Goal: Transaction & Acquisition: Obtain resource

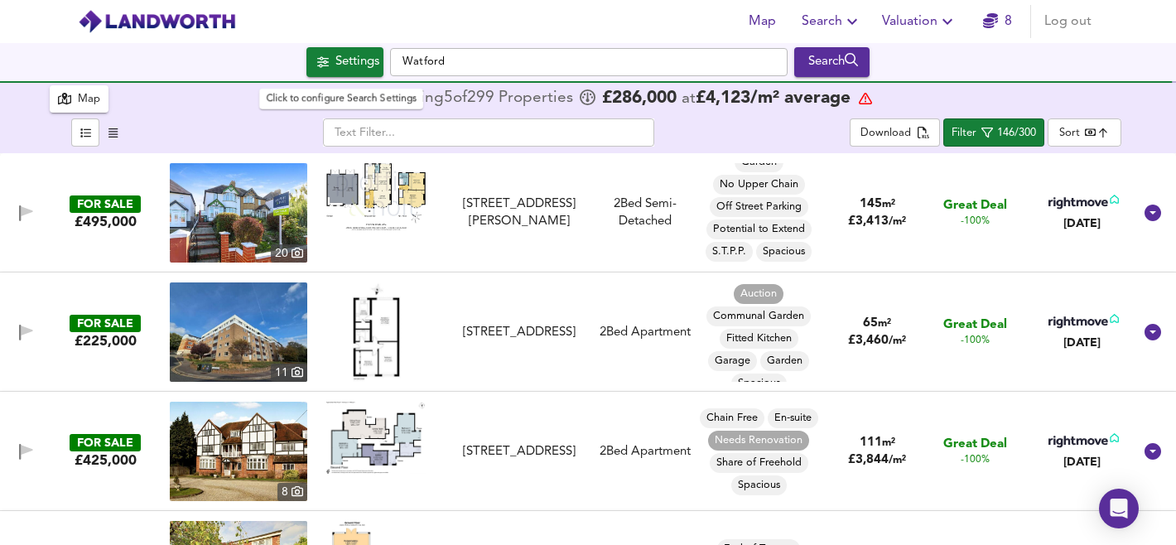
click at [335, 63] on div "Settings" at bounding box center [357, 62] width 44 height 22
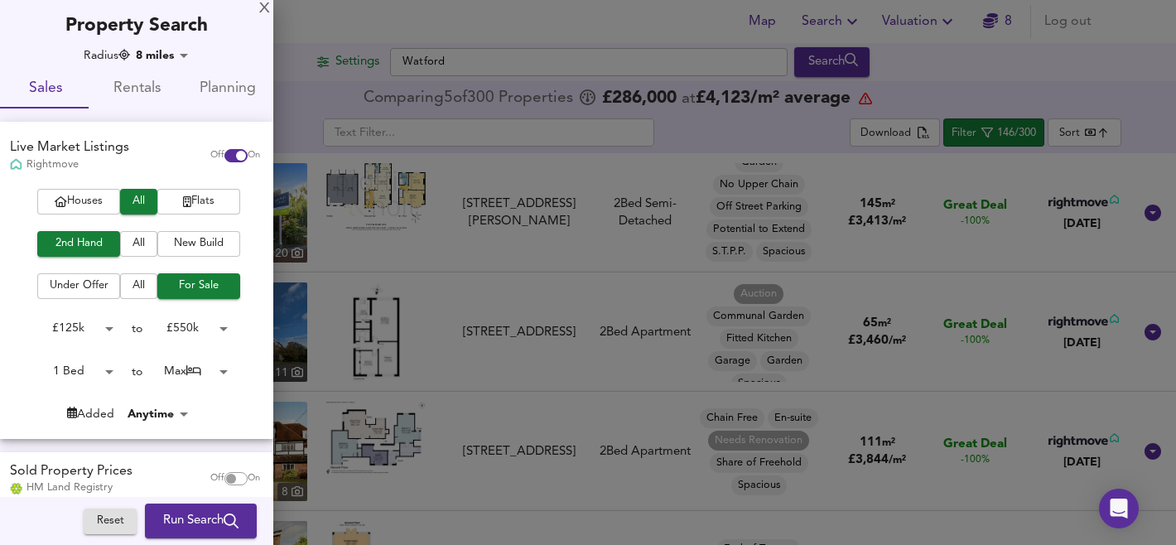
click at [192, 371] on body "Map Search Valuation 8 Log out Settings [GEOGRAPHIC_DATA] Search 300 Results Le…" at bounding box center [588, 272] width 1176 height 545
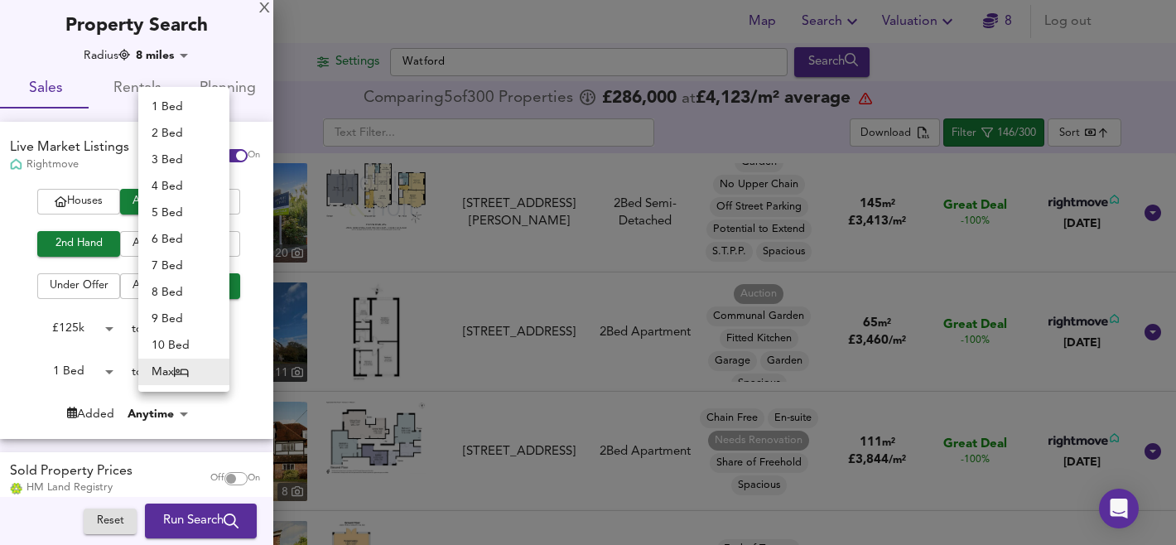
click at [166, 103] on li "1 Bed" at bounding box center [183, 107] width 91 height 26
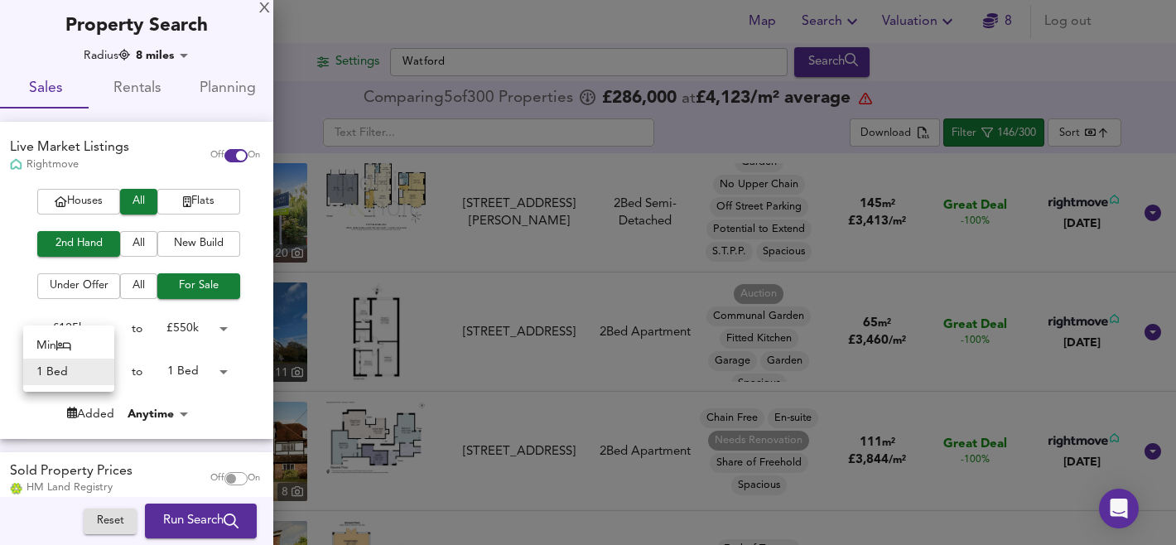
click at [87, 374] on body "Map Search Valuation 8 Log out Settings [GEOGRAPHIC_DATA] Search 300 Results Le…" at bounding box center [588, 272] width 1176 height 545
click at [191, 368] on div at bounding box center [588, 272] width 1176 height 545
click at [191, 369] on body "Map Search Valuation 8 Log out Settings [GEOGRAPHIC_DATA] Search 300 Results Le…" at bounding box center [588, 272] width 1176 height 545
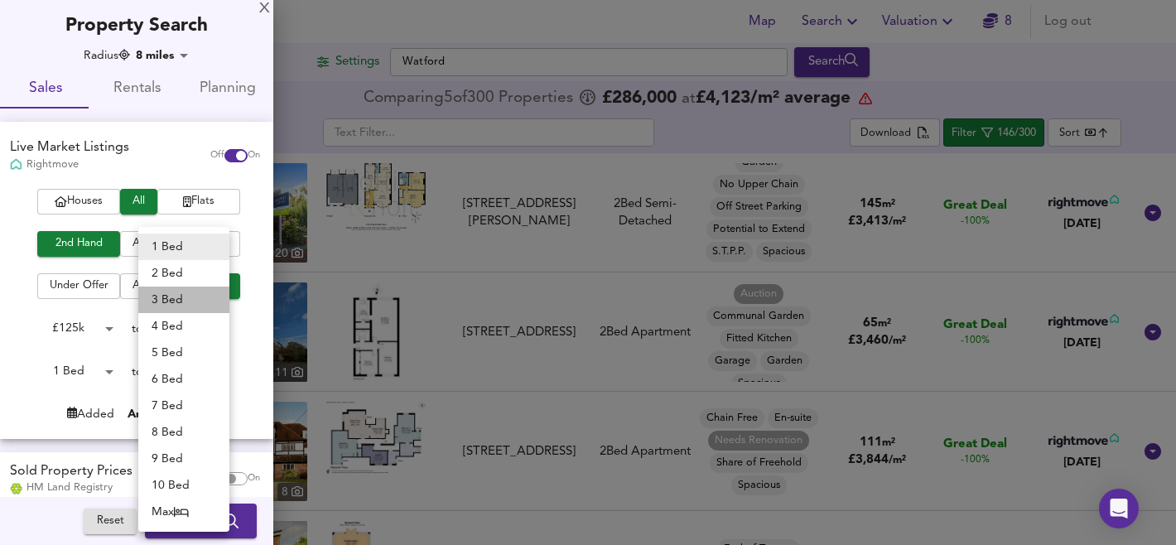
click at [183, 299] on li "3 Bed" at bounding box center [183, 299] width 91 height 26
type input "3"
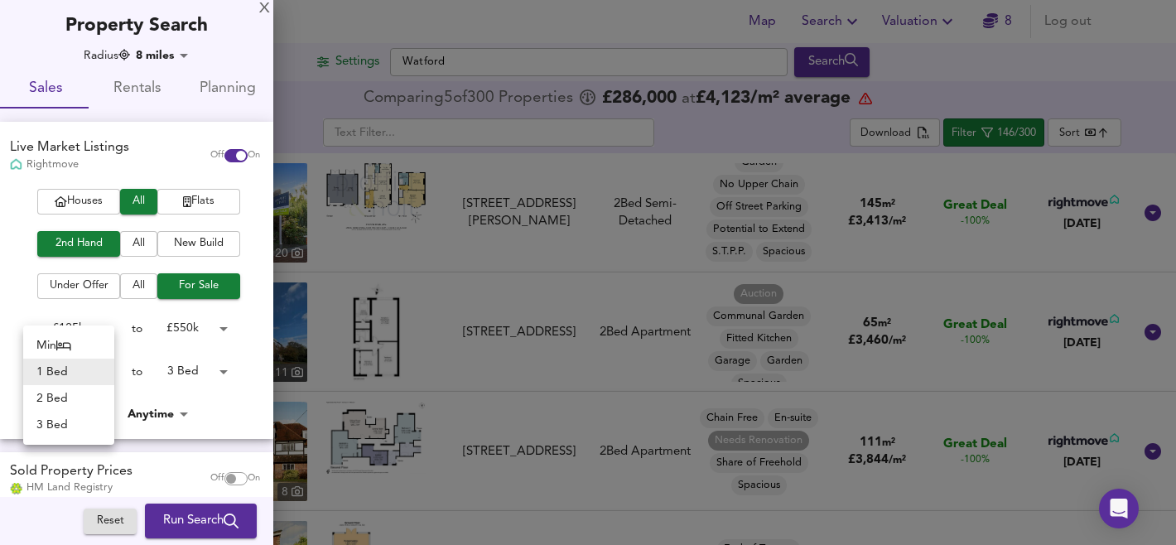
click at [79, 373] on body "Map Search Valuation 8 Log out Settings [GEOGRAPHIC_DATA] Search 300 Results Le…" at bounding box center [588, 272] width 1176 height 545
click at [69, 397] on li "2 Bed" at bounding box center [68, 398] width 91 height 26
type input "2"
click at [224, 524] on icon "submit" at bounding box center [231, 520] width 15 height 15
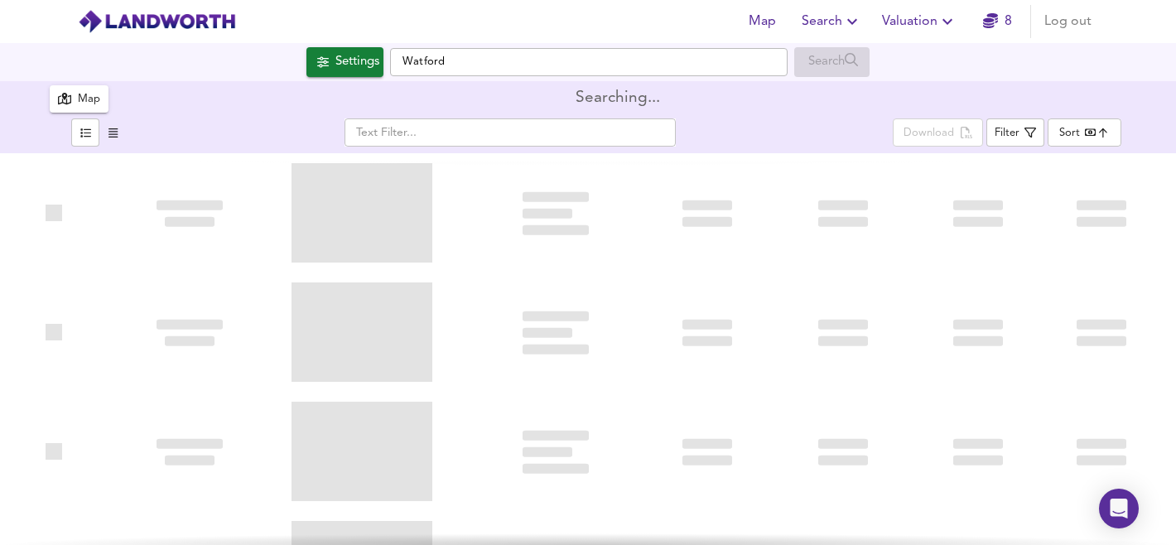
type input "bestdeal"
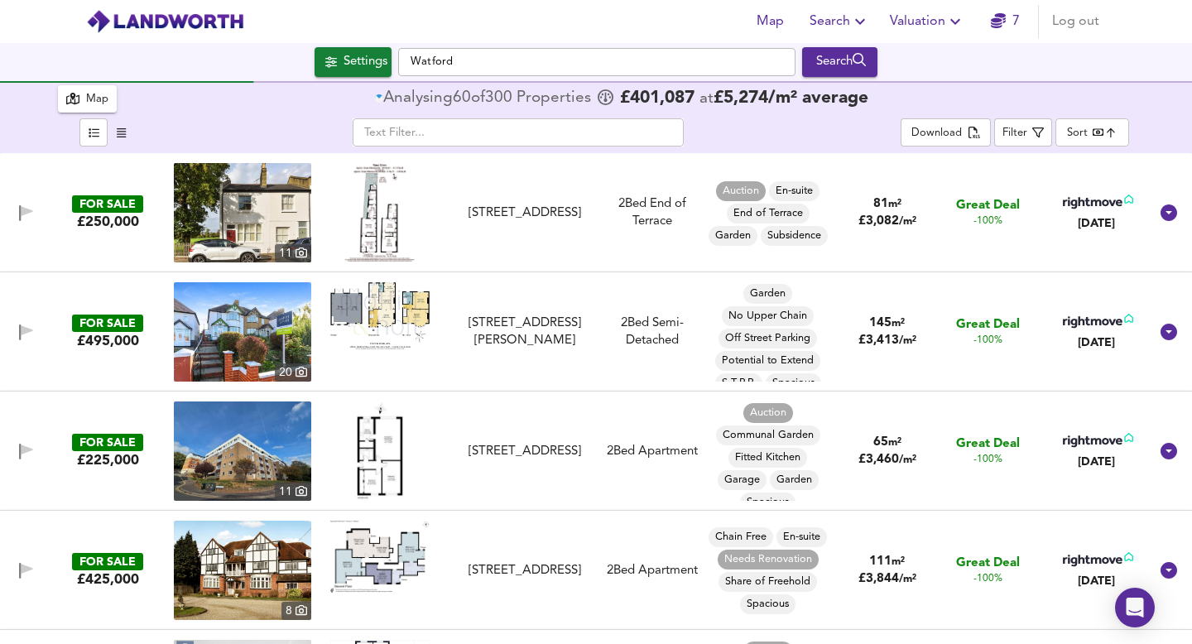
click at [120, 136] on icon "button" at bounding box center [121, 132] width 9 height 11
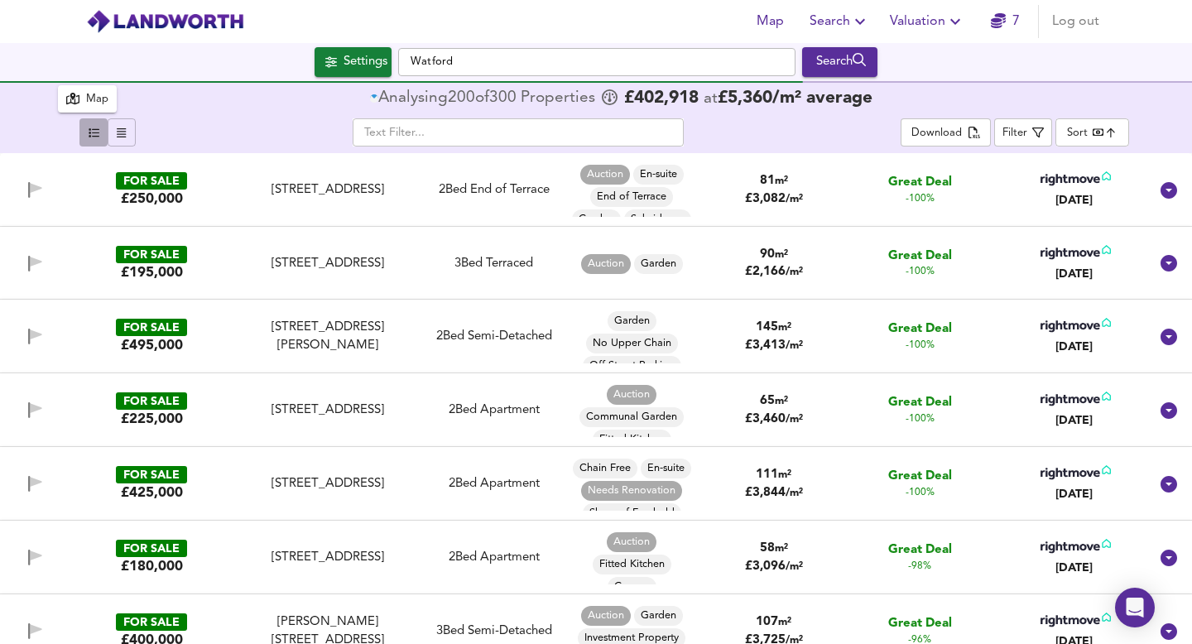
click at [94, 135] on icon "button" at bounding box center [94, 132] width 11 height 11
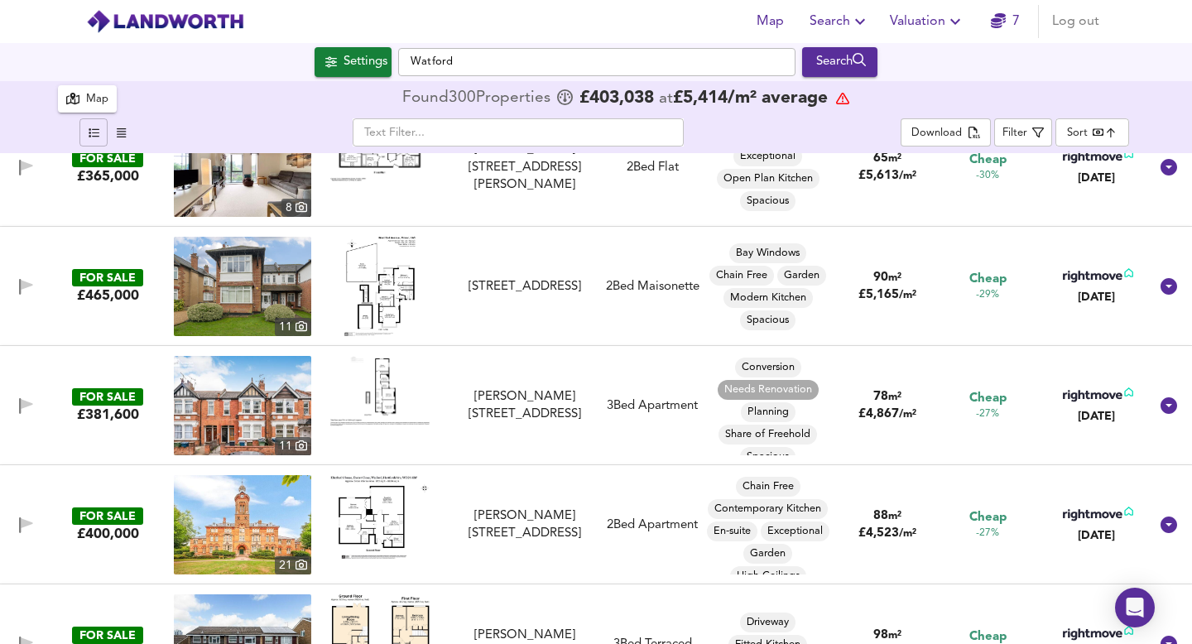
scroll to position [9612, 0]
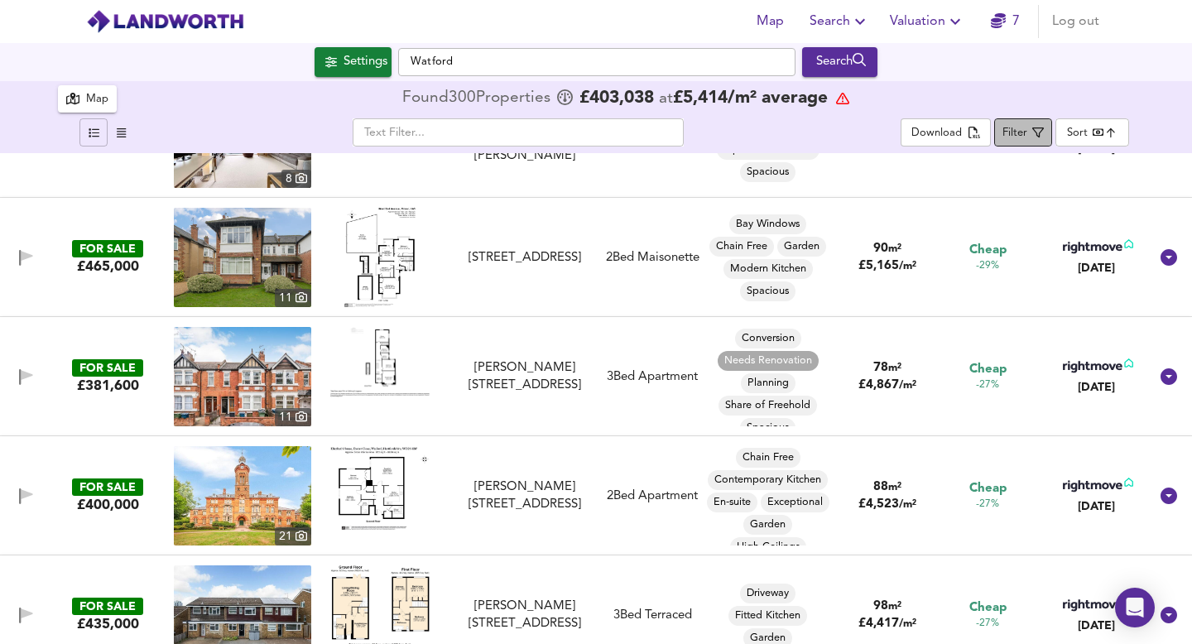
click at [1018, 141] on div "Filter" at bounding box center [1015, 133] width 25 height 19
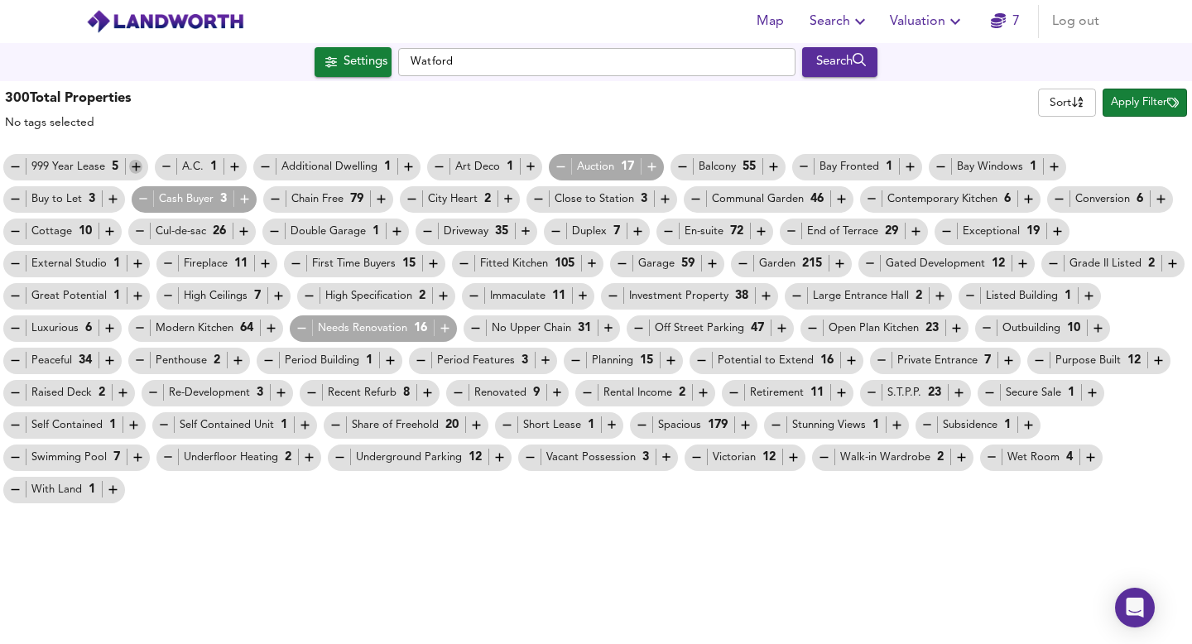
click at [136, 164] on icon "button" at bounding box center [136, 167] width 14 height 14
click at [432, 163] on icon "button" at bounding box center [439, 167] width 14 height 14
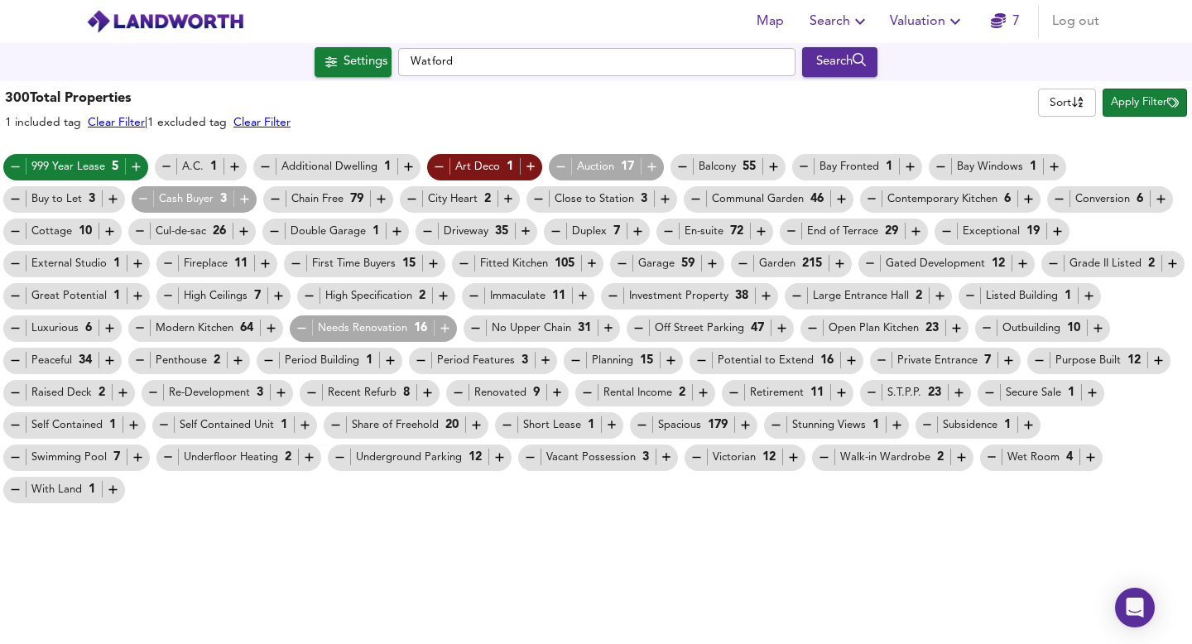
click at [408, 167] on icon "button" at bounding box center [408, 167] width 8 height 8
click at [908, 163] on icon "button" at bounding box center [910, 167] width 14 height 14
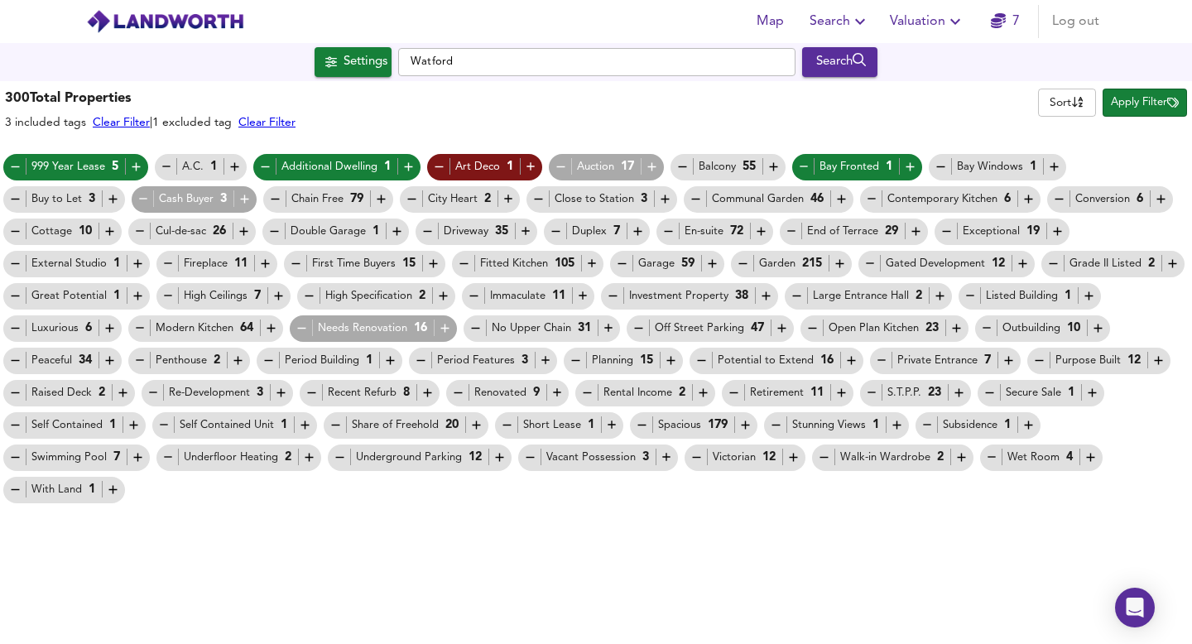
click at [1051, 165] on icon "button" at bounding box center [1054, 167] width 14 height 14
click at [111, 198] on icon "button" at bounding box center [113, 199] width 14 height 14
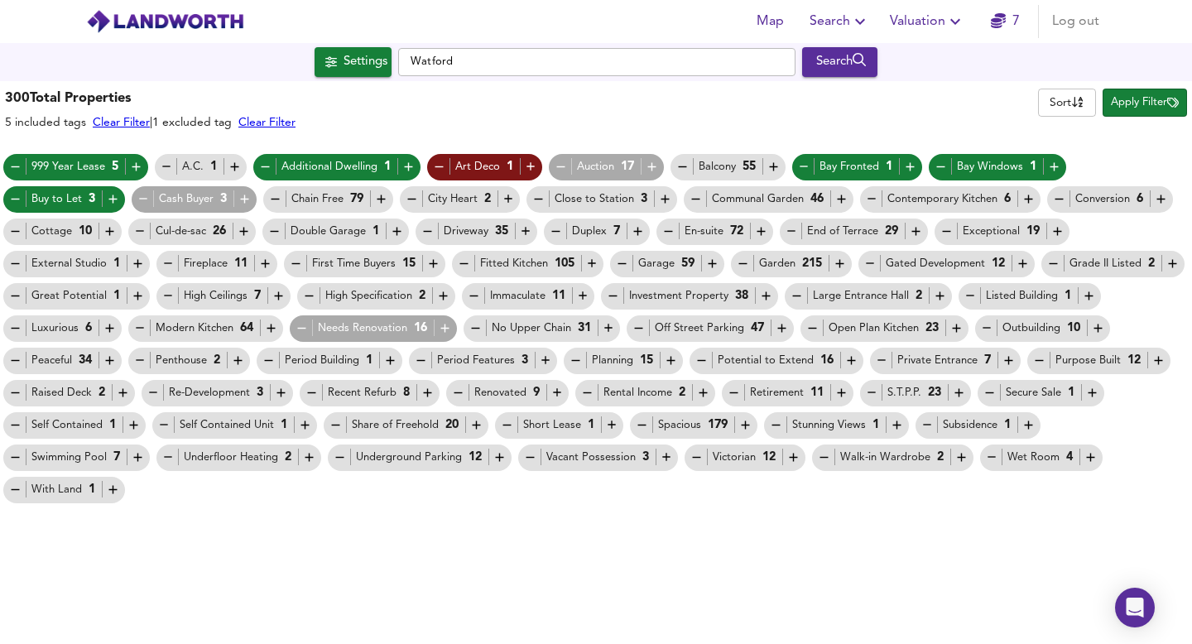
click at [383, 196] on icon "button" at bounding box center [381, 199] width 14 height 14
click at [509, 199] on icon "button" at bounding box center [508, 199] width 8 height 8
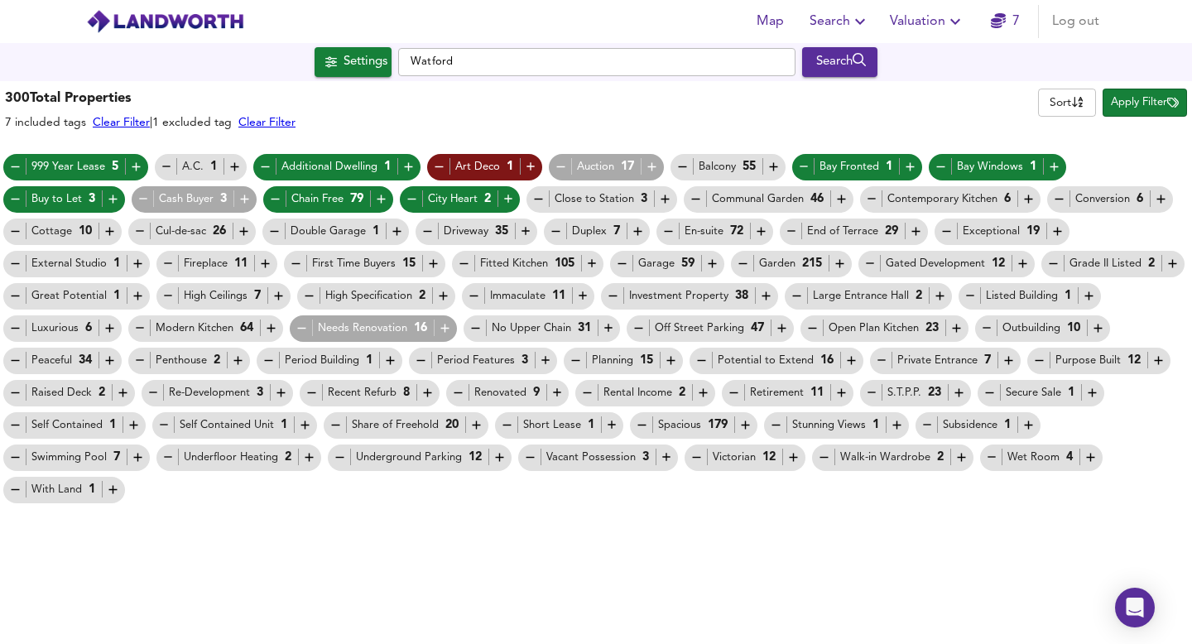
click at [658, 195] on icon "button" at bounding box center [665, 199] width 14 height 14
click at [1061, 197] on icon "button" at bounding box center [1059, 199] width 14 height 14
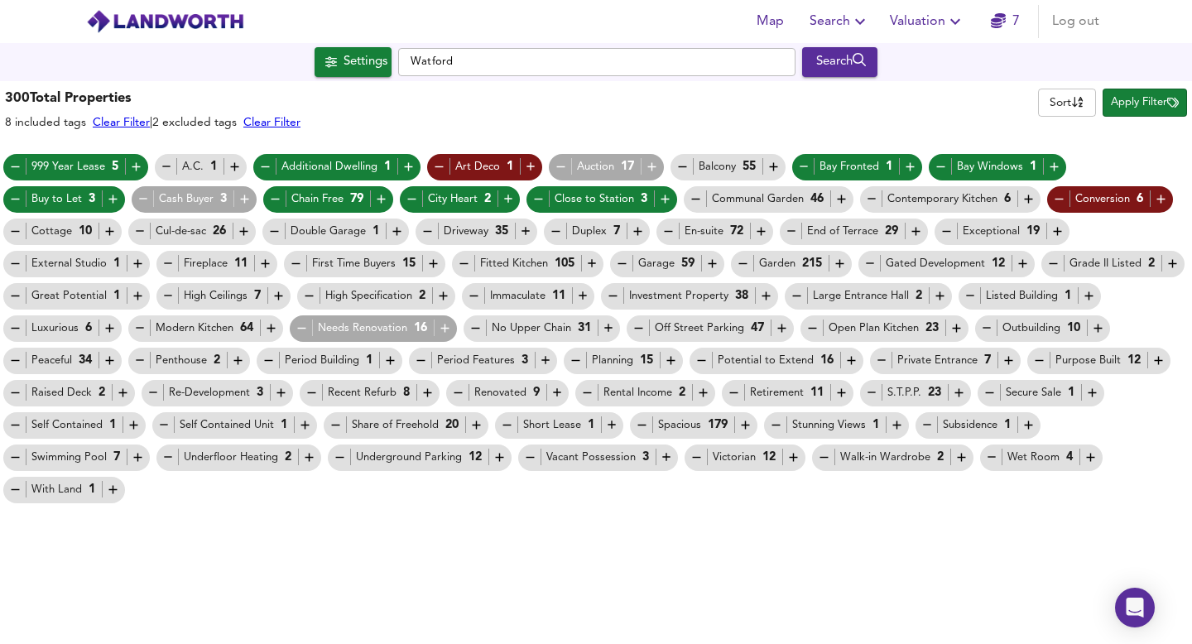
click at [869, 199] on icon "button" at bounding box center [872, 199] width 8 height 1
click at [870, 200] on icon "button" at bounding box center [872, 199] width 8 height 1
click at [244, 198] on icon "button" at bounding box center [245, 199] width 8 height 8
click at [392, 231] on icon "button" at bounding box center [397, 231] width 14 height 14
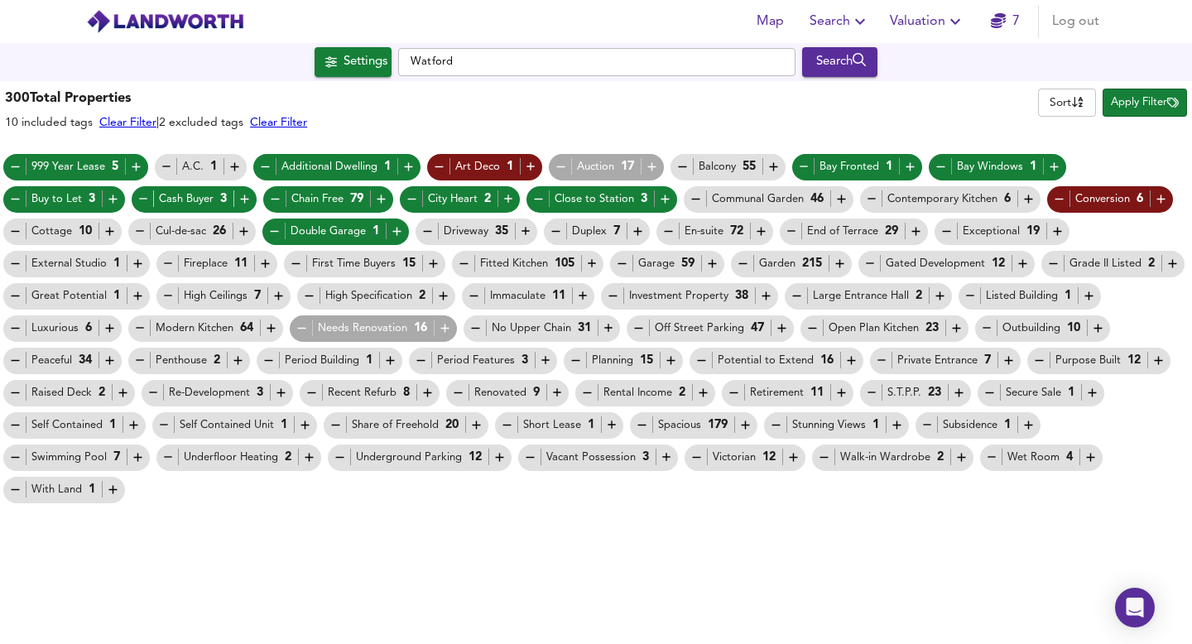
click at [524, 232] on icon "button" at bounding box center [526, 231] width 14 height 14
click at [637, 229] on icon "button" at bounding box center [638, 231] width 14 height 14
click at [679, 233] on div "En-suite 72" at bounding box center [715, 231] width 107 height 17
click at [762, 231] on icon "button" at bounding box center [761, 232] width 8 height 8
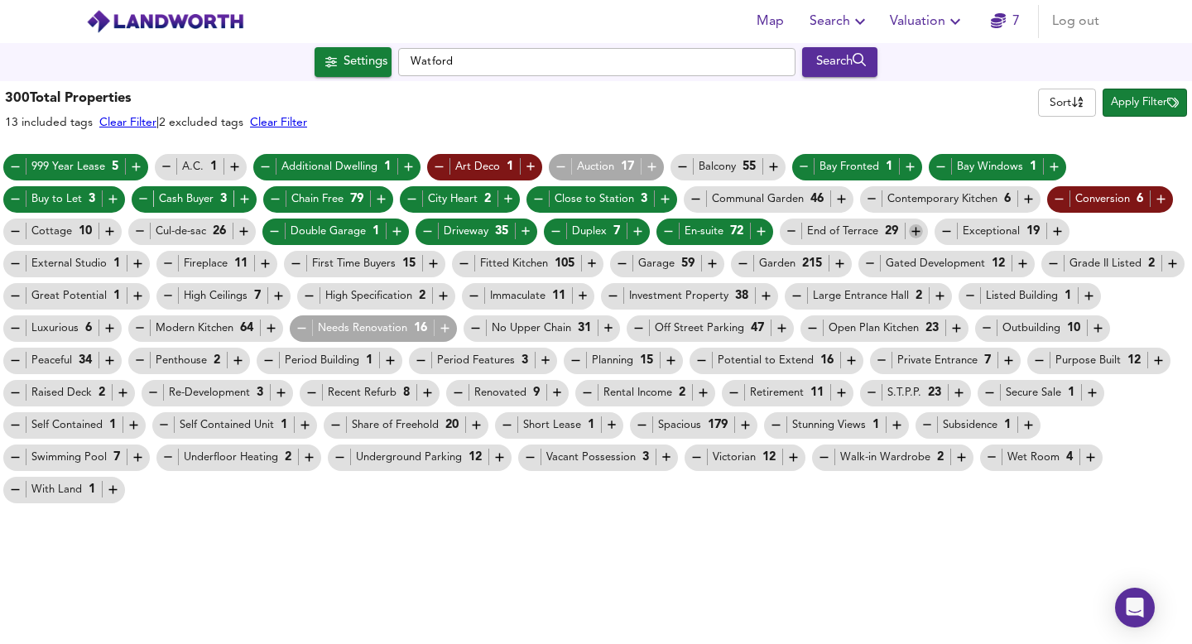
click at [912, 231] on icon "button" at bounding box center [916, 231] width 14 height 14
click at [949, 233] on icon "button" at bounding box center [947, 231] width 14 height 14
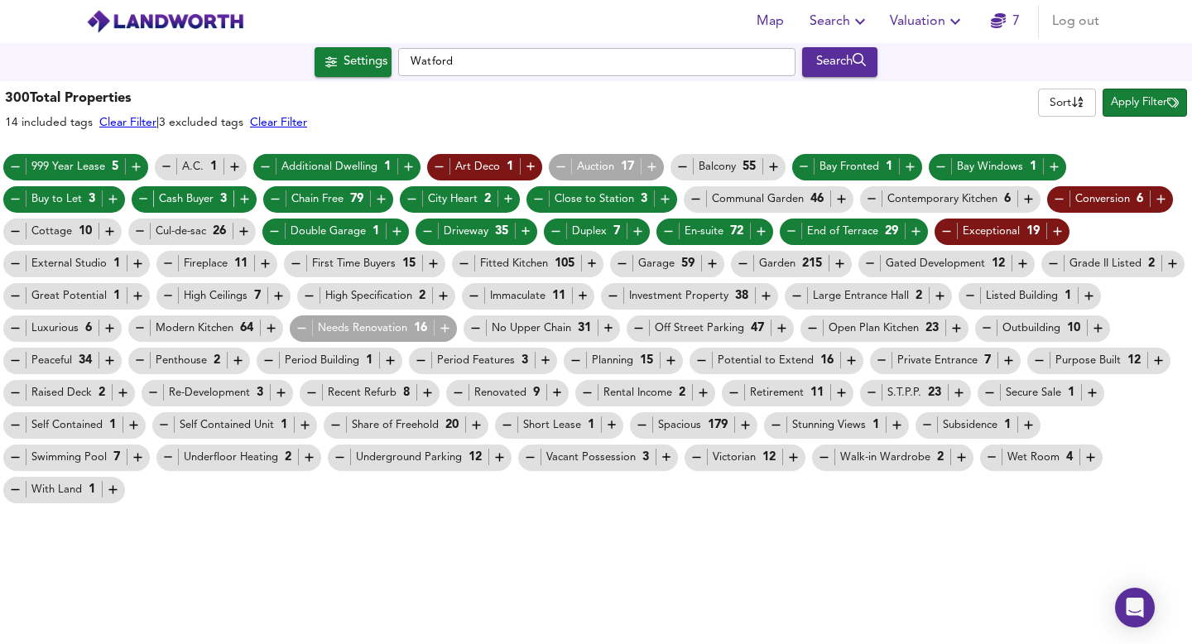
click at [1174, 264] on icon "button" at bounding box center [1172, 264] width 8 height 8
click at [1059, 267] on icon "button" at bounding box center [1053, 264] width 14 height 14
click at [873, 266] on icon "button" at bounding box center [871, 264] width 14 height 14
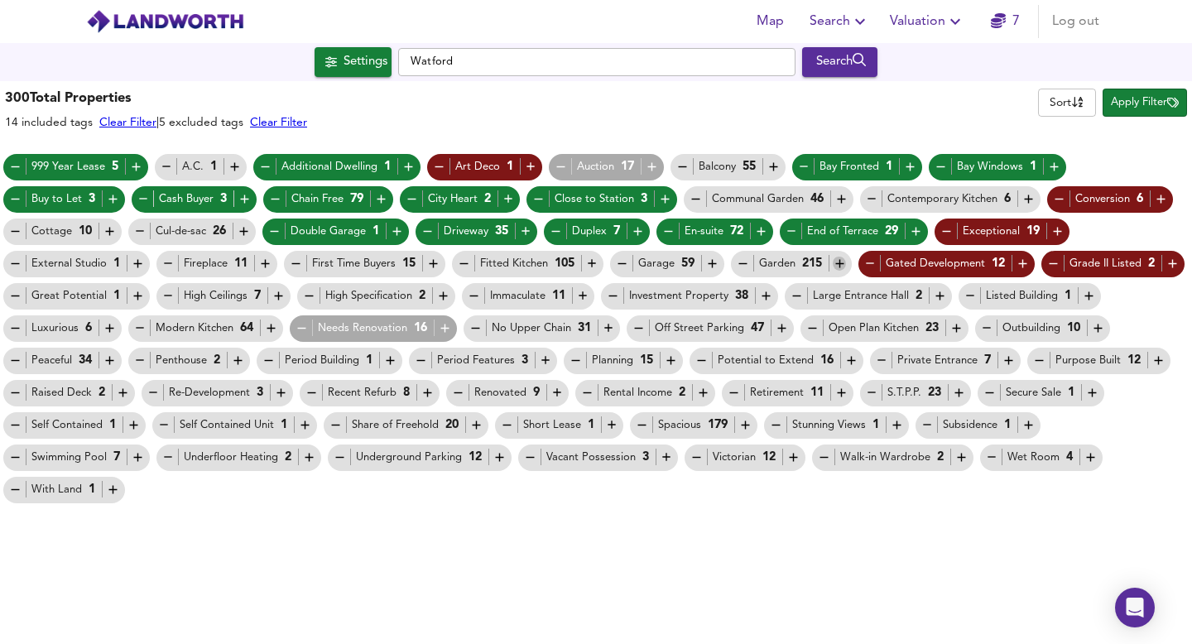
click at [837, 262] on icon "button" at bounding box center [840, 264] width 14 height 14
click at [719, 266] on icon "button" at bounding box center [712, 264] width 14 height 14
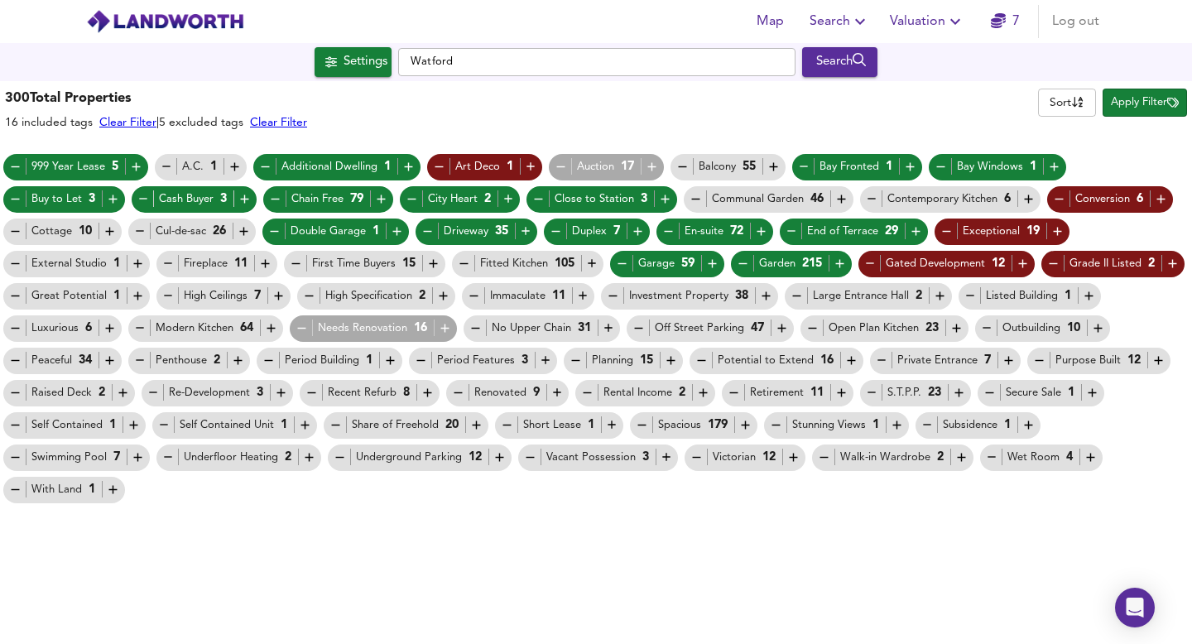
click at [296, 264] on icon "button" at bounding box center [296, 263] width 8 height 1
click at [468, 262] on icon "button" at bounding box center [464, 264] width 14 height 14
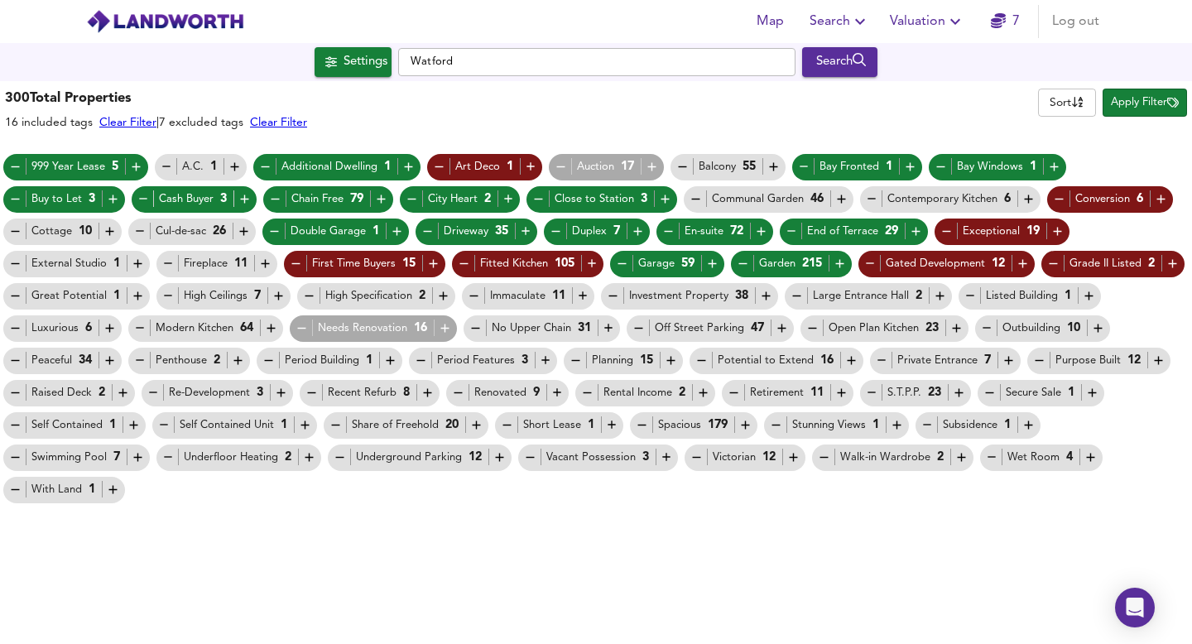
click at [131, 291] on icon "button" at bounding box center [138, 296] width 14 height 14
click at [280, 292] on icon "button" at bounding box center [279, 296] width 14 height 14
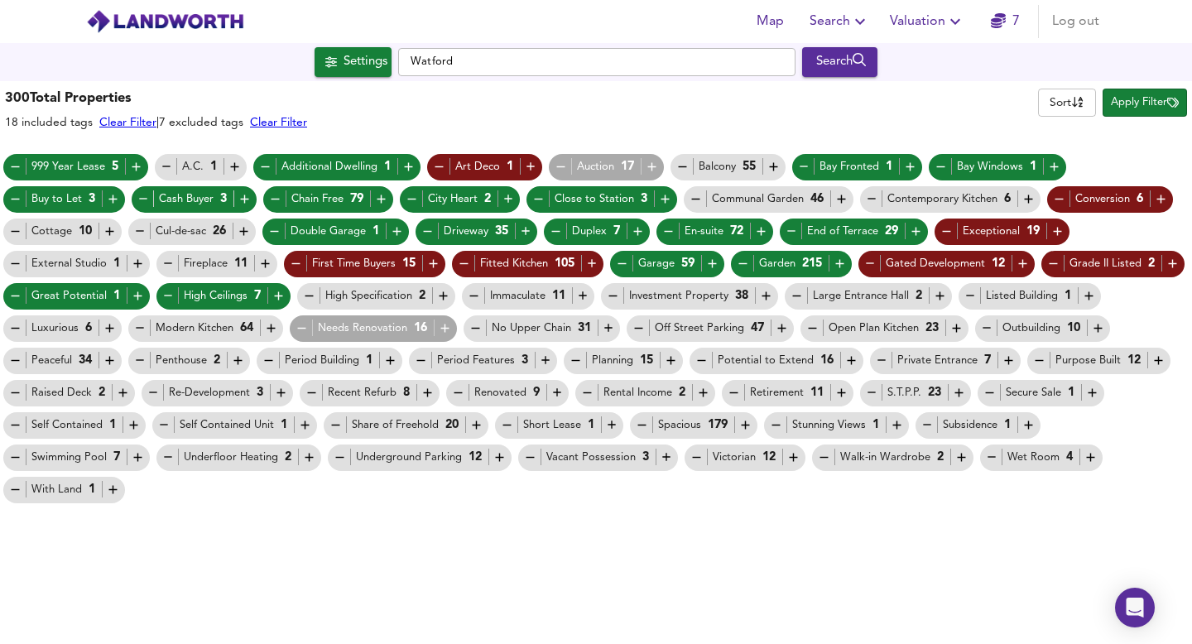
click at [313, 294] on icon "button" at bounding box center [309, 296] width 14 height 14
click at [474, 295] on icon "button" at bounding box center [474, 296] width 14 height 14
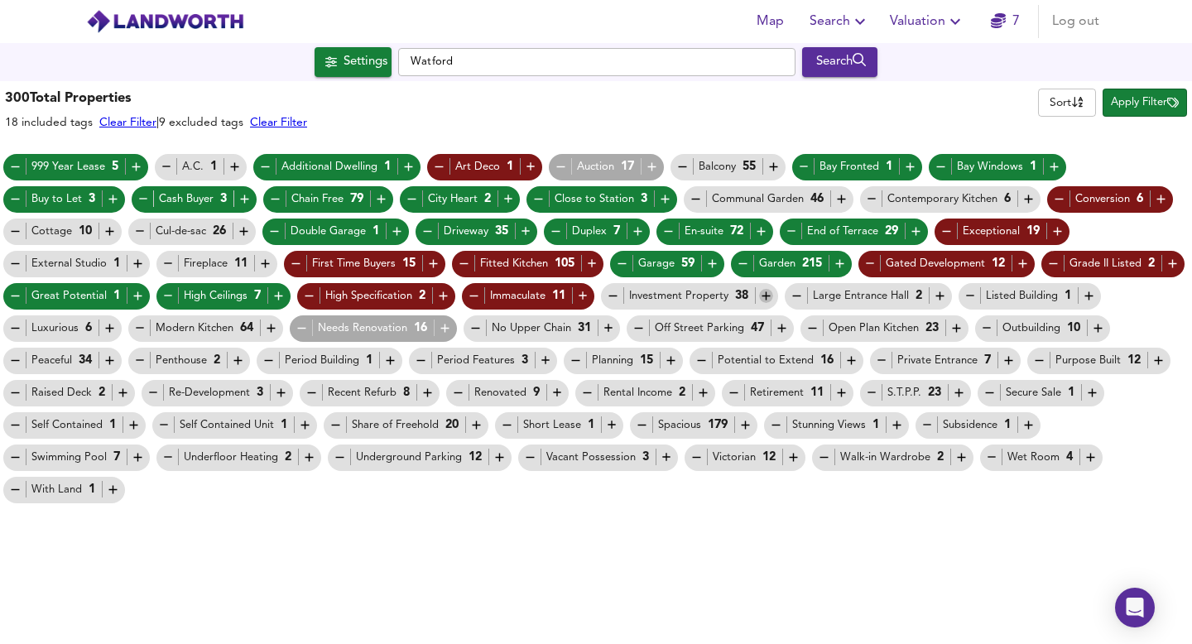
click at [772, 295] on icon "button" at bounding box center [766, 296] width 14 height 14
click at [937, 295] on icon "button" at bounding box center [940, 296] width 14 height 14
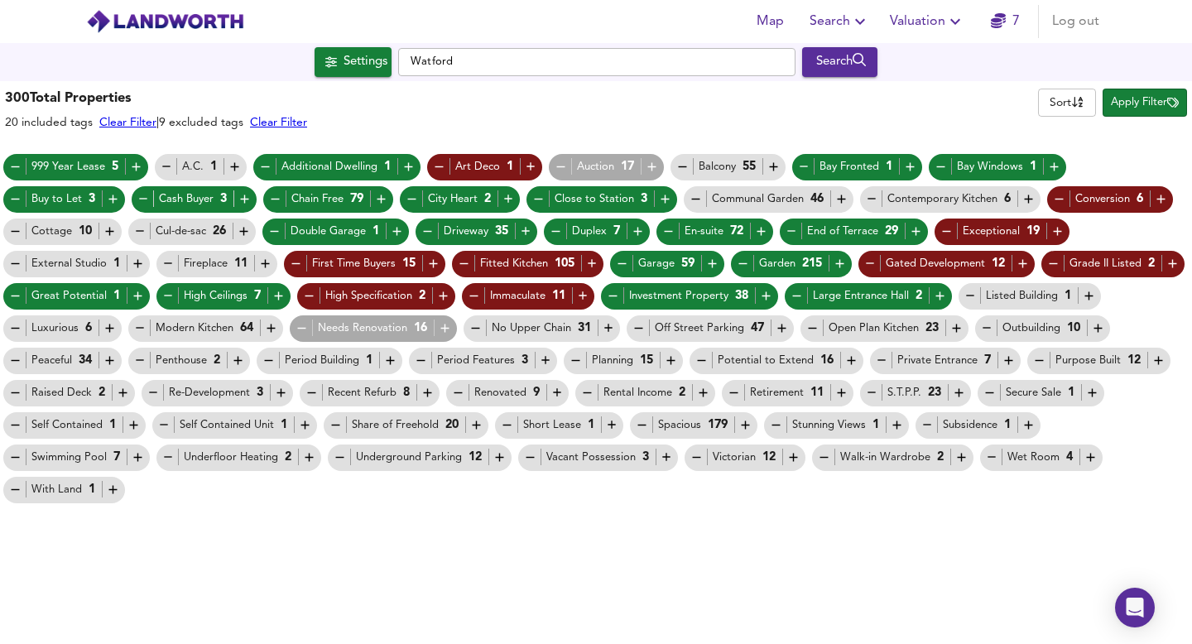
click at [971, 294] on icon "button" at bounding box center [971, 296] width 14 height 14
click at [1095, 326] on icon "button" at bounding box center [1098, 328] width 14 height 14
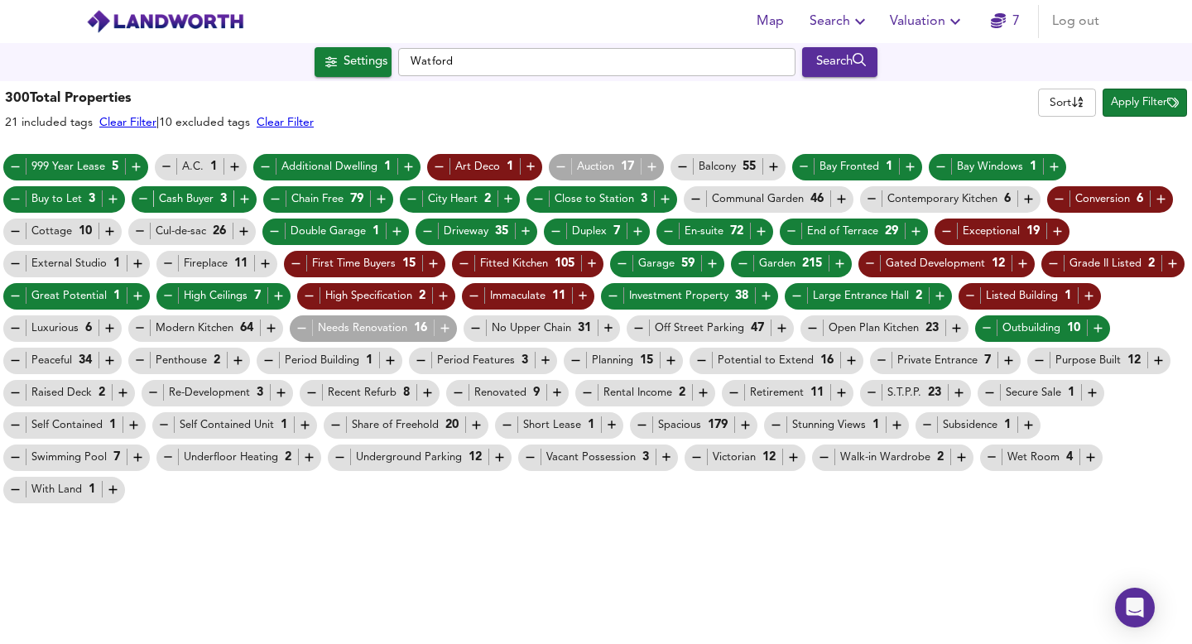
click at [450, 329] on icon "button" at bounding box center [445, 328] width 14 height 14
click at [14, 328] on icon "button" at bounding box center [15, 328] width 8 height 1
click at [143, 359] on icon "button" at bounding box center [140, 361] width 14 height 14
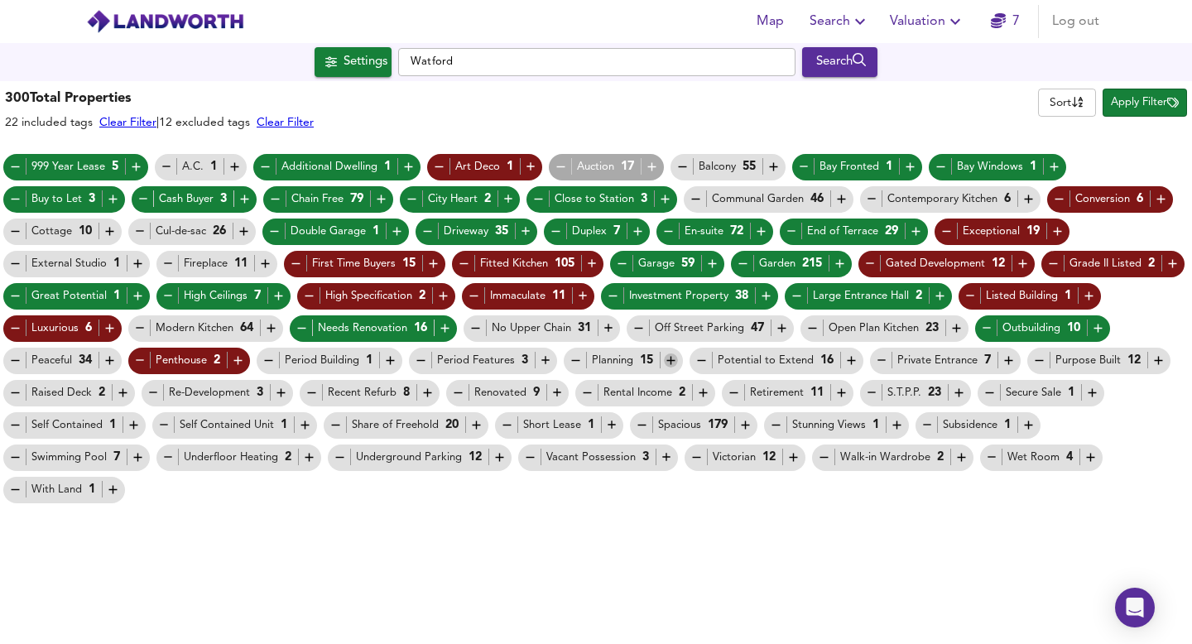
click at [676, 359] on icon "button" at bounding box center [671, 361] width 14 height 14
click at [851, 361] on icon "button" at bounding box center [851, 361] width 8 height 8
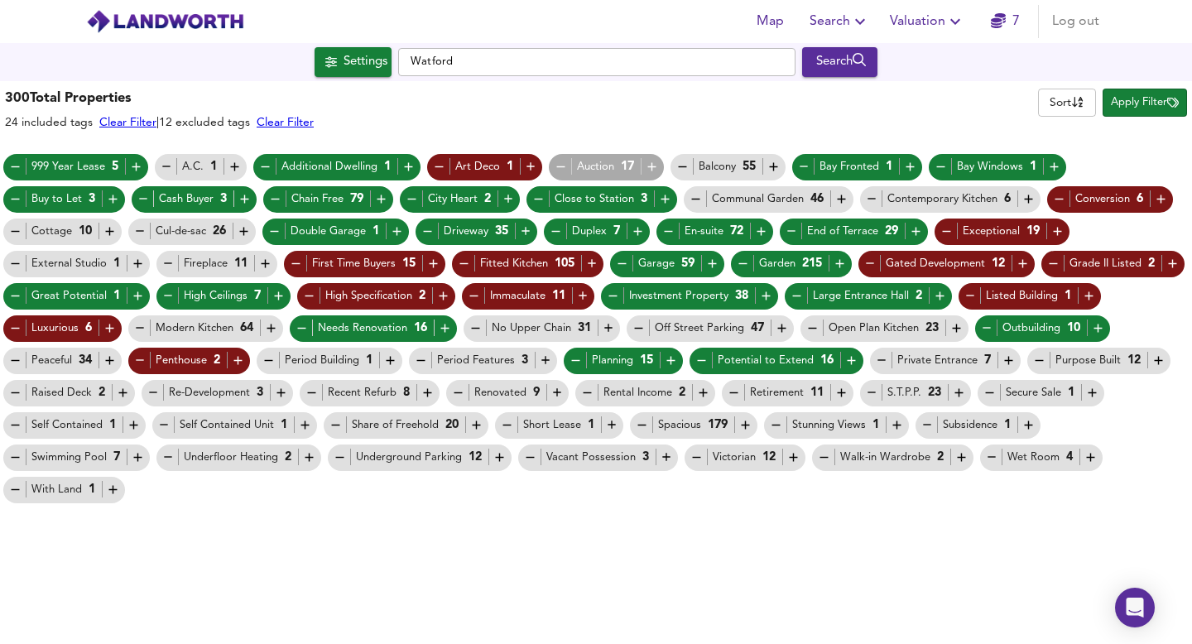
click at [955, 395] on icon "button" at bounding box center [959, 393] width 14 height 14
click at [1039, 357] on icon "button" at bounding box center [1039, 361] width 14 height 14
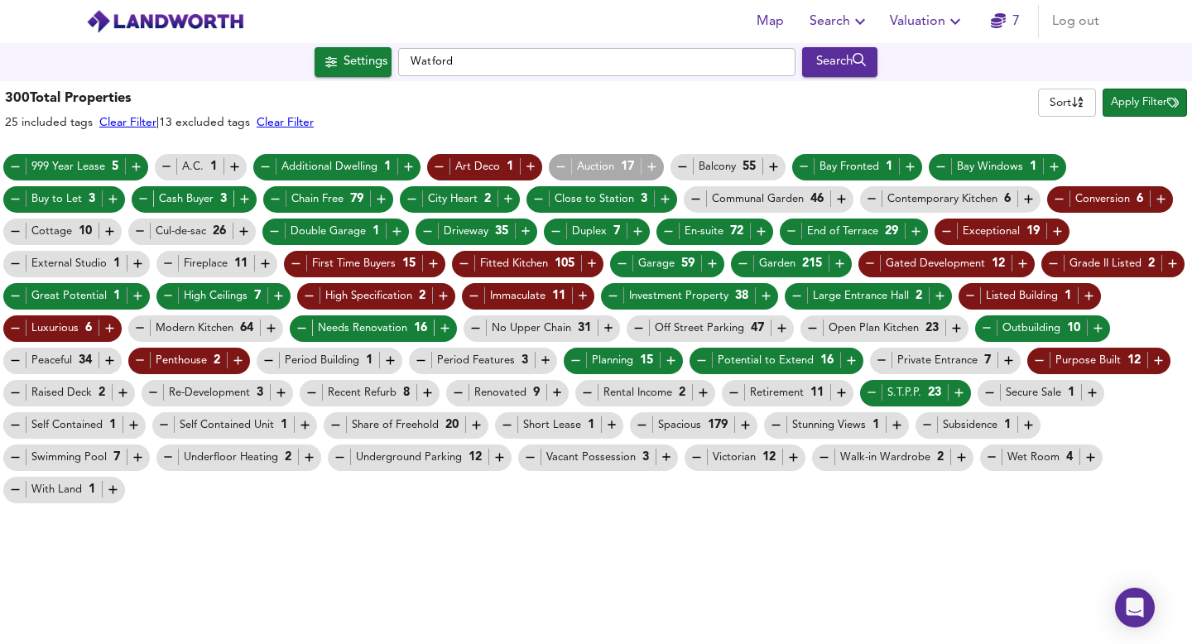
click at [736, 396] on icon "button" at bounding box center [734, 393] width 14 height 14
click at [464, 394] on icon "button" at bounding box center [458, 393] width 14 height 14
click at [313, 393] on icon "button" at bounding box center [312, 392] width 8 height 1
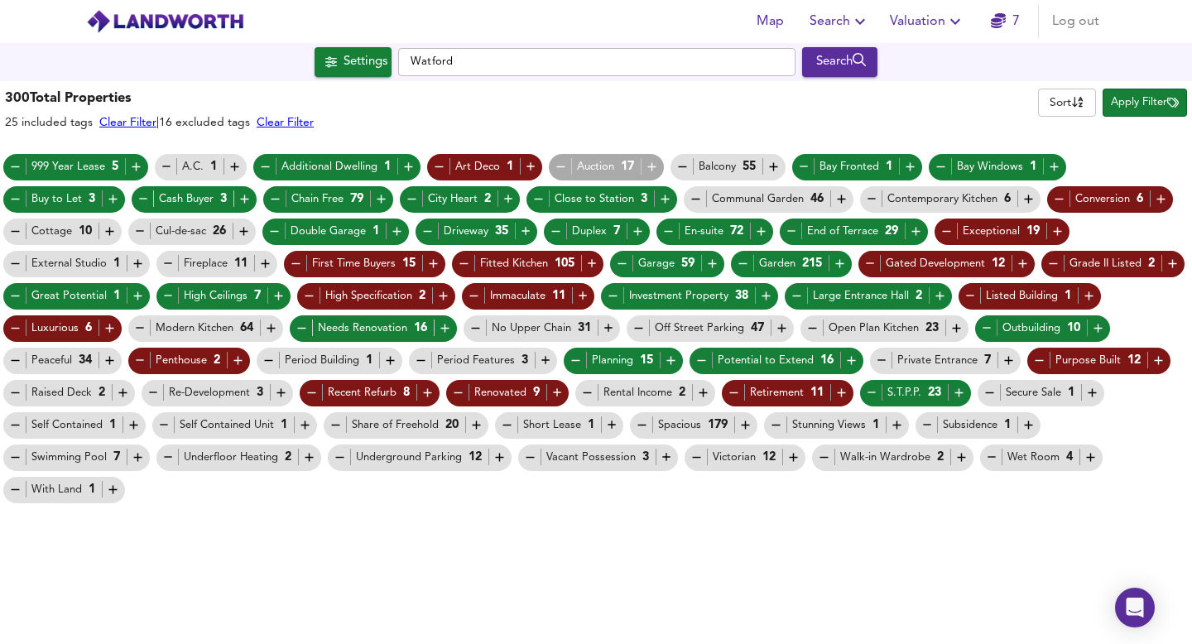
click at [152, 397] on icon "button" at bounding box center [154, 393] width 14 height 14
click at [15, 392] on icon "button" at bounding box center [15, 392] width 8 height 1
click at [12, 426] on icon "button" at bounding box center [15, 425] width 8 height 1
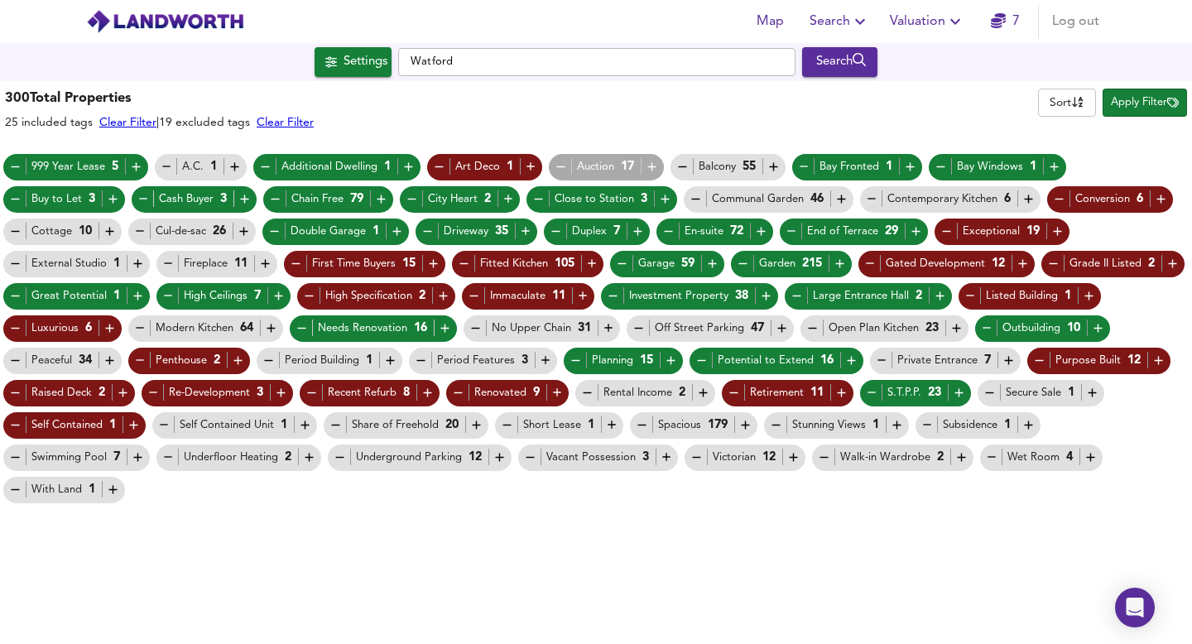
click at [161, 426] on icon "button" at bounding box center [164, 425] width 14 height 14
click at [335, 424] on icon "button" at bounding box center [336, 425] width 14 height 14
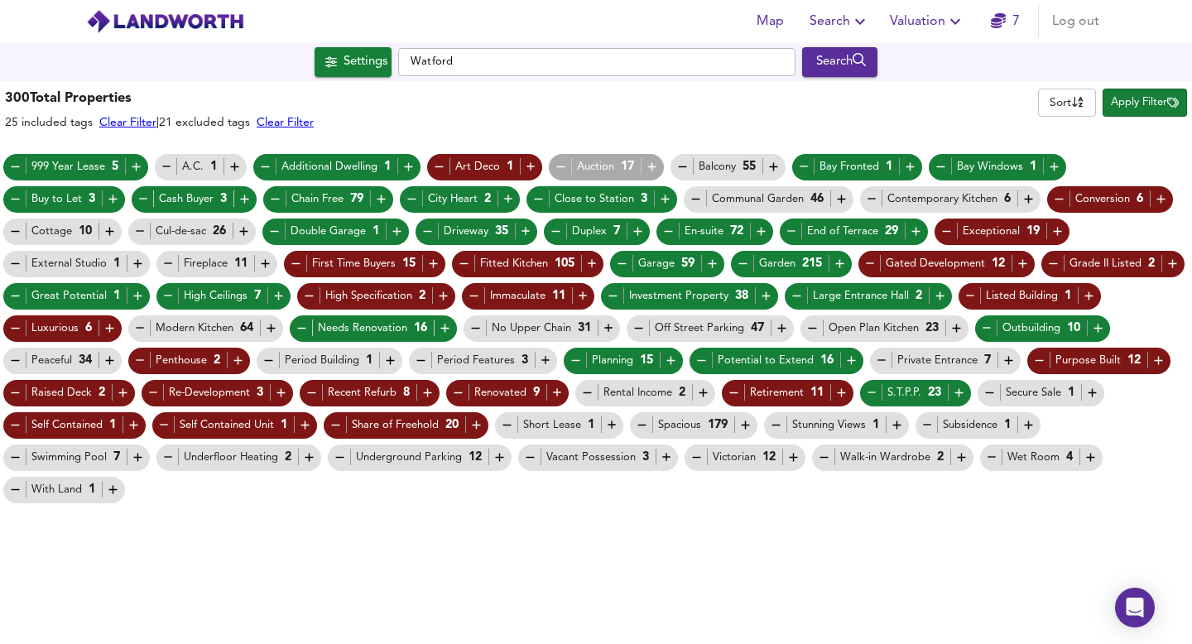
click at [502, 426] on icon "button" at bounding box center [507, 425] width 14 height 14
click at [744, 426] on icon "button" at bounding box center [746, 425] width 8 height 8
click at [780, 423] on icon "button" at bounding box center [776, 425] width 14 height 14
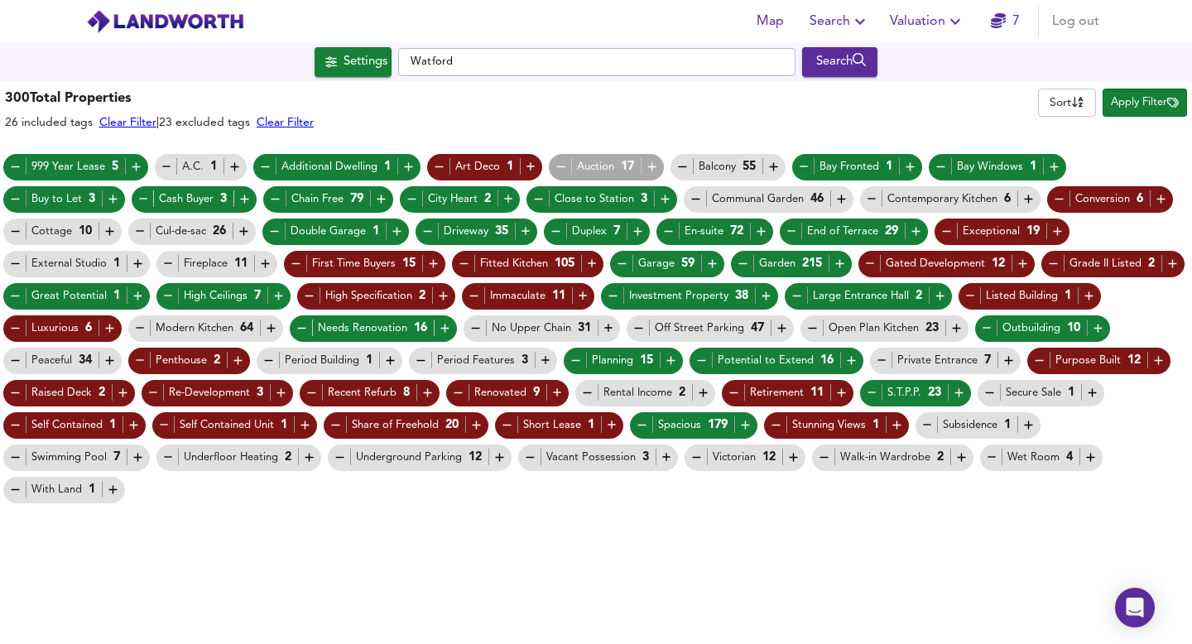
click at [929, 427] on icon "button" at bounding box center [928, 425] width 14 height 14
click at [13, 456] on icon "button" at bounding box center [15, 457] width 14 height 14
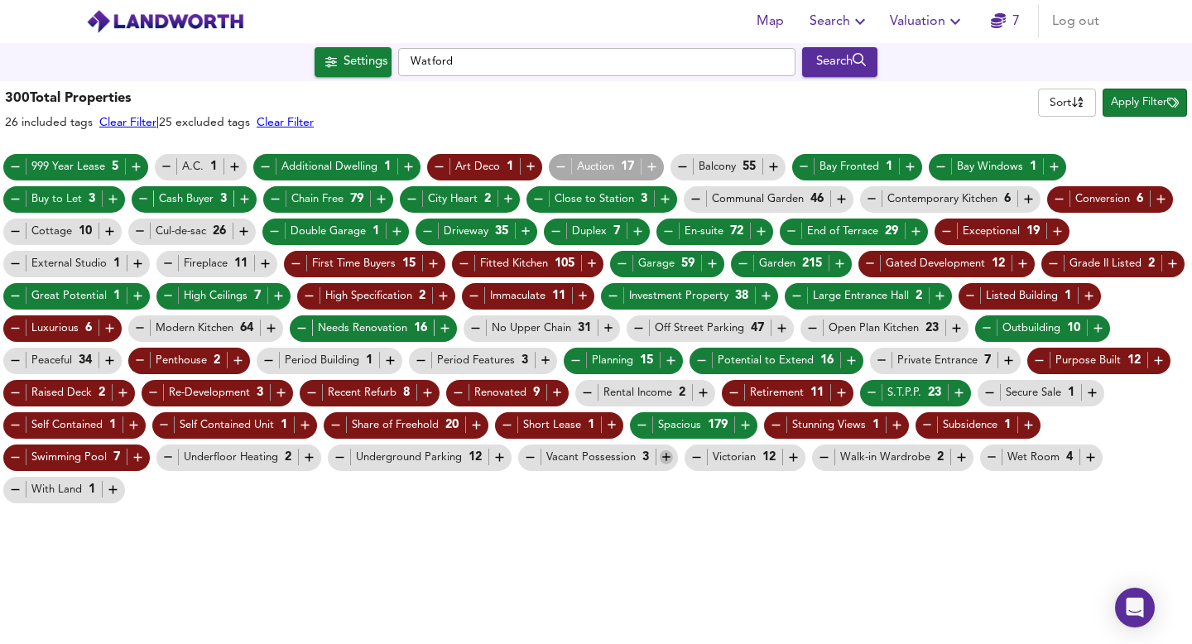
click at [665, 455] on icon "button" at bounding box center [667, 457] width 14 height 14
click at [788, 455] on icon "button" at bounding box center [794, 457] width 14 height 14
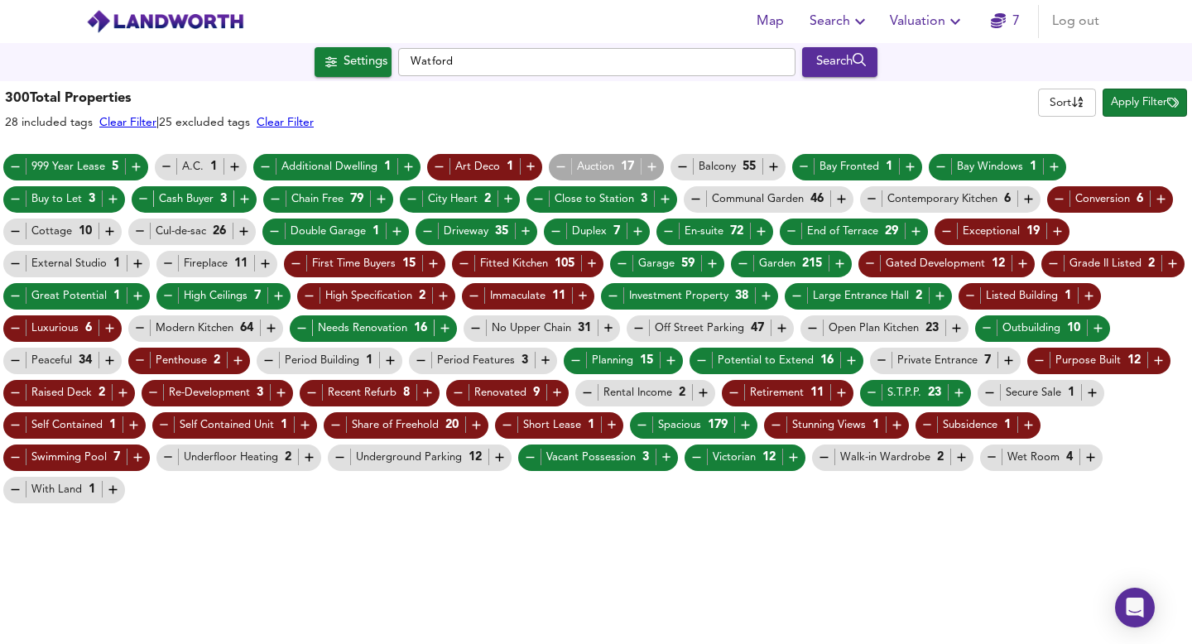
click at [1142, 104] on span "Apply Filter" at bounding box center [1145, 103] width 68 height 19
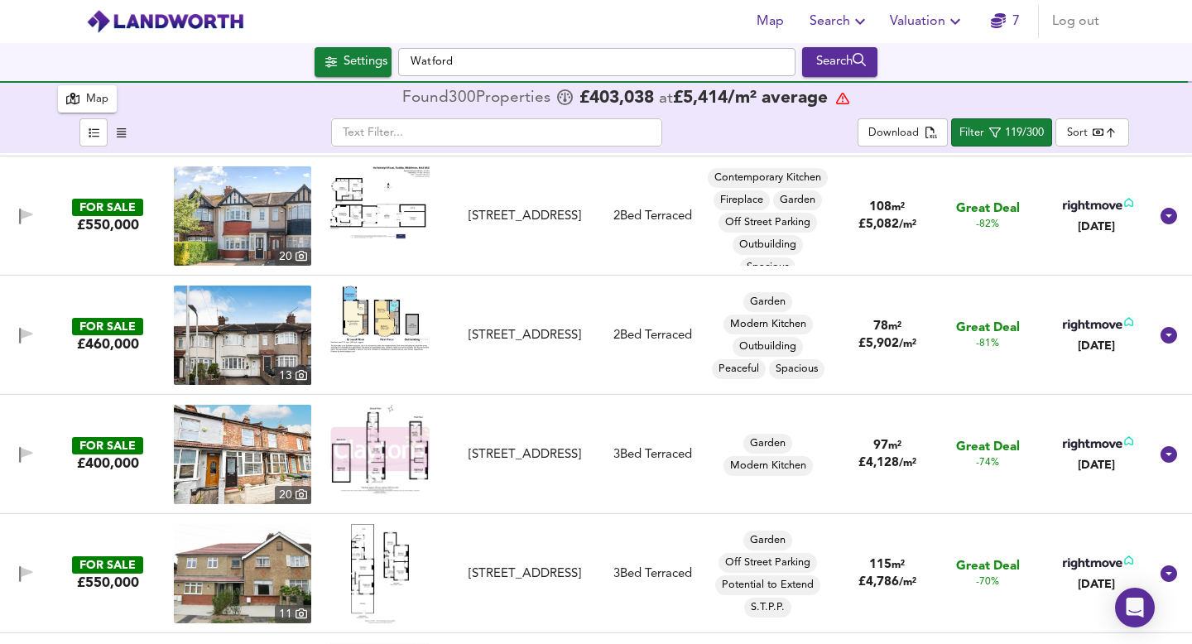
scroll to position [713, 0]
click at [392, 463] on img at bounding box center [379, 448] width 99 height 89
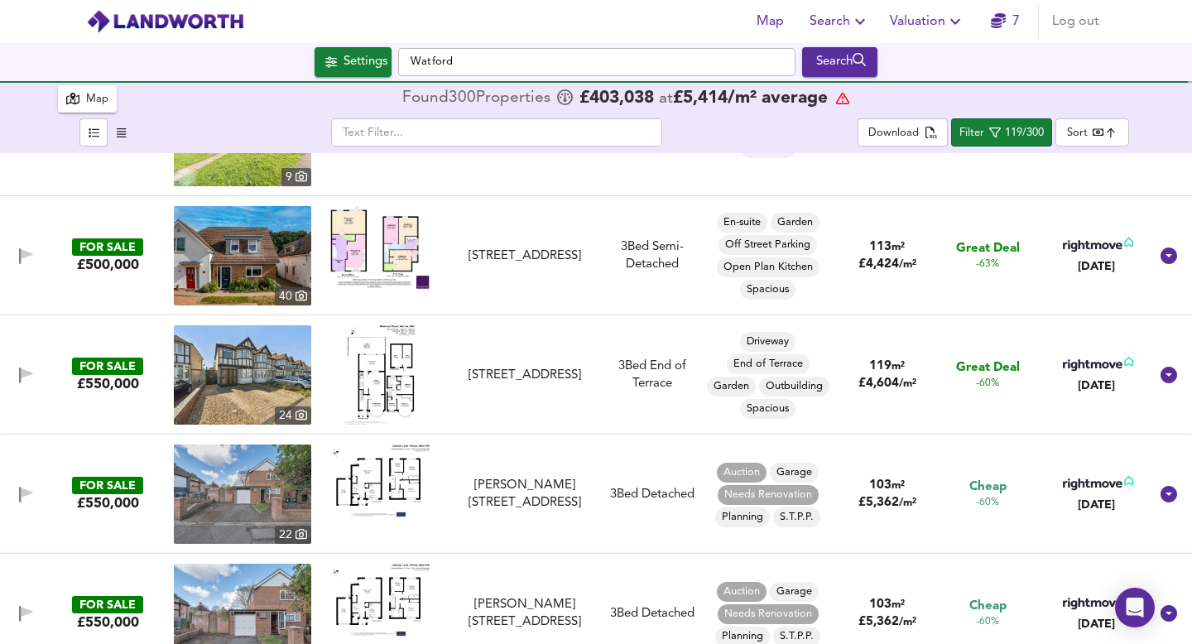
scroll to position [1401, 0]
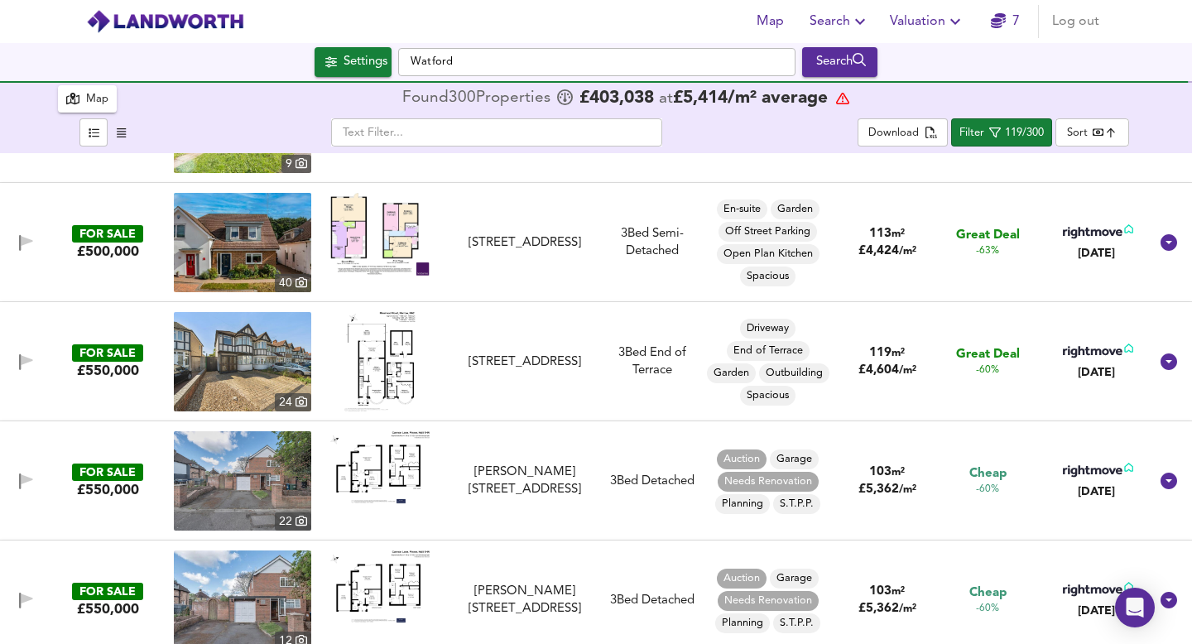
click at [259, 474] on img at bounding box center [242, 480] width 137 height 99
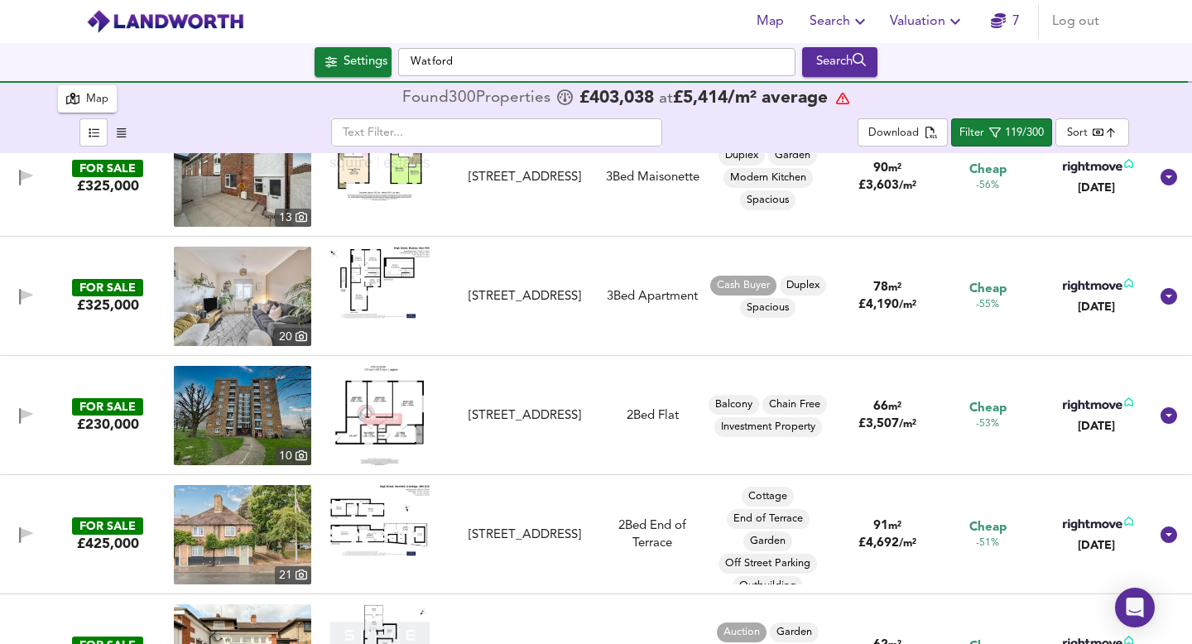
scroll to position [2076, 0]
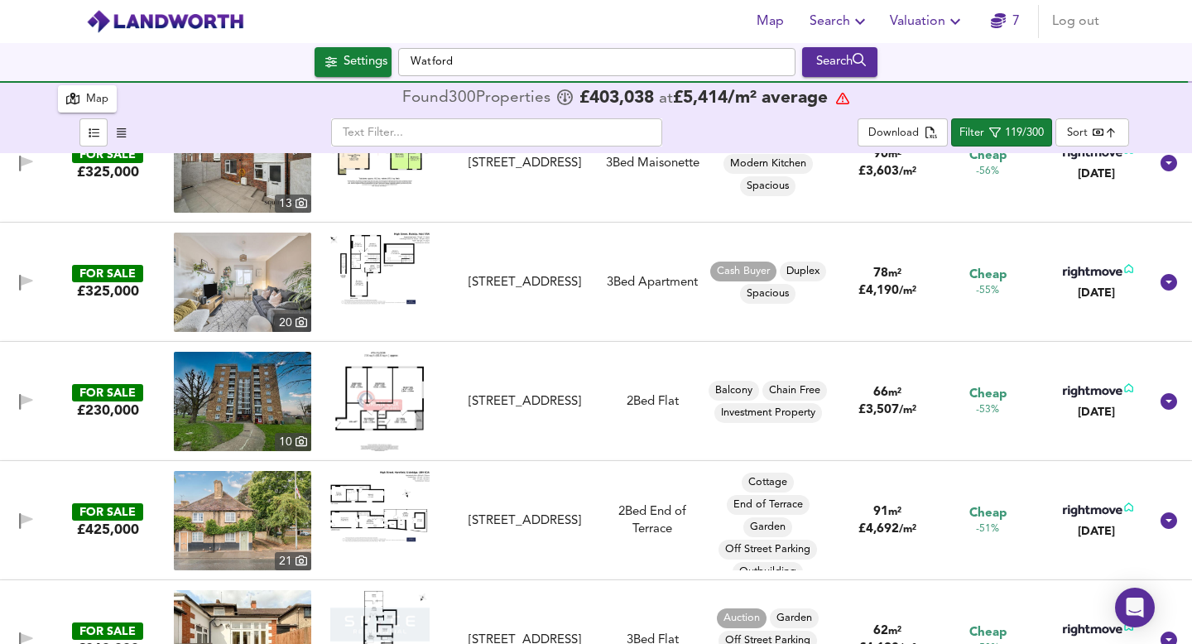
click at [405, 399] on img at bounding box center [379, 401] width 89 height 99
click at [783, 421] on div "Investment Property" at bounding box center [768, 413] width 108 height 20
type input "Investment Property"
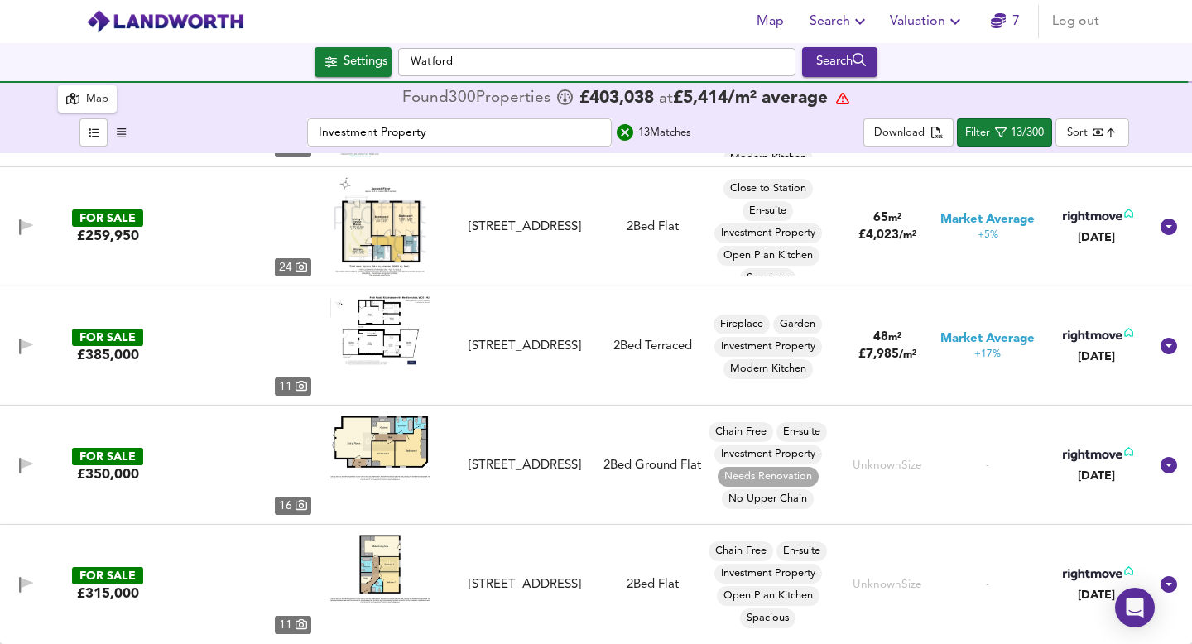
scroll to position [50, 0]
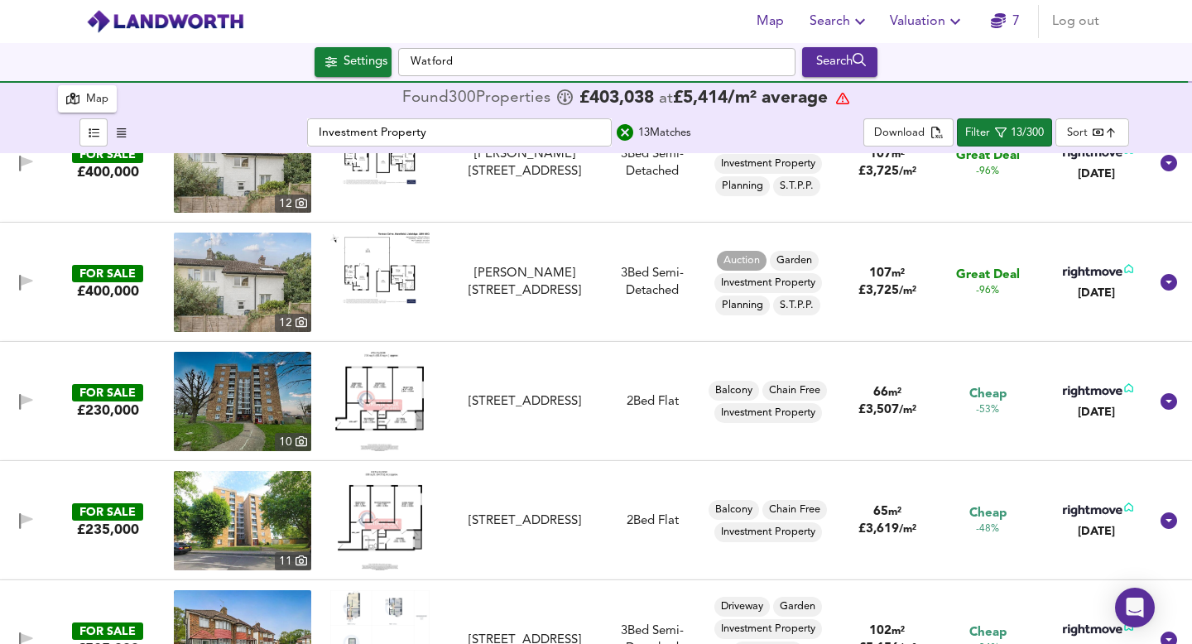
click at [19, 401] on icon "button" at bounding box center [20, 402] width 2 height 16
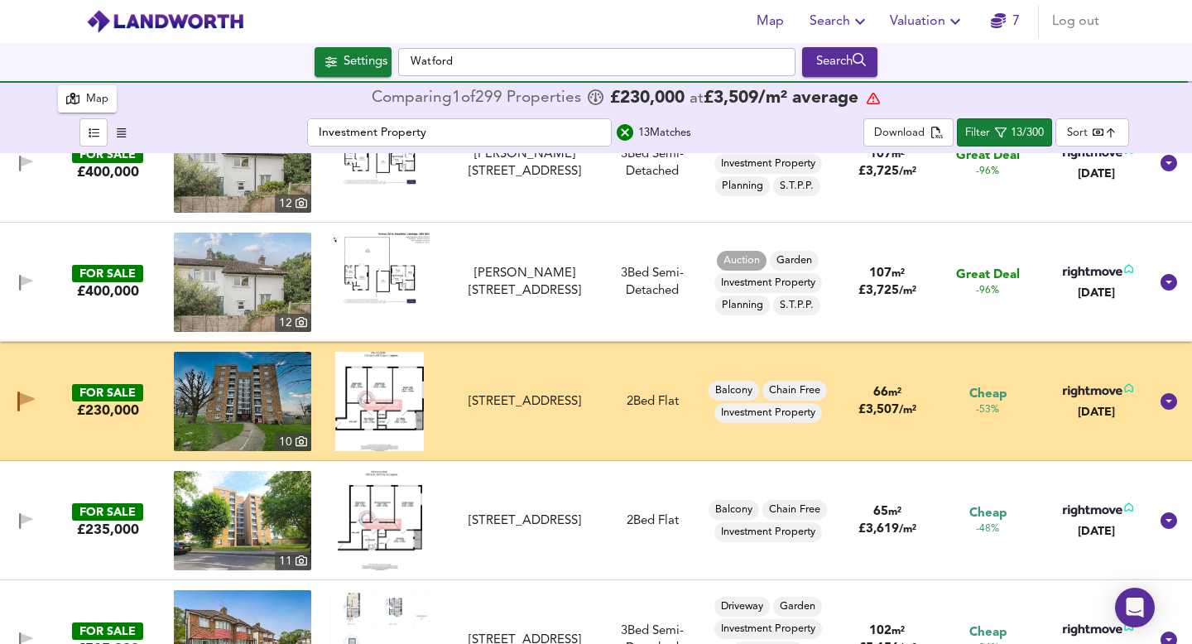
click at [934, 23] on span "Valuation" at bounding box center [927, 21] width 75 height 23
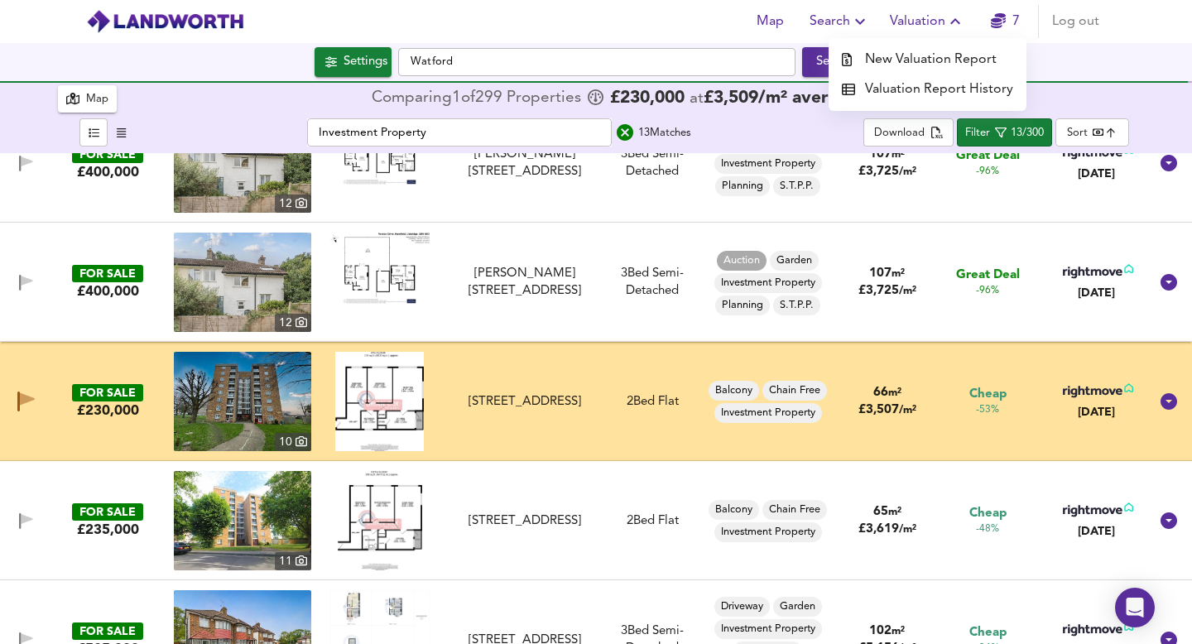
click at [927, 65] on li "New Valuation Report" at bounding box center [928, 60] width 198 height 30
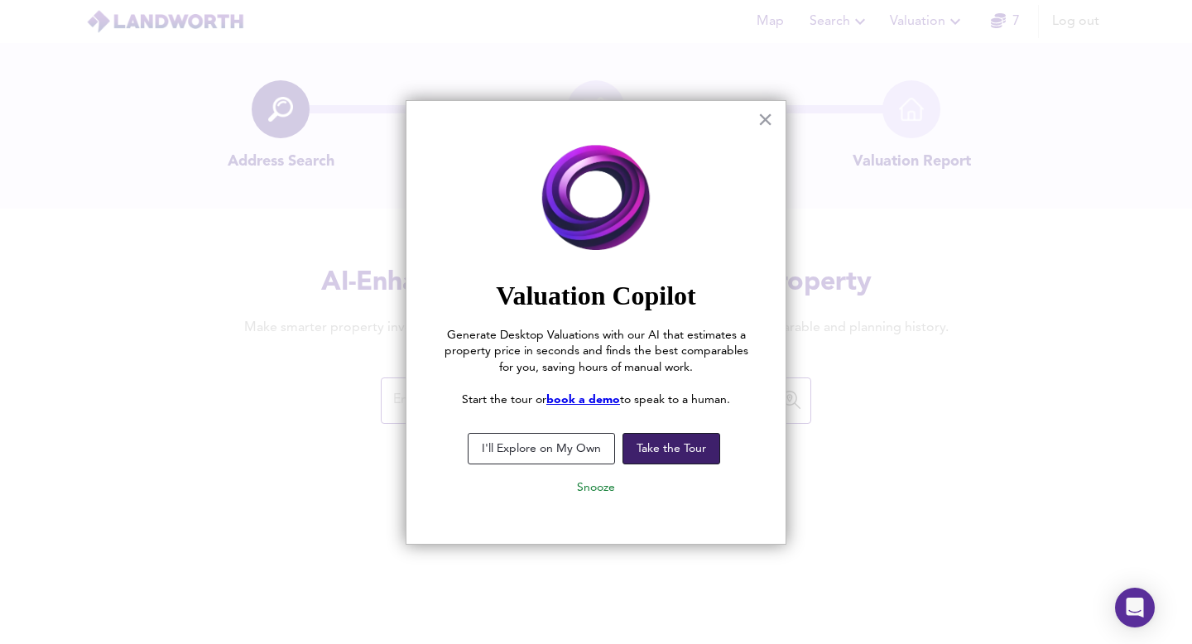
click at [688, 454] on button "Take the Tour" at bounding box center [672, 448] width 98 height 31
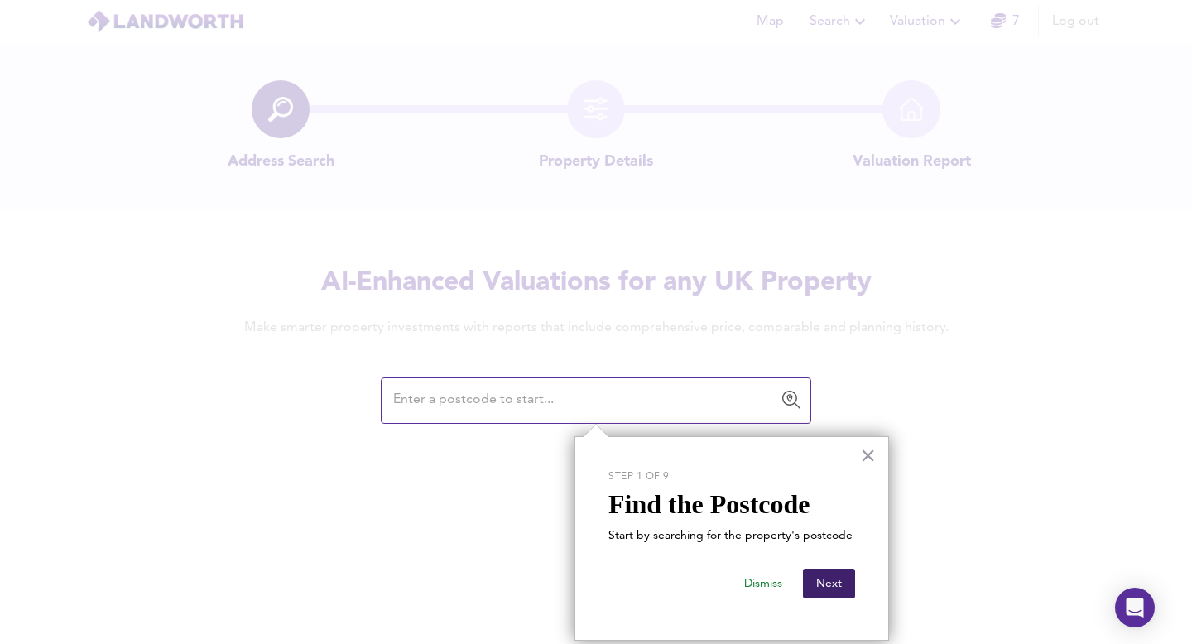
click at [833, 544] on button "Next" at bounding box center [829, 584] width 52 height 30
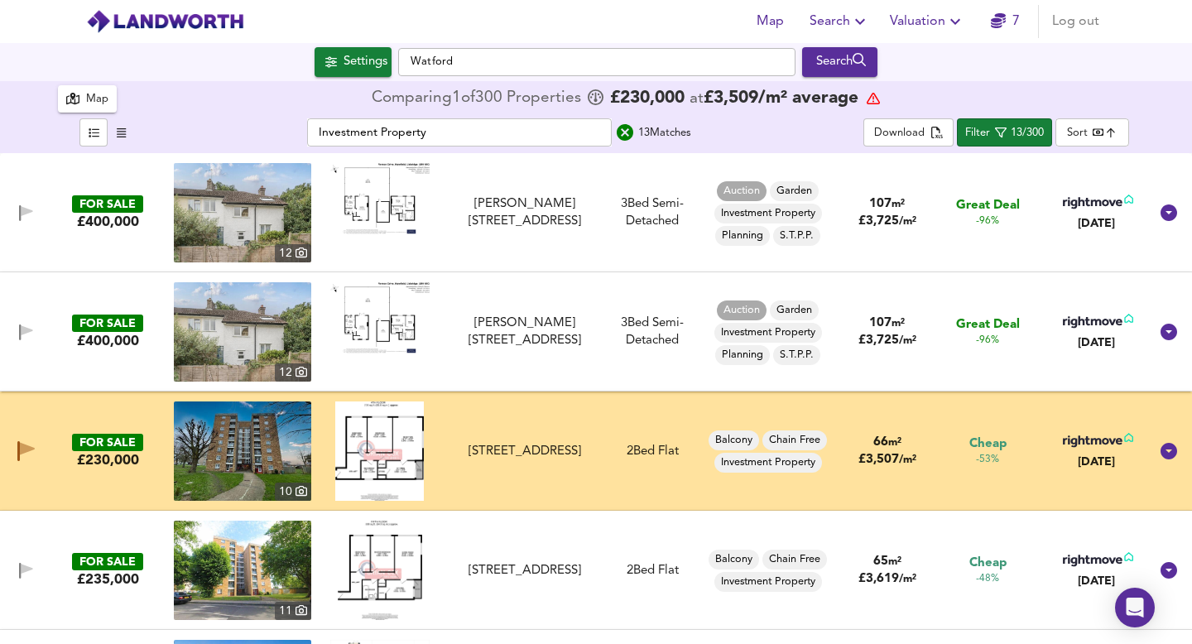
click at [919, 17] on span "Valuation" at bounding box center [927, 21] width 75 height 23
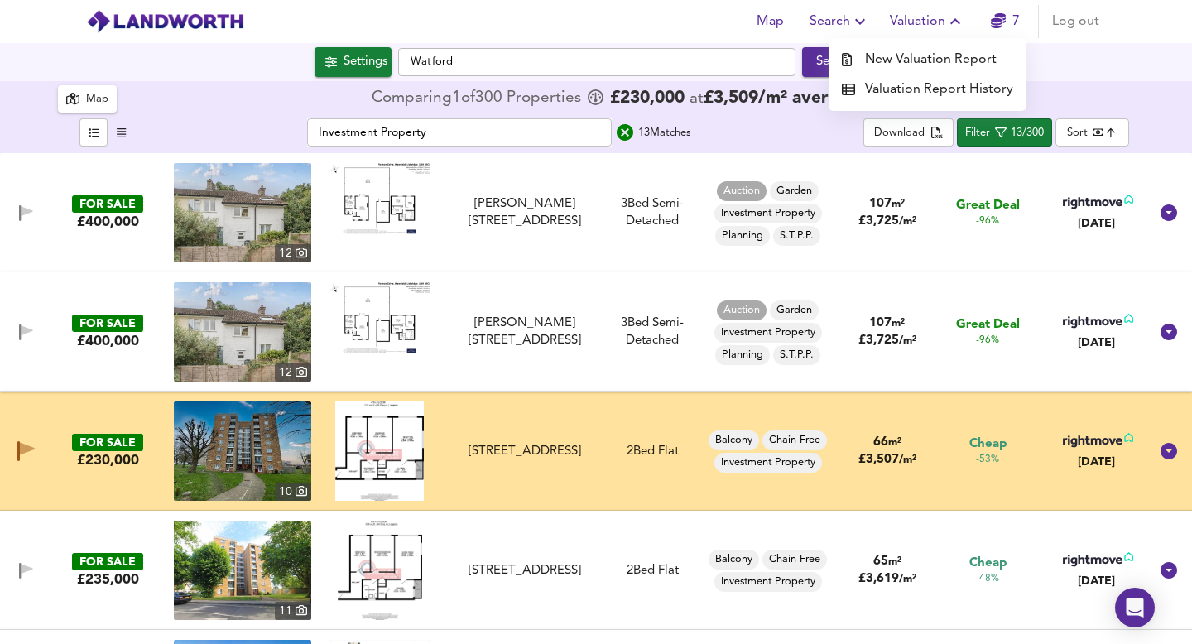
click at [864, 53] on div at bounding box center [853, 59] width 23 height 13
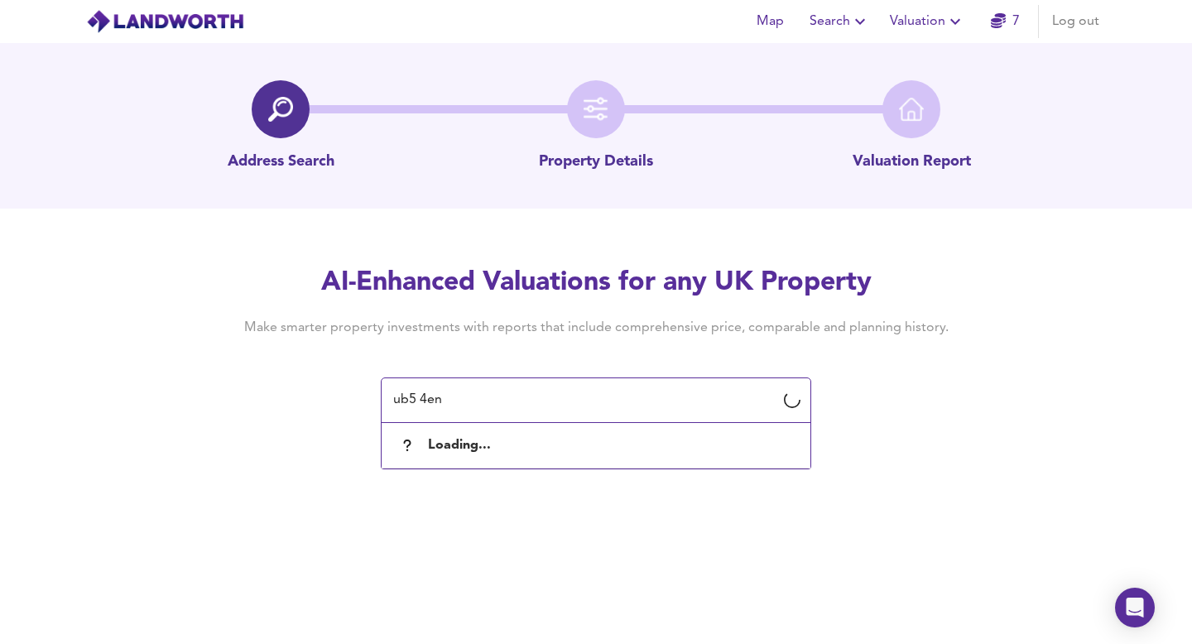
type input "ub5 4en"
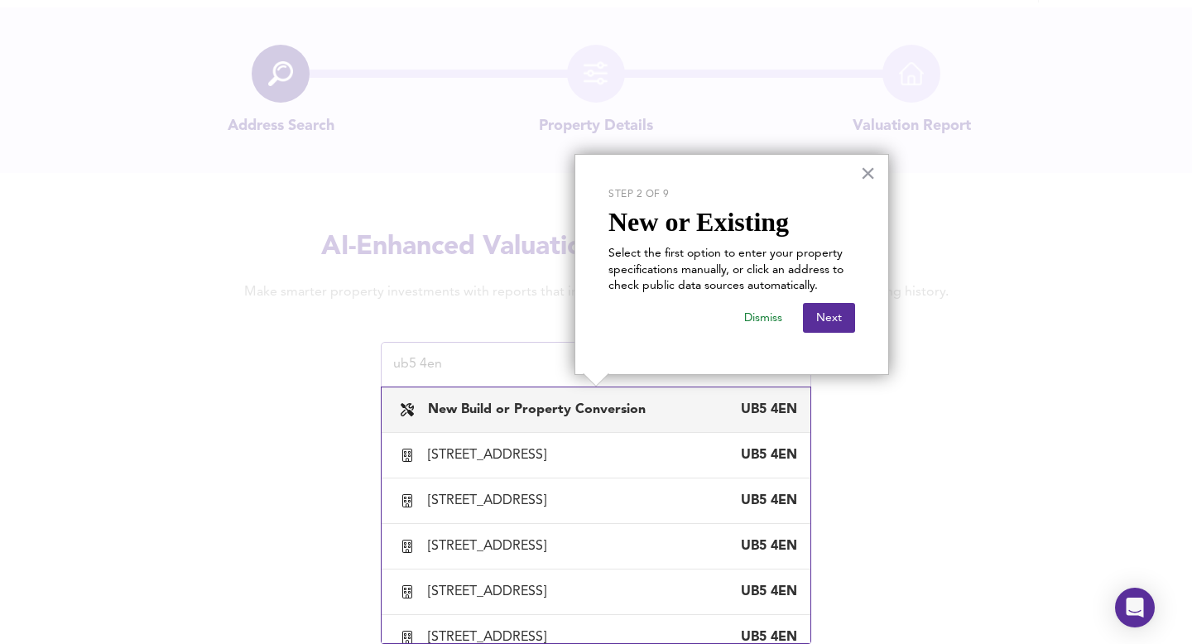
scroll to position [36, 0]
click at [518, 418] on div "New Build or Property Conversion" at bounding box center [540, 410] width 224 height 18
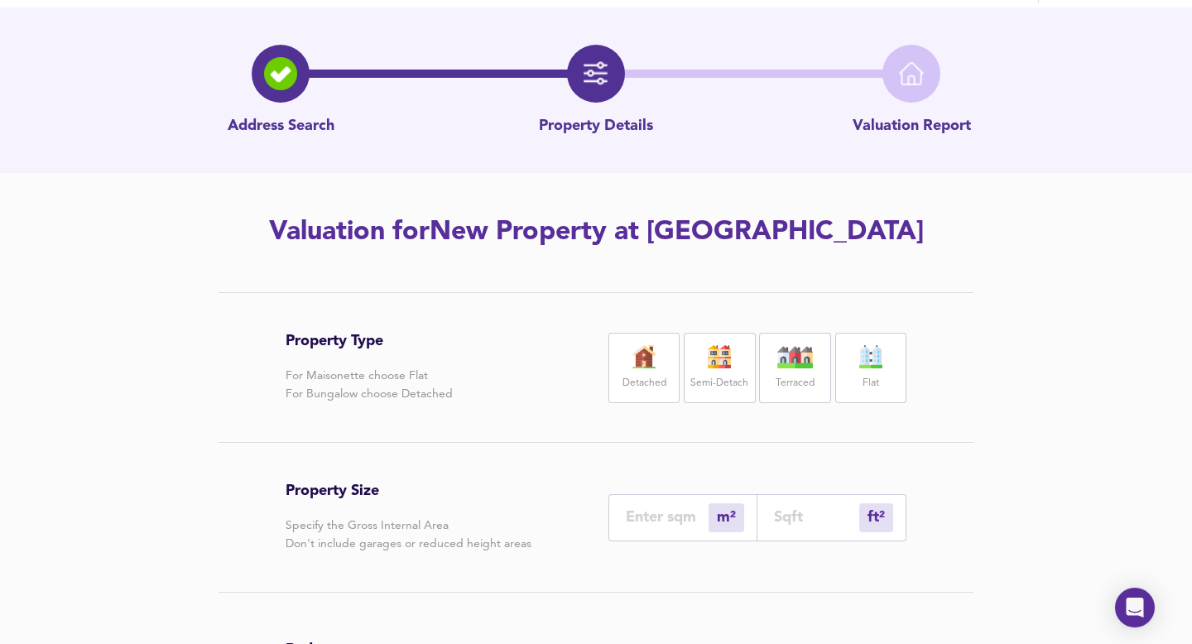
scroll to position [46, 0]
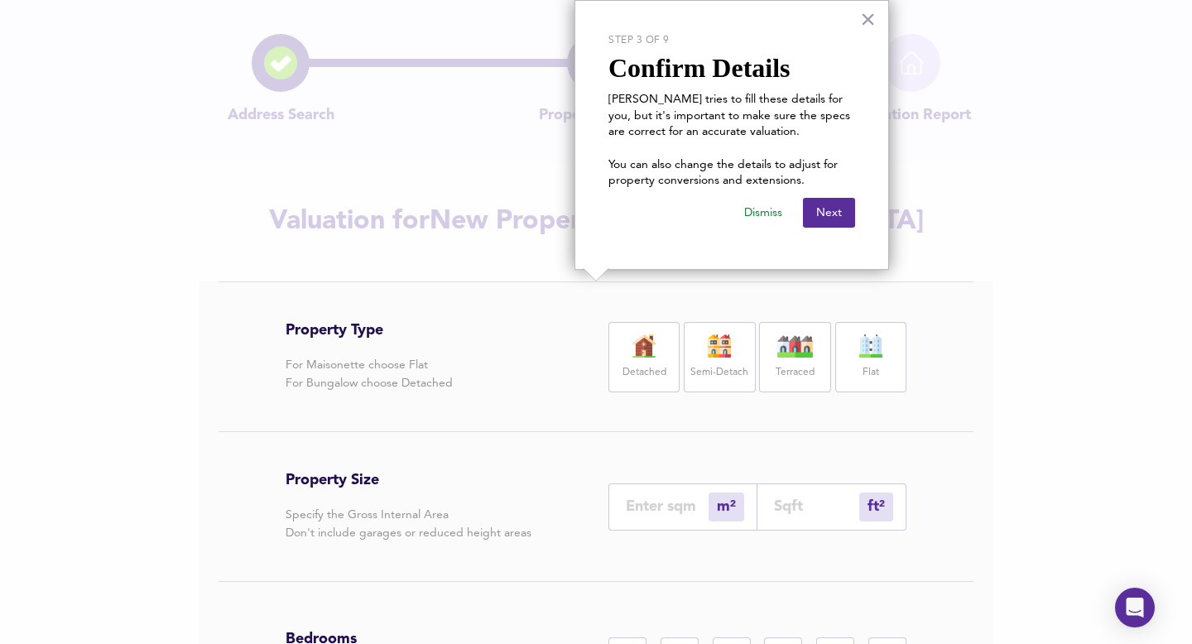
click at [867, 369] on label "Flat" at bounding box center [871, 373] width 17 height 21
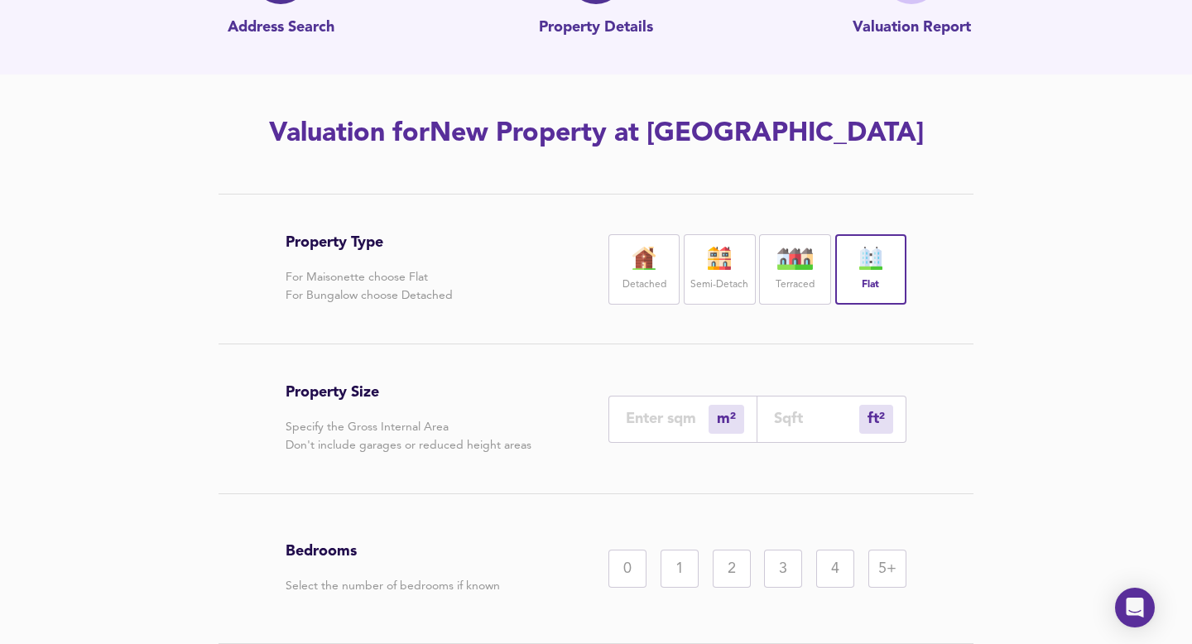
scroll to position [137, 0]
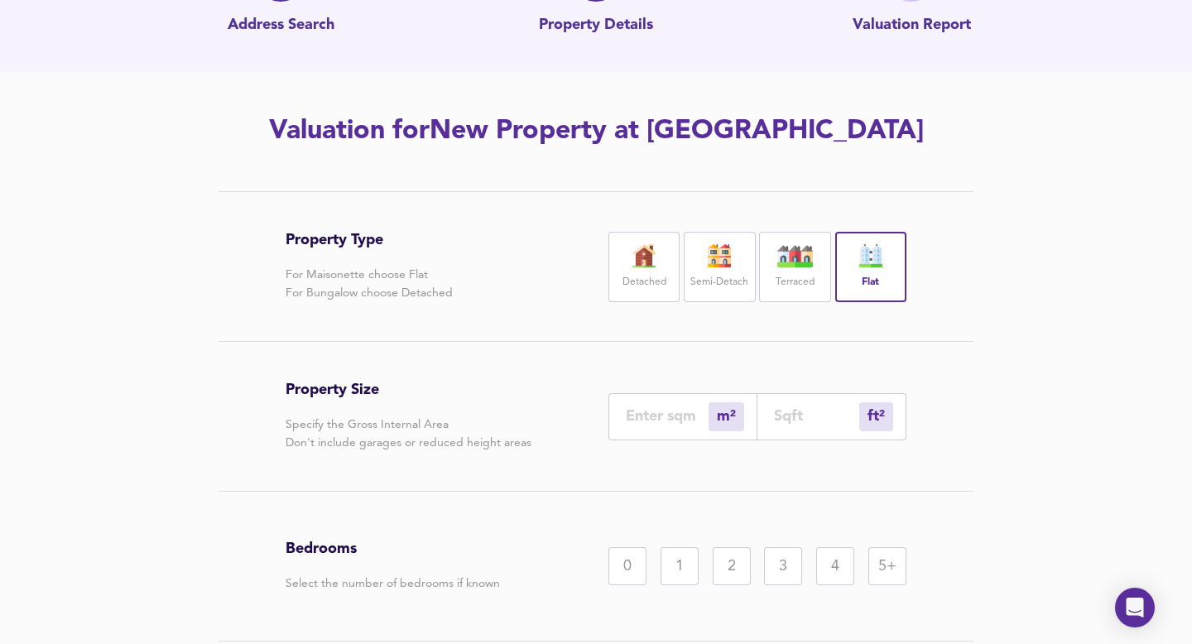
click at [652, 415] on input "number" at bounding box center [667, 415] width 83 height 17
type input "7"
type input "75"
type input "807"
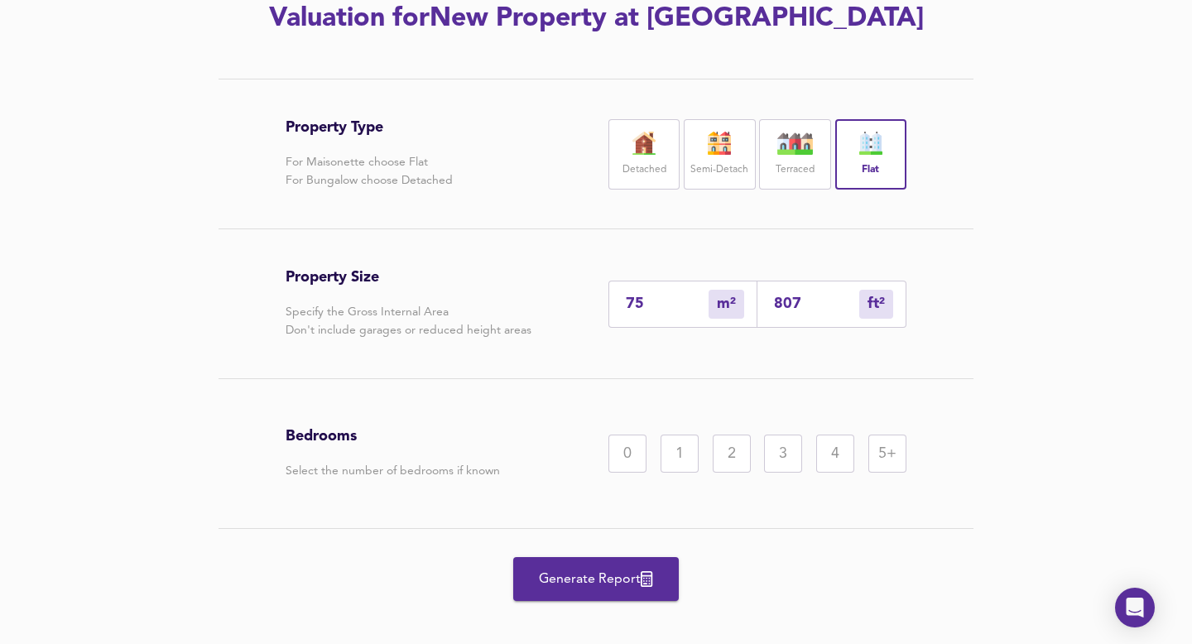
scroll to position [261, 0]
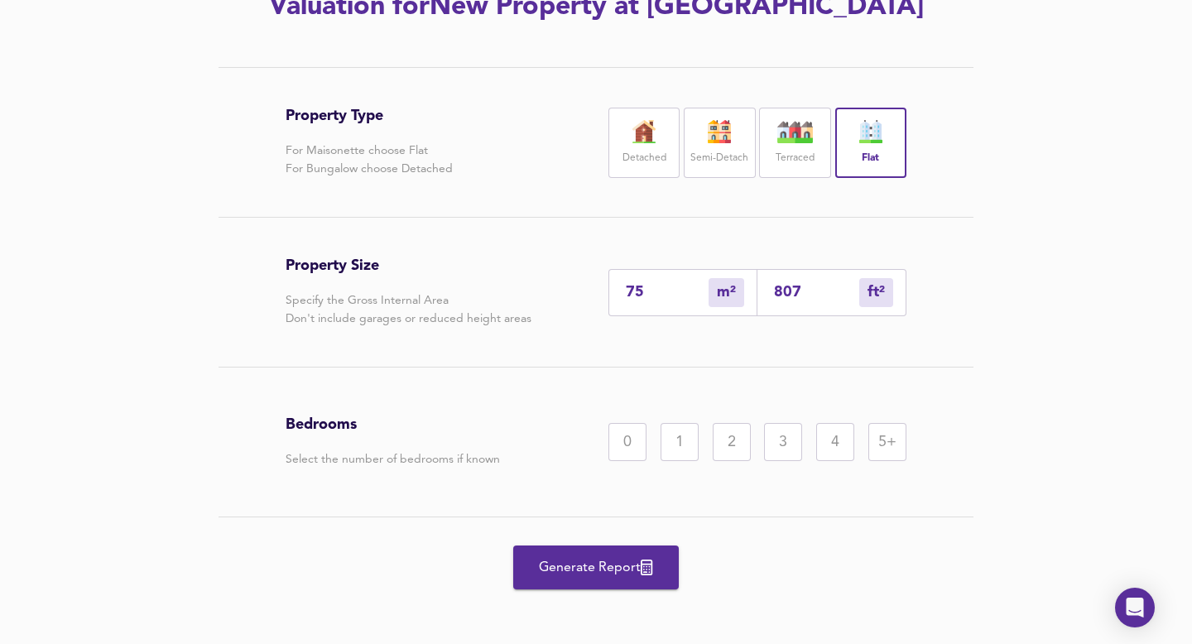
type input "75"
click at [728, 440] on div "2" at bounding box center [732, 442] width 38 height 38
click at [596, 544] on span "Generate Report" at bounding box center [596, 567] width 132 height 23
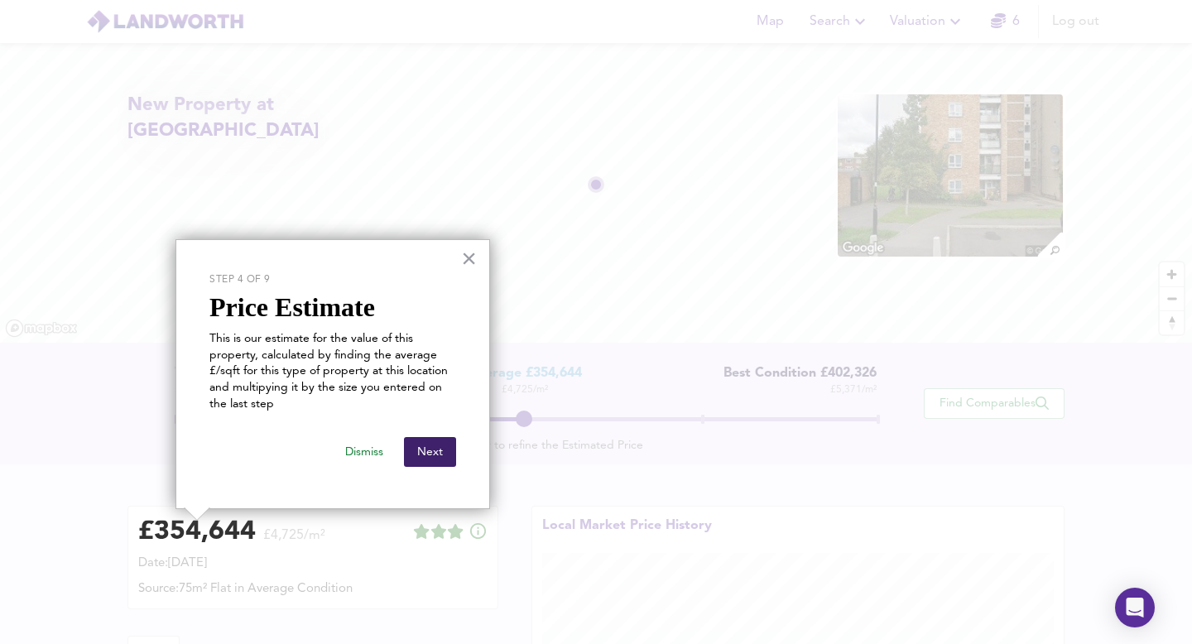
click at [426, 450] on button "Next" at bounding box center [430, 452] width 52 height 30
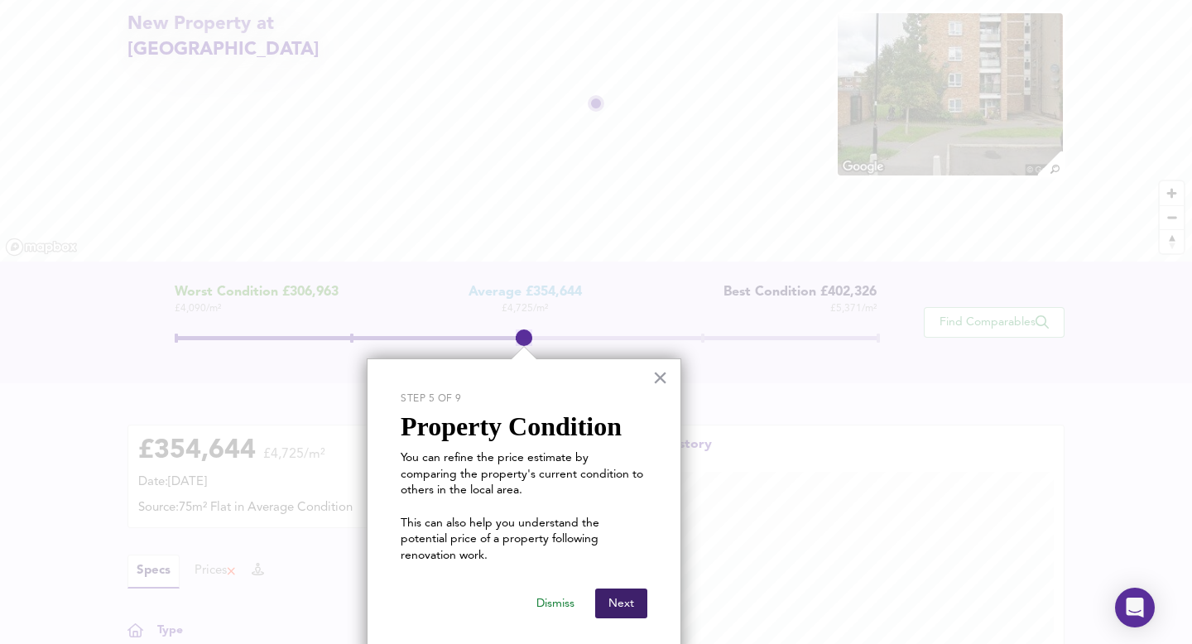
click at [618, 544] on button "Next" at bounding box center [621, 604] width 52 height 30
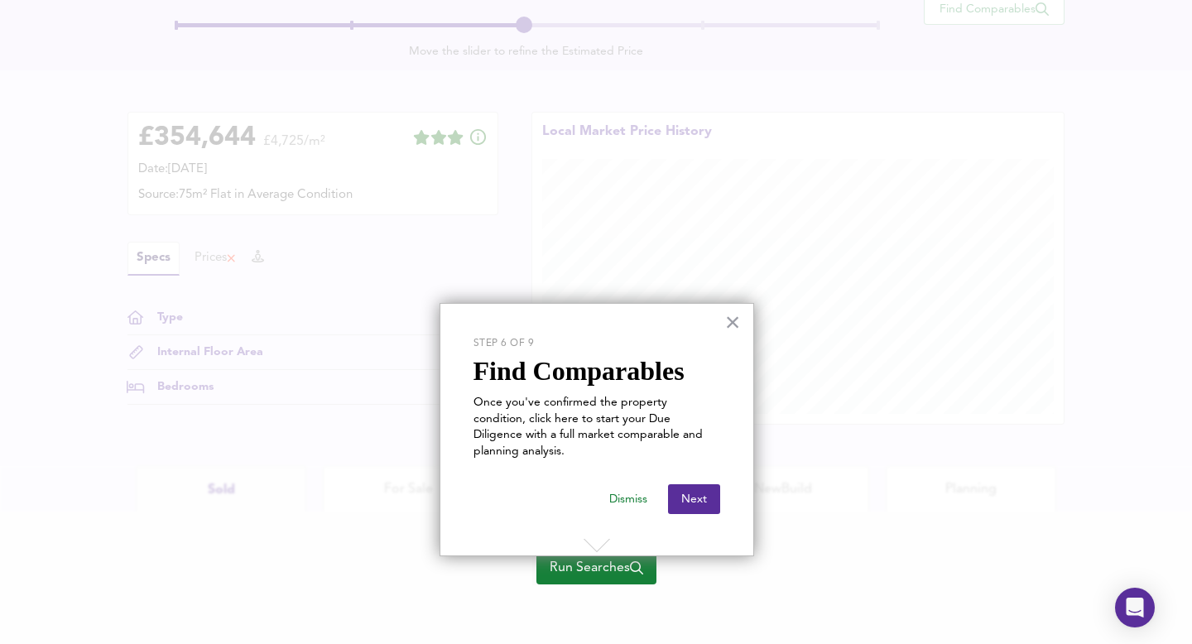
click at [637, 544] on icon "button" at bounding box center [636, 567] width 13 height 13
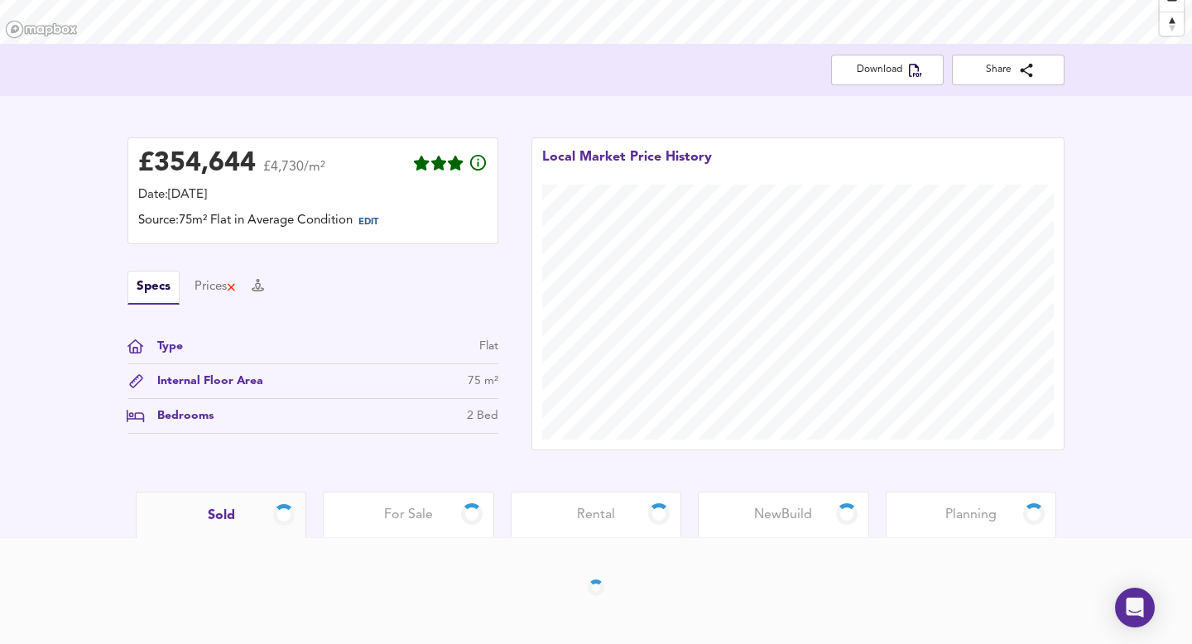
scroll to position [299, 0]
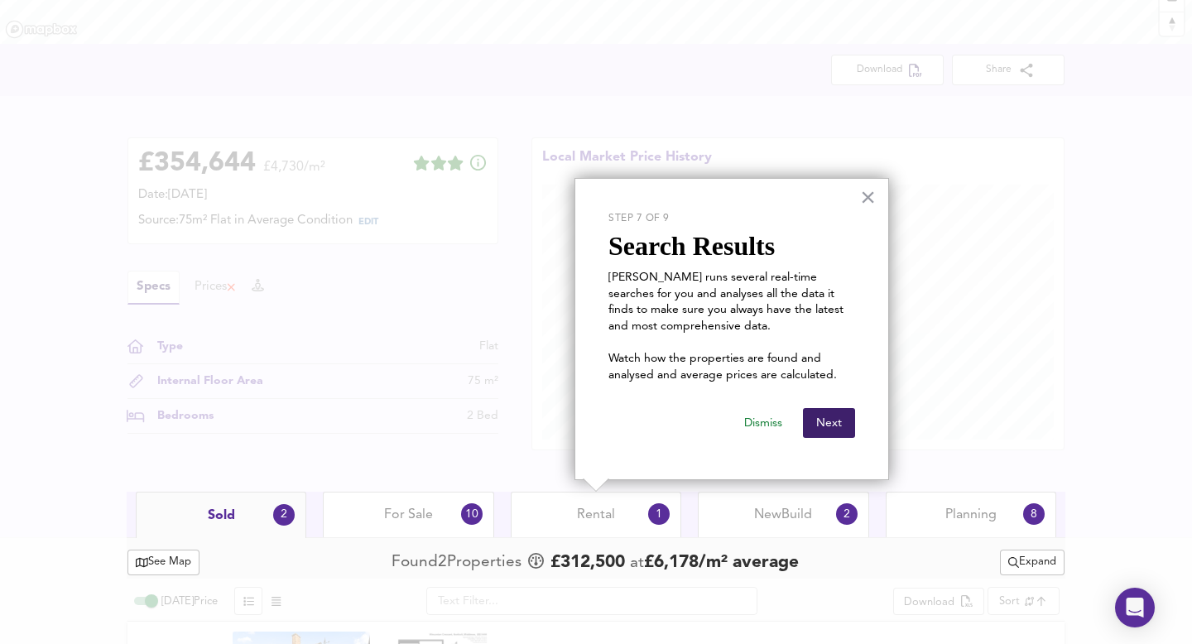
click at [840, 426] on button "Next" at bounding box center [829, 423] width 52 height 30
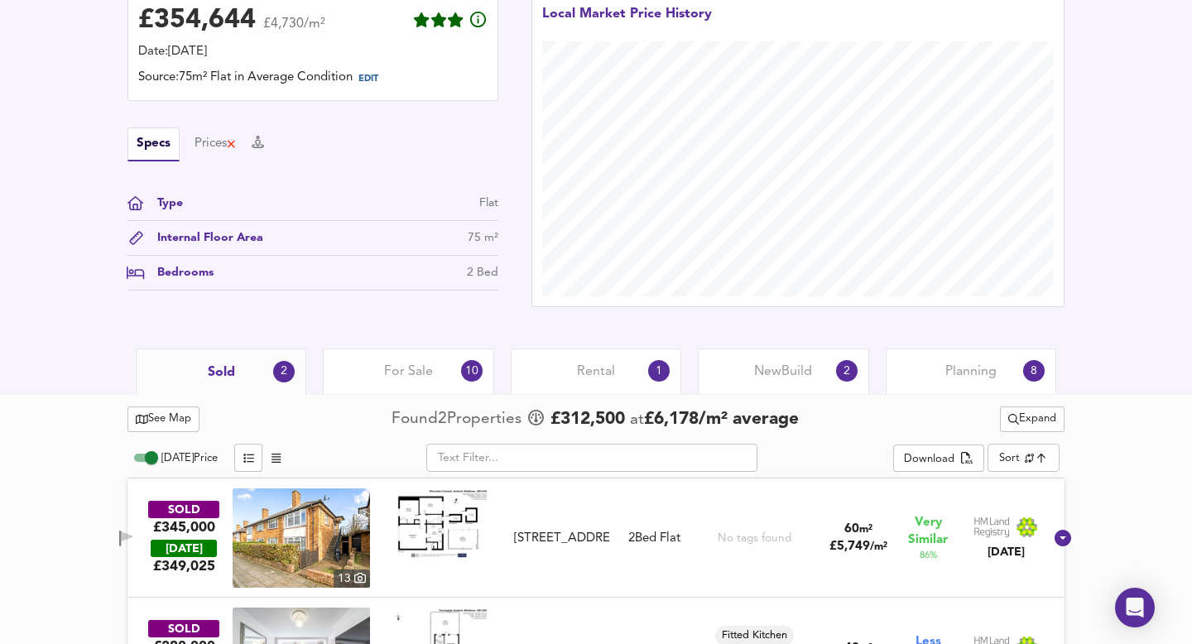
scroll to position [523, 0]
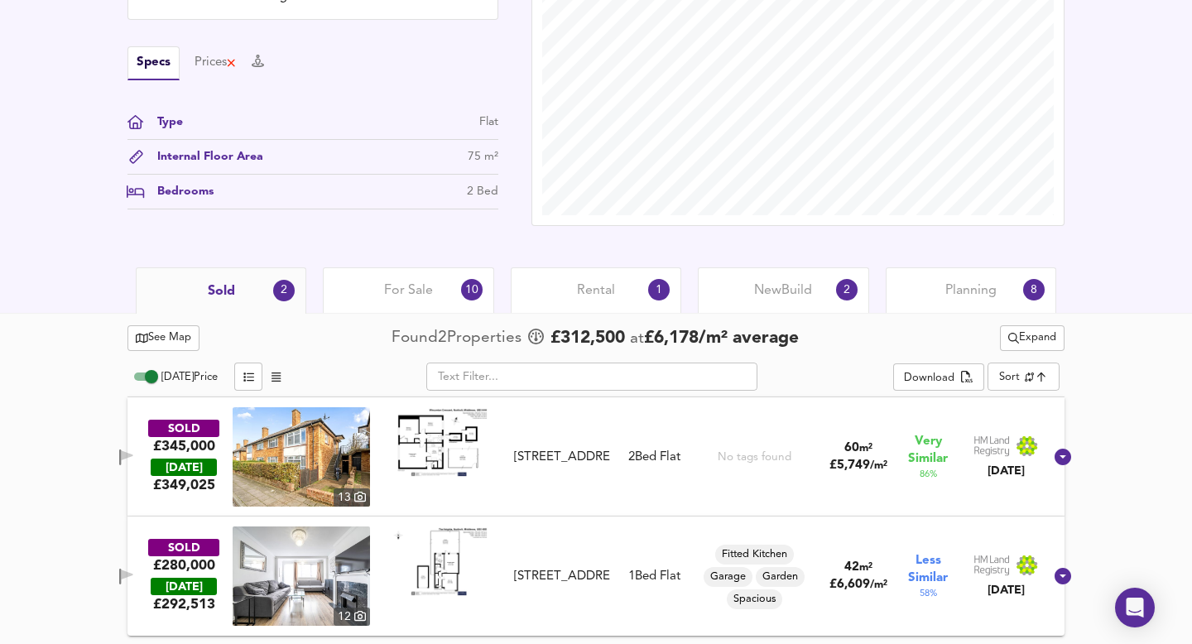
click at [427, 293] on span "For Sale" at bounding box center [408, 290] width 49 height 18
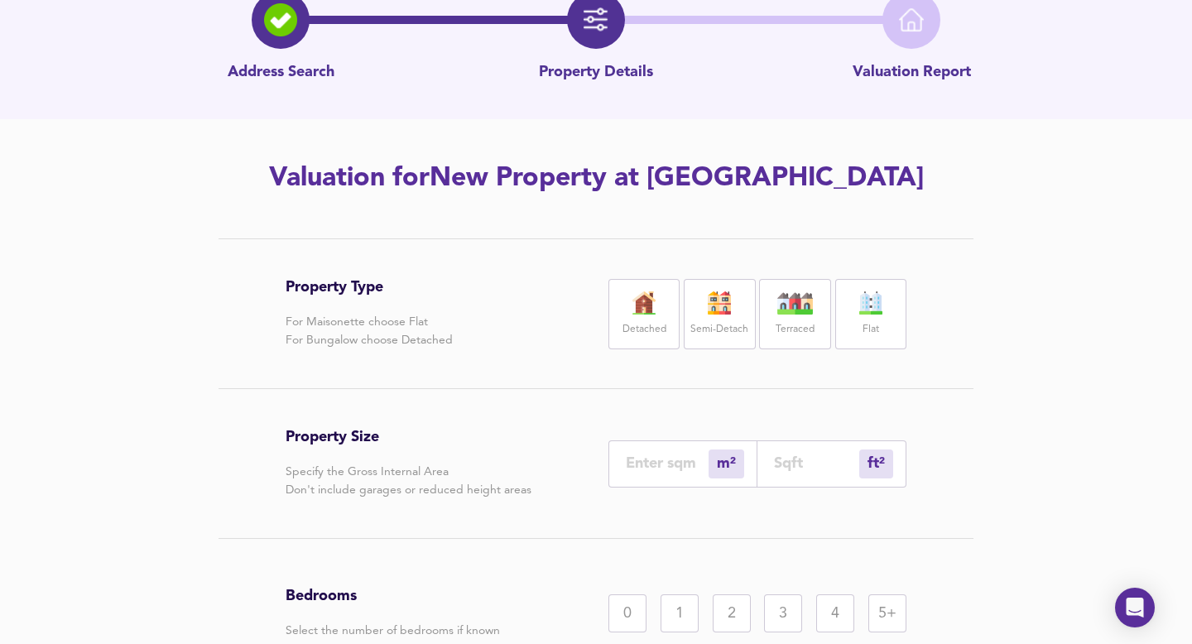
scroll to position [85, 0]
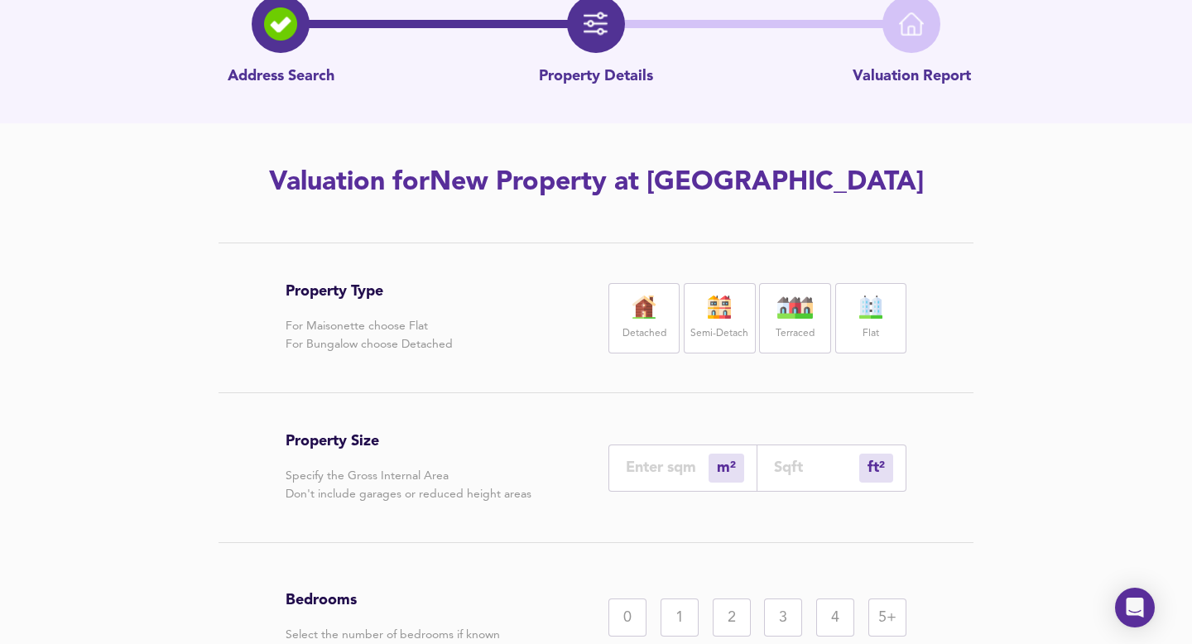
click at [853, 304] on img at bounding box center [870, 307] width 41 height 23
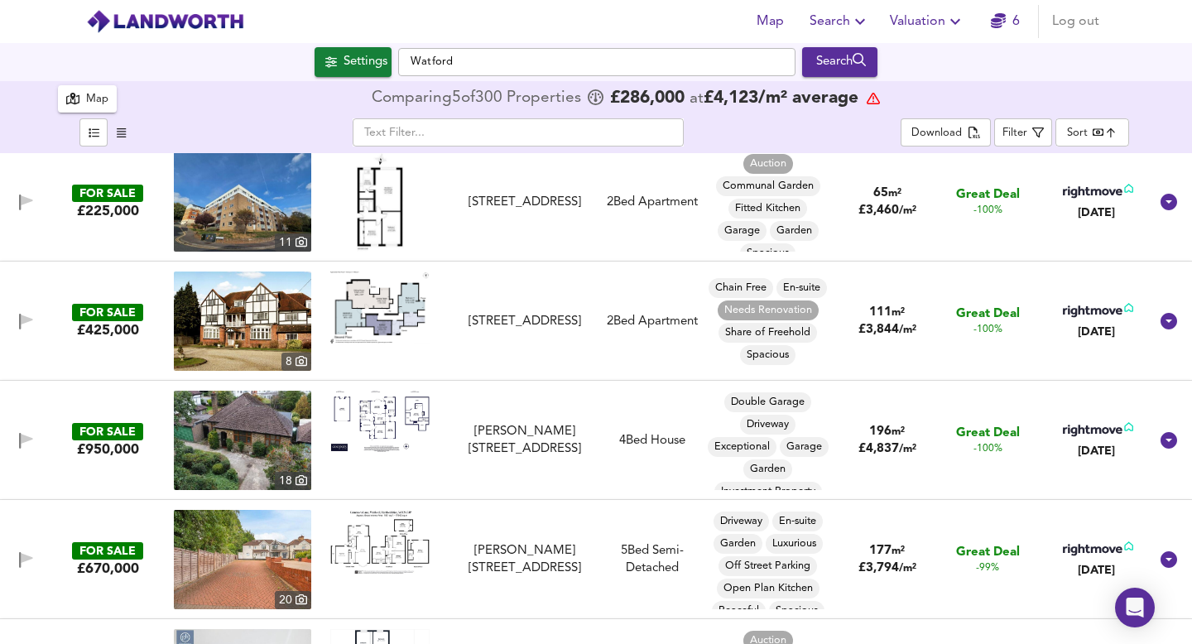
scroll to position [241, 0]
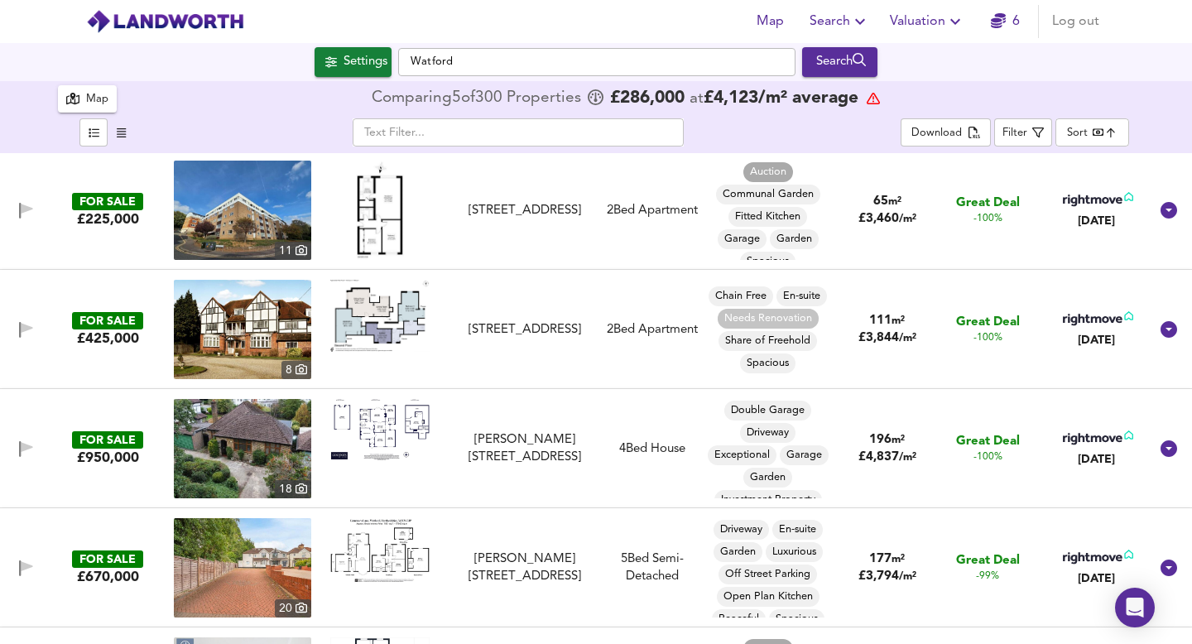
click at [774, 318] on span "Needs Renovation" at bounding box center [768, 318] width 101 height 15
type input "Needs Renovation"
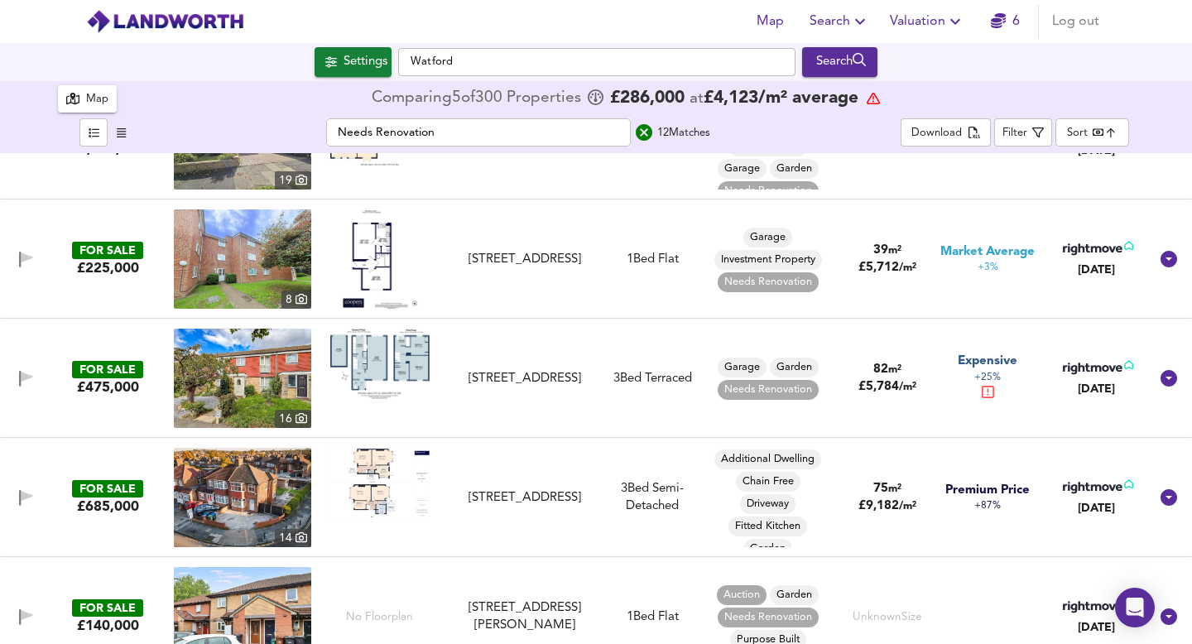
scroll to position [662, 0]
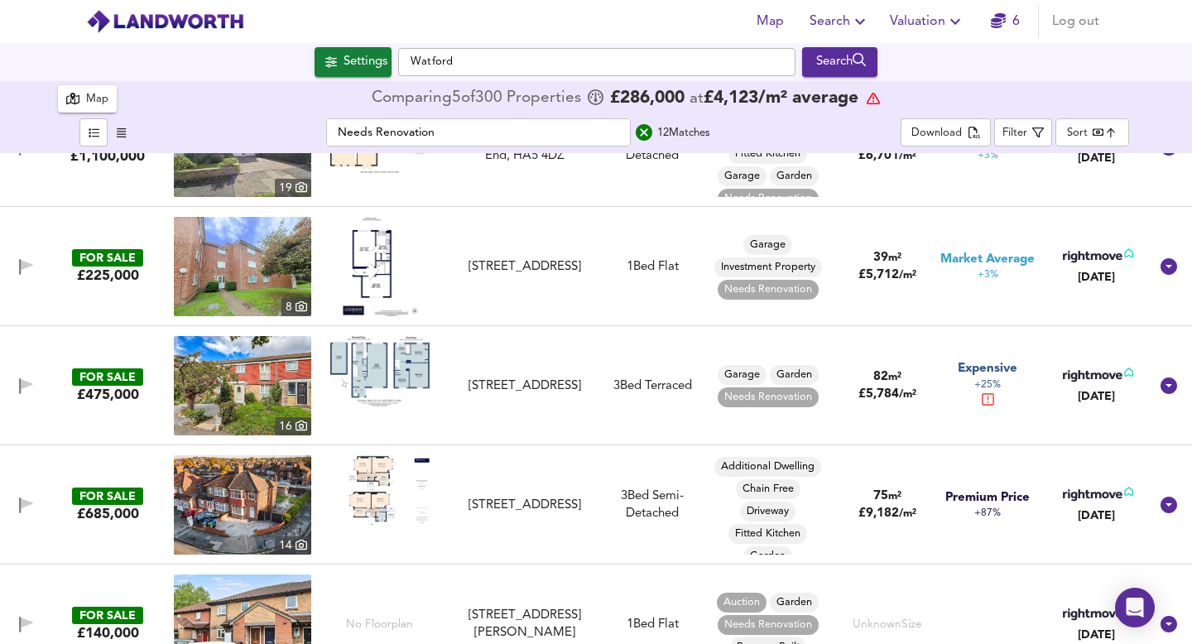
click at [386, 369] on img at bounding box center [379, 371] width 99 height 70
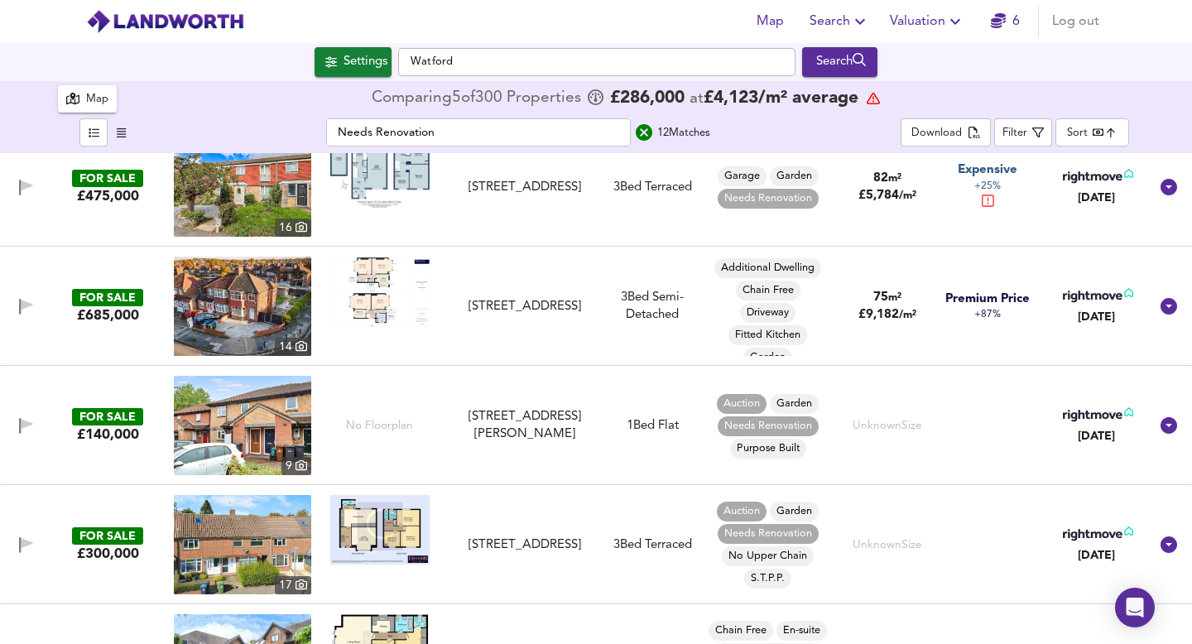
scroll to position [861, 0]
click at [260, 419] on img at bounding box center [242, 424] width 137 height 99
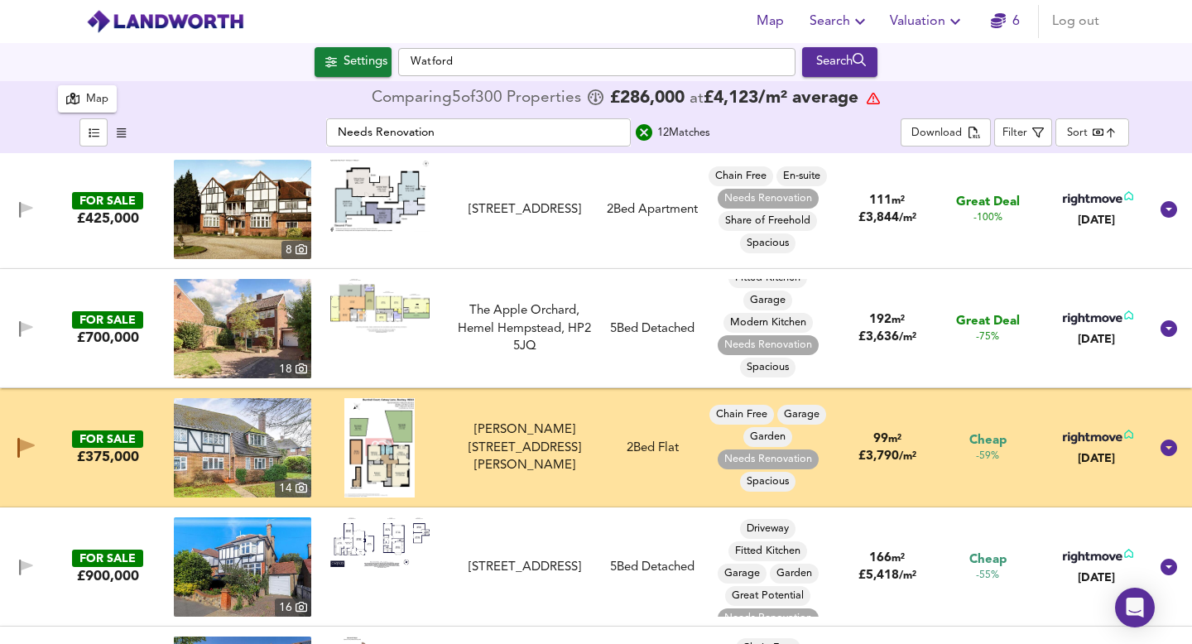
scroll to position [0, 0]
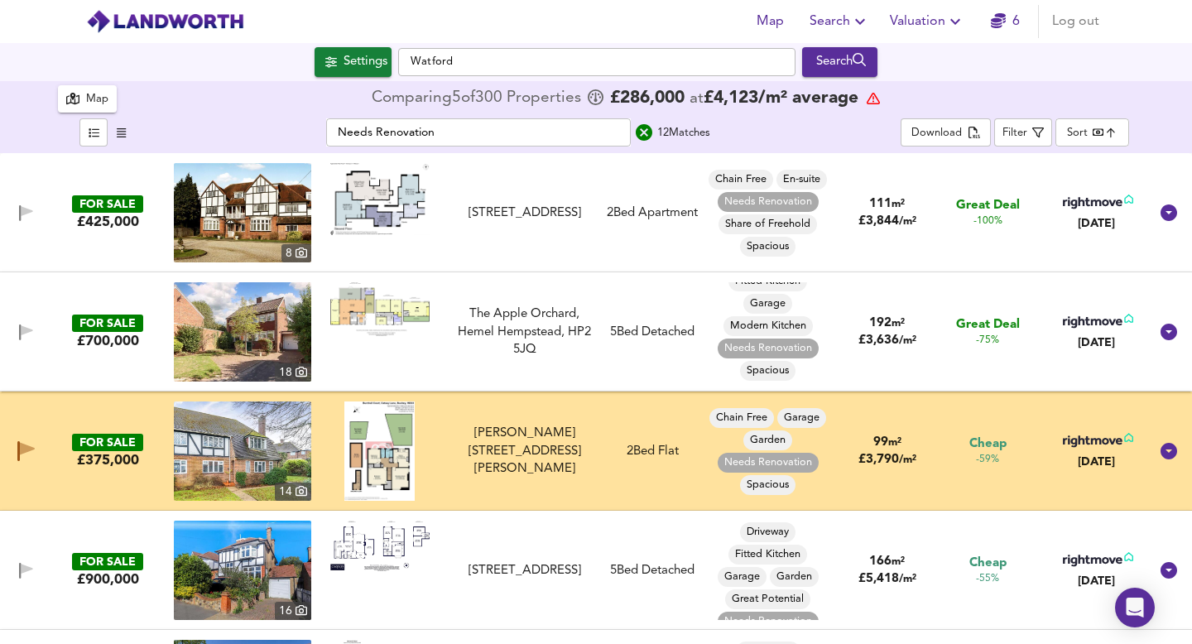
click at [647, 130] on icon "search" at bounding box center [644, 132] width 17 height 17
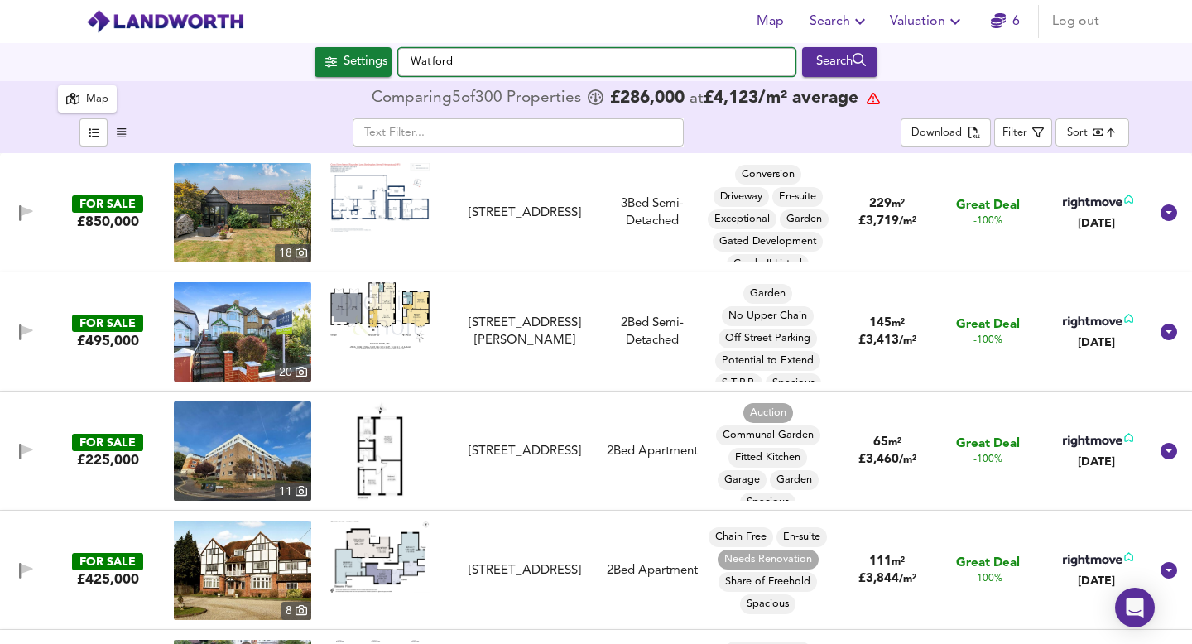
click at [475, 65] on input "Watford" at bounding box center [596, 62] width 397 height 28
type input "W"
type input "basildon"
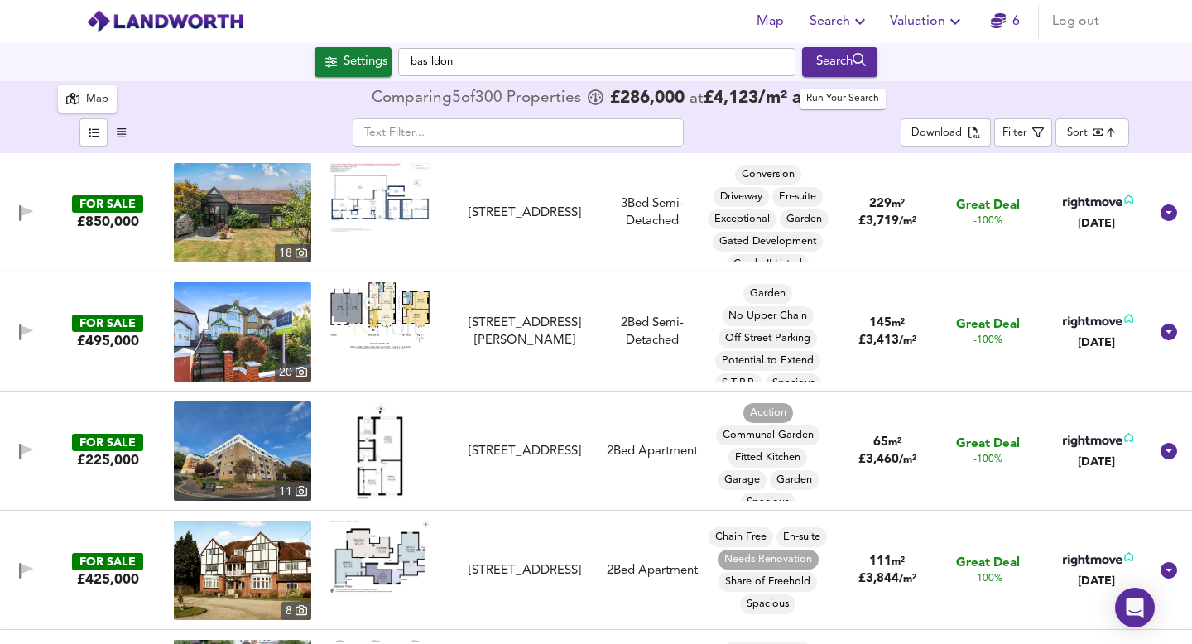
click at [849, 65] on div "Search" at bounding box center [839, 62] width 67 height 22
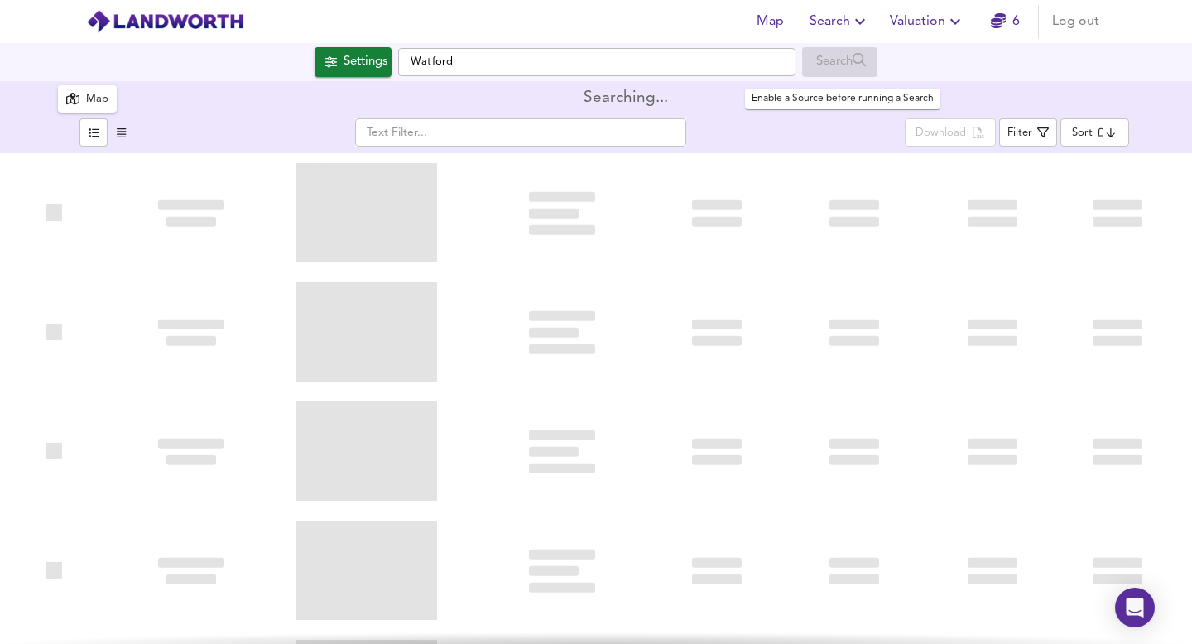
type input "bestdeal"
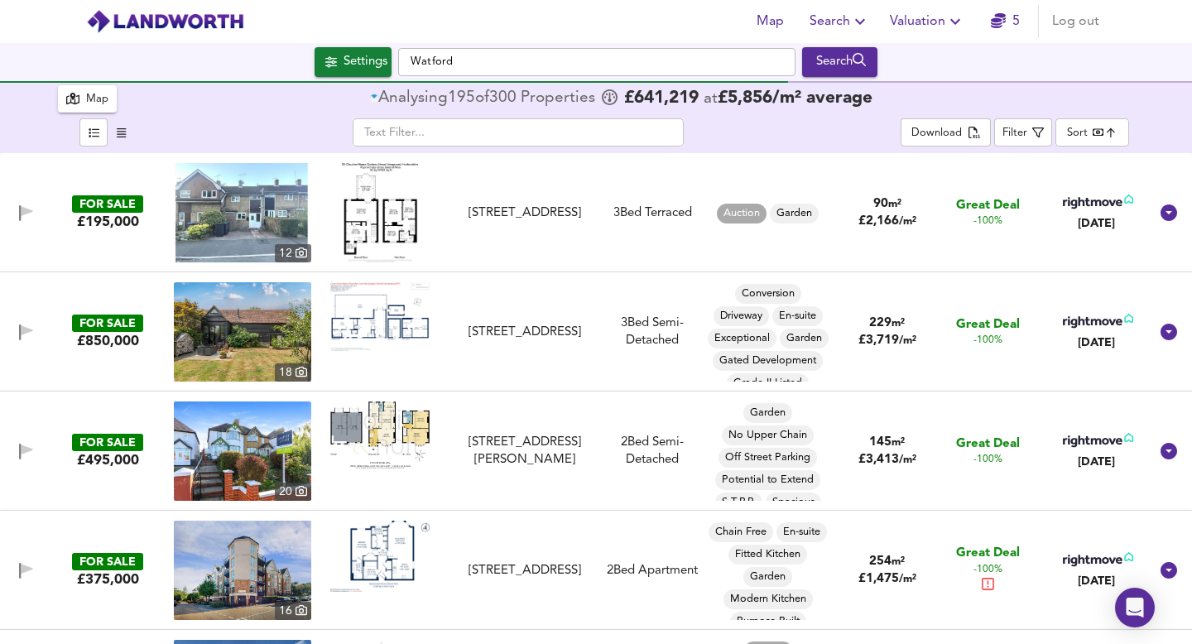
checkbox input "false"
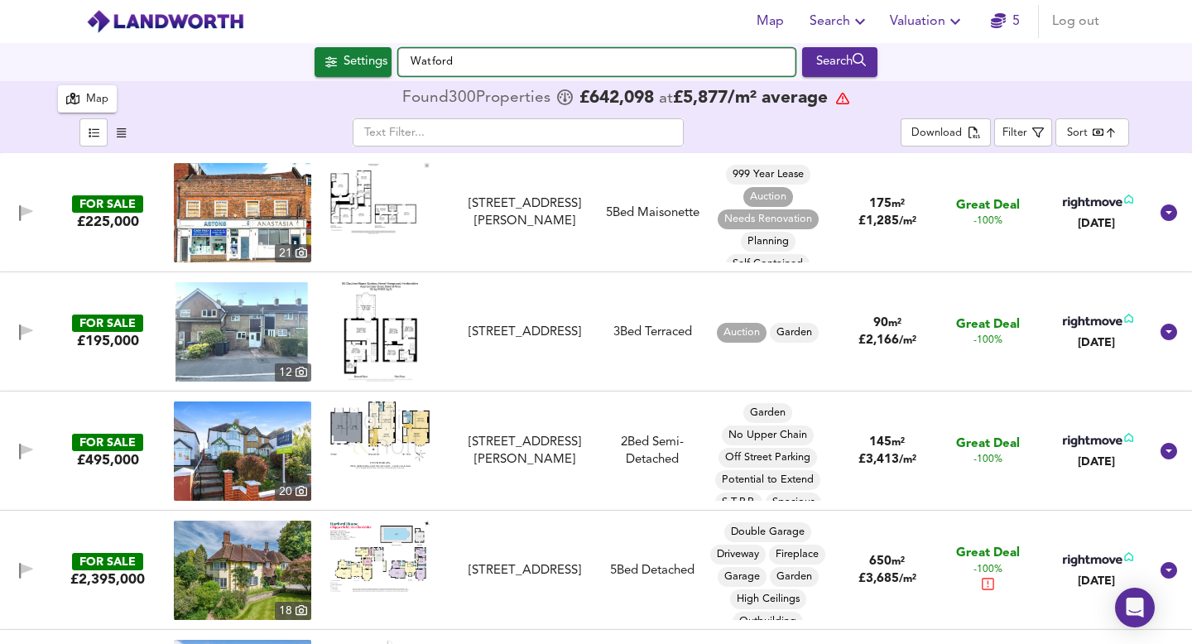
click at [458, 58] on input "Watford" at bounding box center [596, 62] width 397 height 28
drag, startPoint x: 458, startPoint y: 58, endPoint x: 374, endPoint y: 65, distance: 83.9
click at [374, 65] on div "Settings [GEOGRAPHIC_DATA] Search" at bounding box center [596, 62] width 1192 height 30
type input "basild"
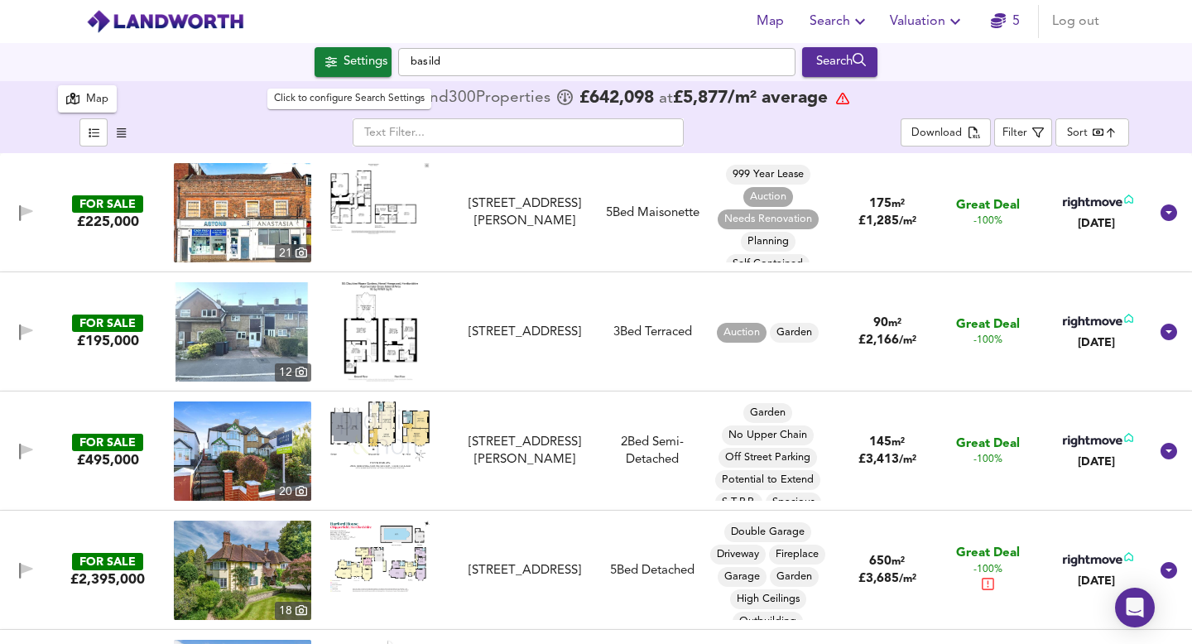
click at [375, 60] on div "Settings" at bounding box center [366, 62] width 44 height 22
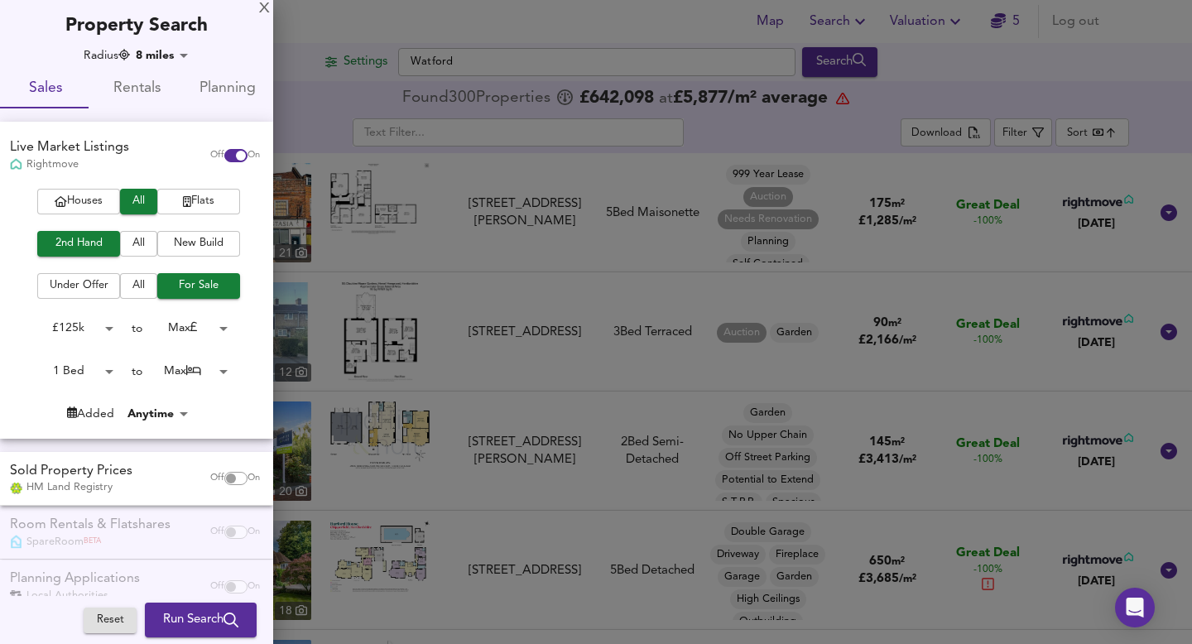
scroll to position [34, 0]
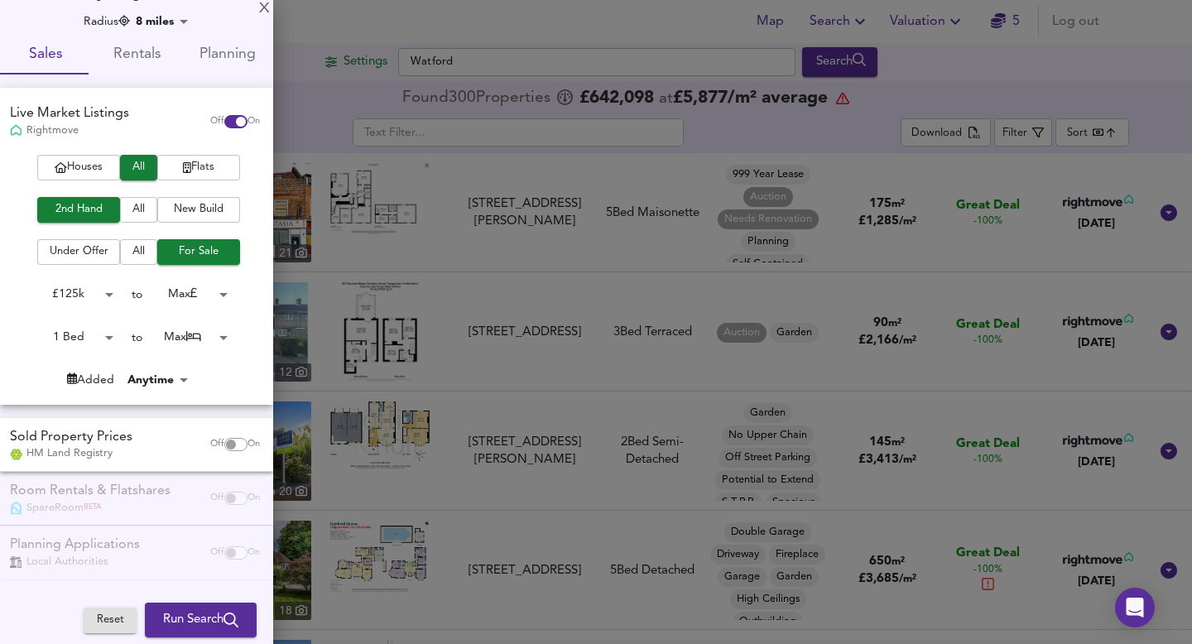
click at [392, 174] on div at bounding box center [596, 322] width 1192 height 644
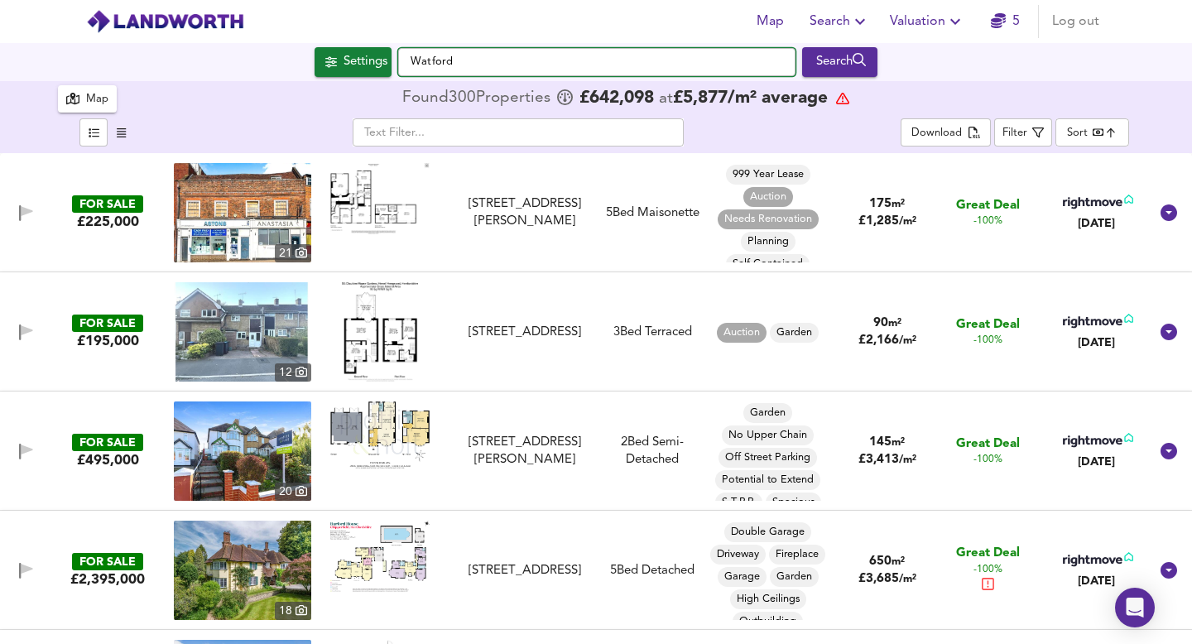
drag, startPoint x: 475, startPoint y: 60, endPoint x: 398, endPoint y: 63, distance: 77.0
click at [398, 63] on input "Watford" at bounding box center [596, 62] width 397 height 28
type input "basildon"
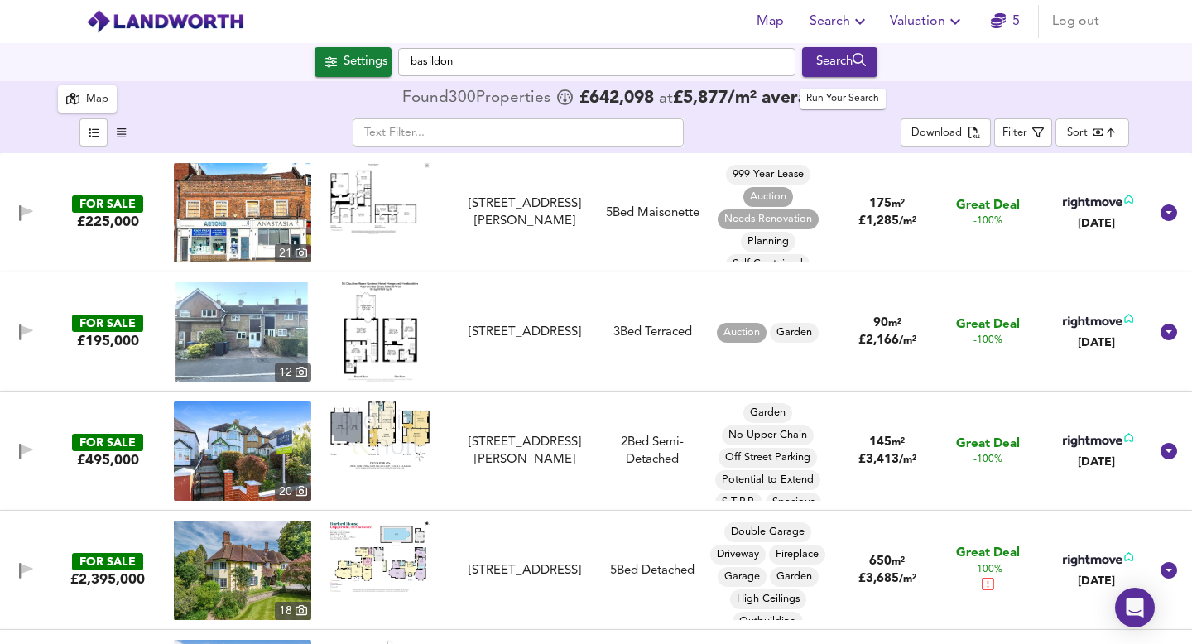
click at [849, 65] on div "Search" at bounding box center [839, 62] width 67 height 22
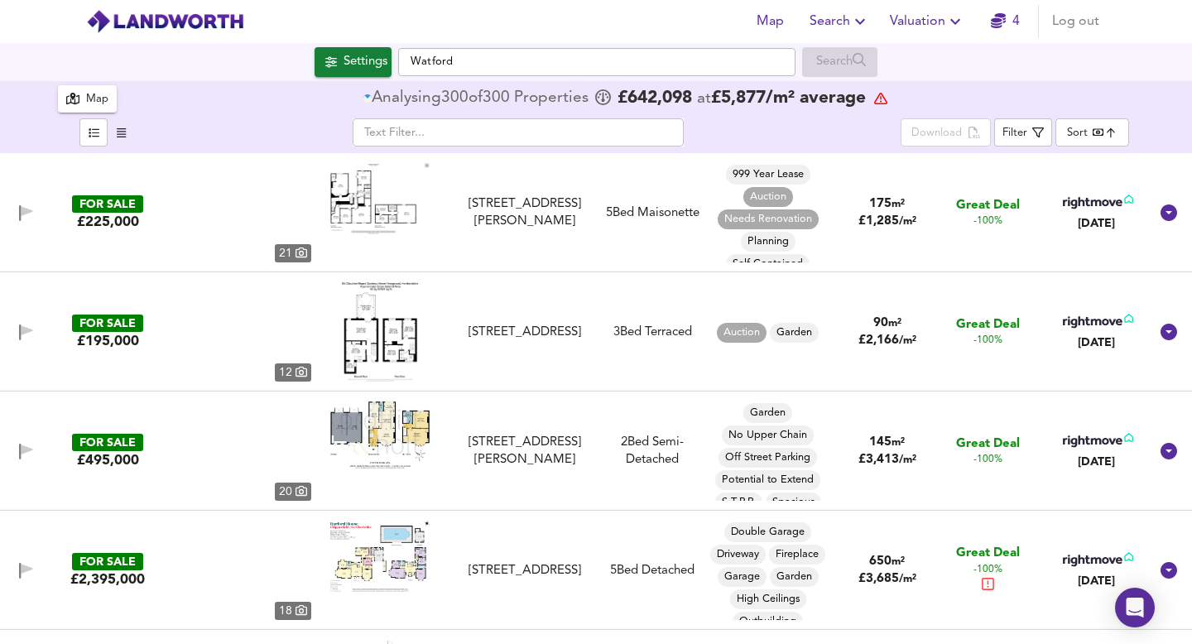
type input "bestdeal"
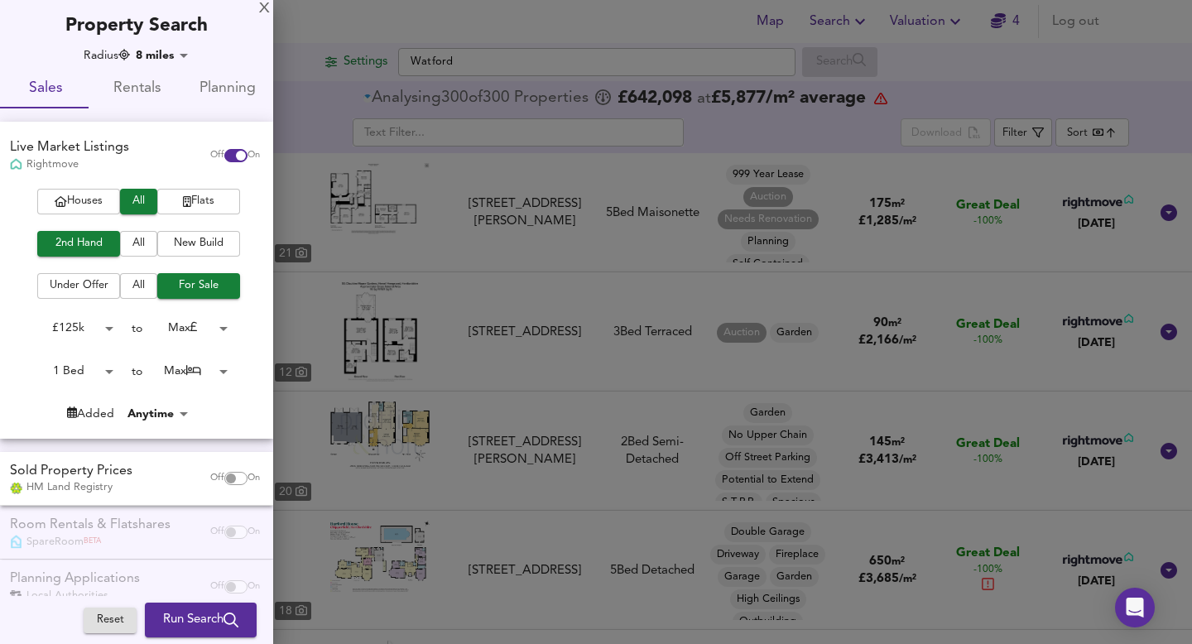
click at [151, 54] on div at bounding box center [596, 322] width 1192 height 644
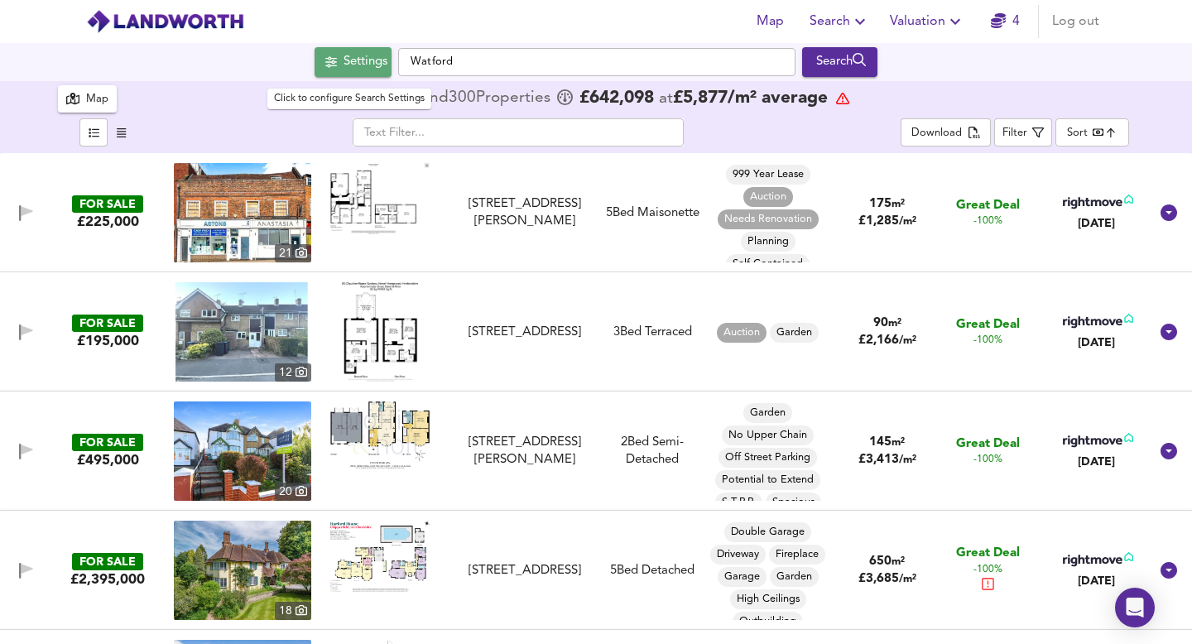
click at [334, 64] on span "Settings" at bounding box center [353, 62] width 69 height 22
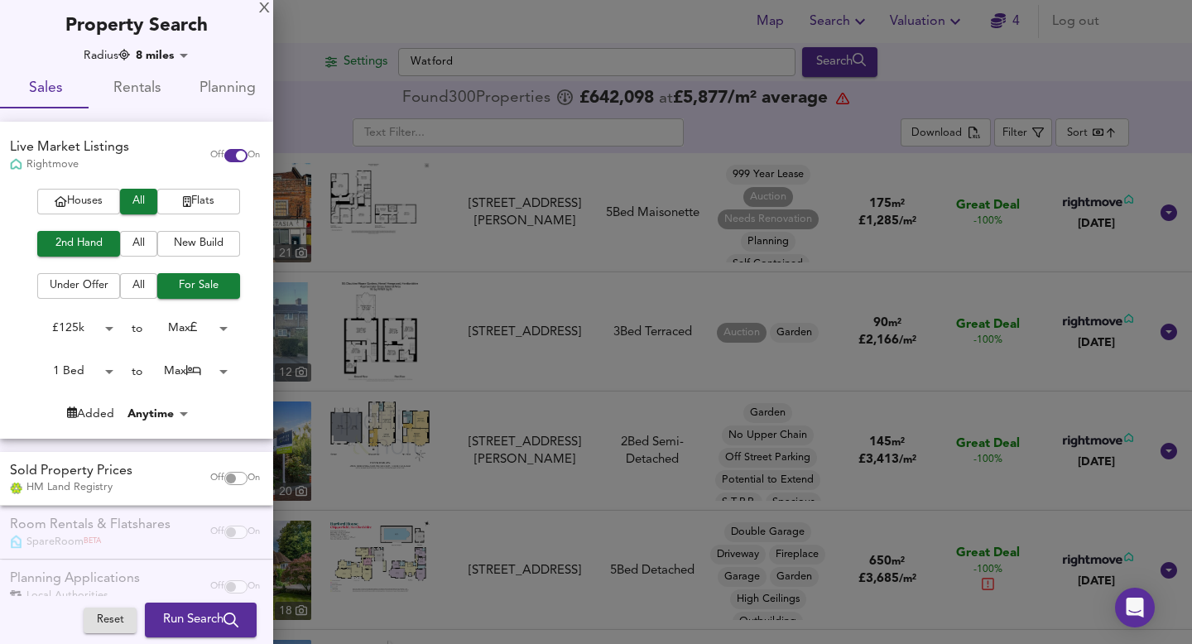
click at [152, 51] on body "Map Search Valuation 4 Log out Settings Watford Search 300 Results Legend Map F…" at bounding box center [596, 322] width 1192 height 644
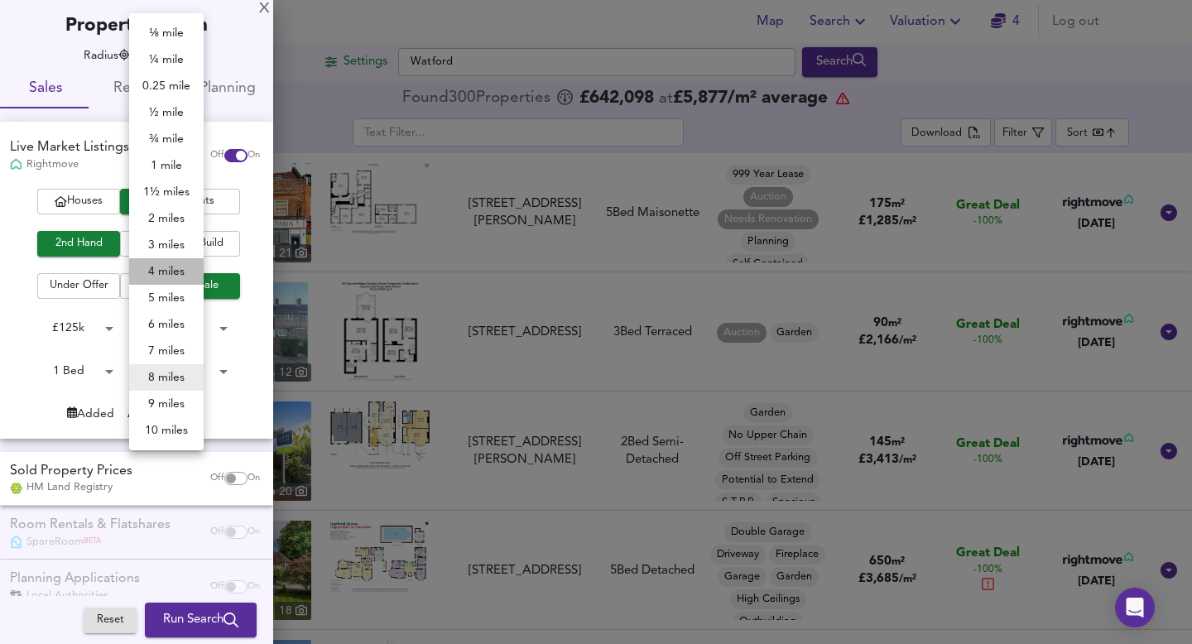
click at [163, 263] on li "4 miles" at bounding box center [166, 271] width 75 height 26
type input "6436"
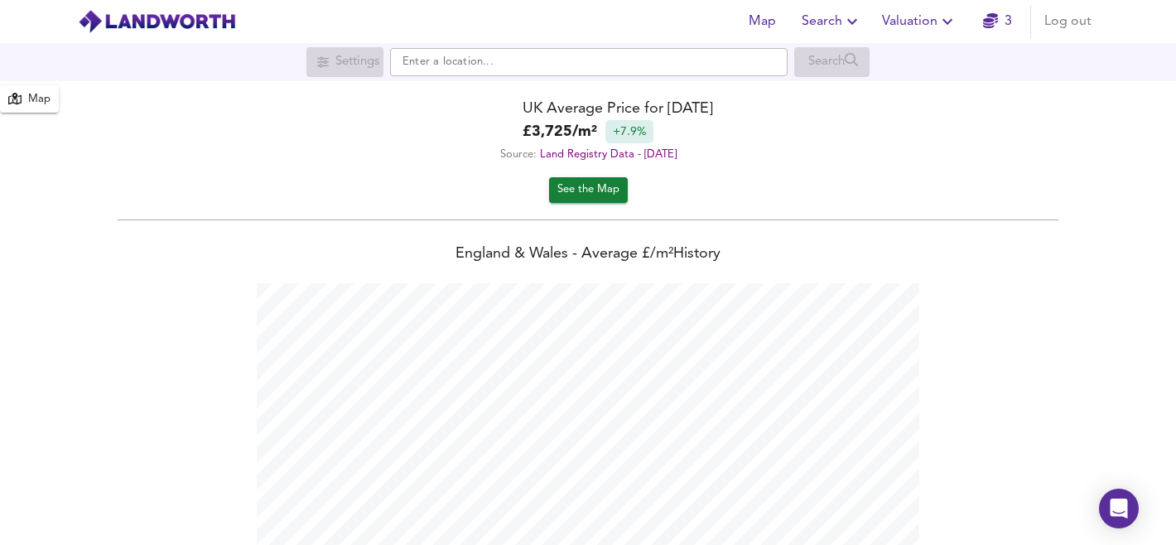
scroll to position [545, 1176]
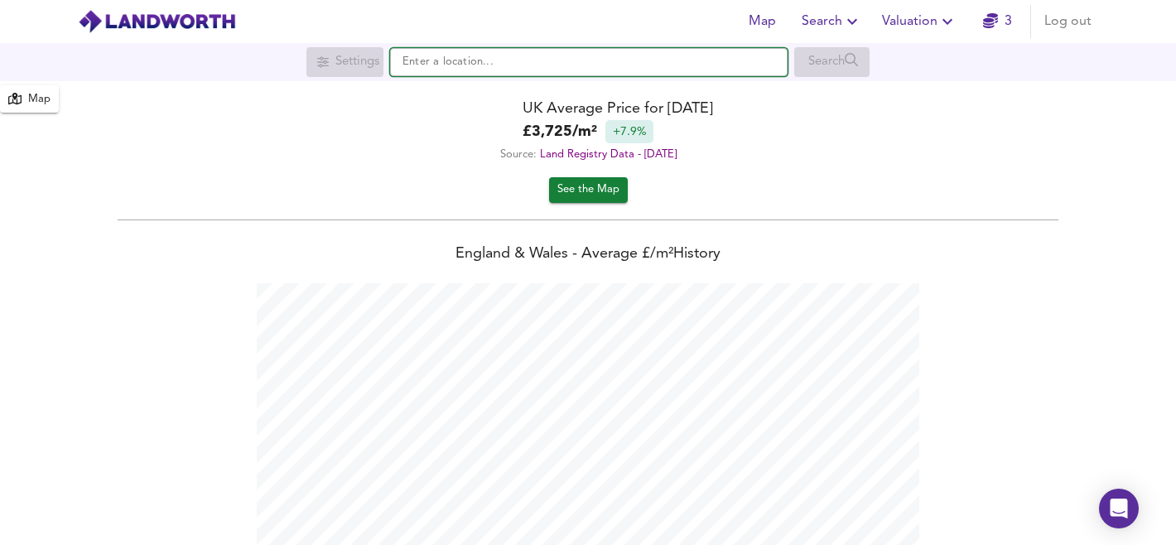
click at [522, 62] on input "text" at bounding box center [588, 62] width 397 height 28
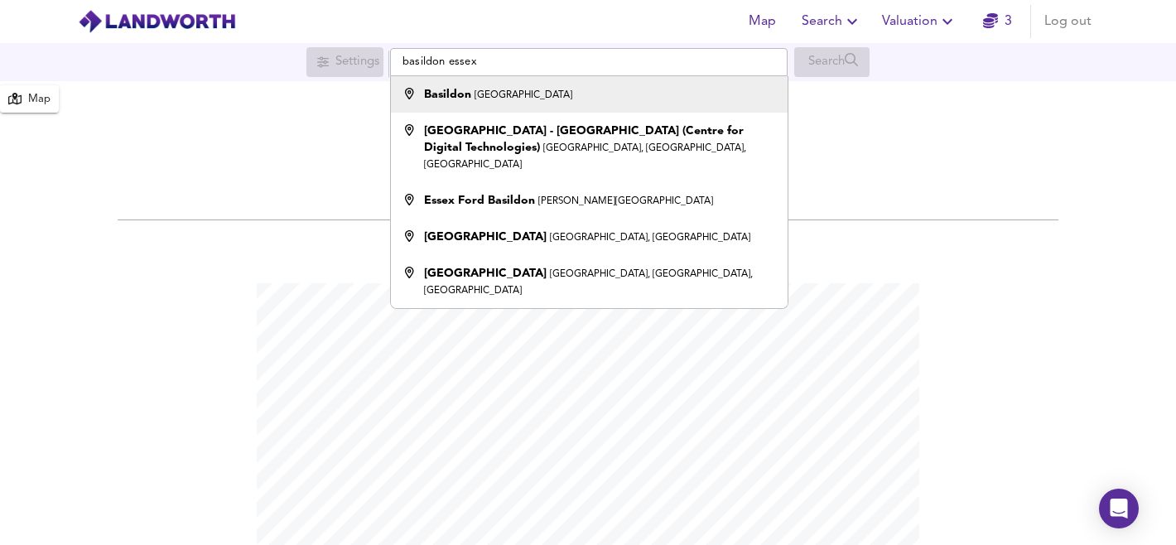
click at [519, 96] on div "Basildon [GEOGRAPHIC_DATA]" at bounding box center [585, 94] width 380 height 17
type input "[GEOGRAPHIC_DATA], [GEOGRAPHIC_DATA]"
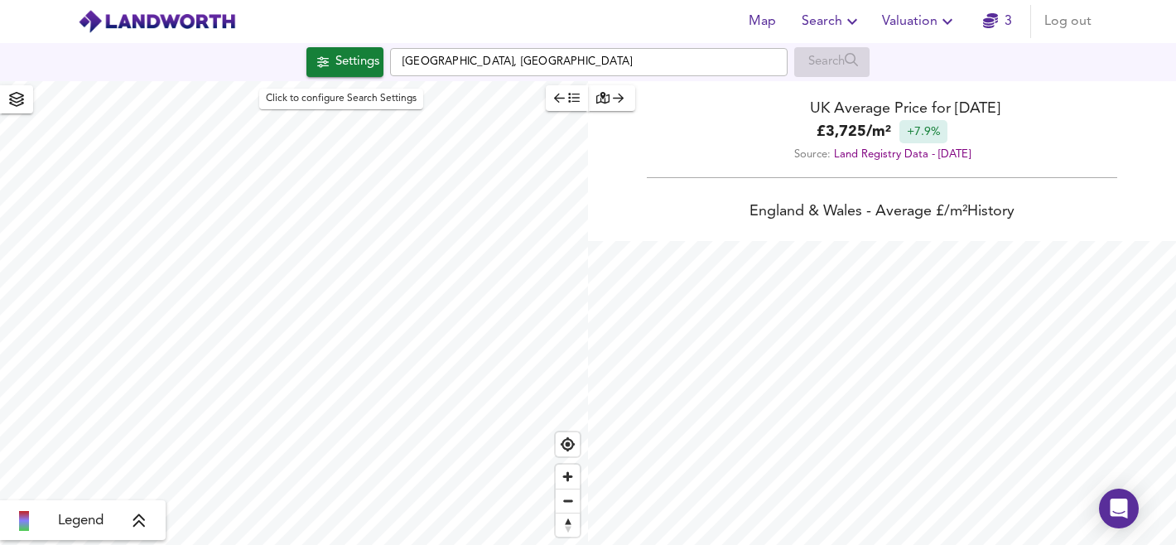
click at [335, 65] on div "Settings" at bounding box center [357, 62] width 44 height 22
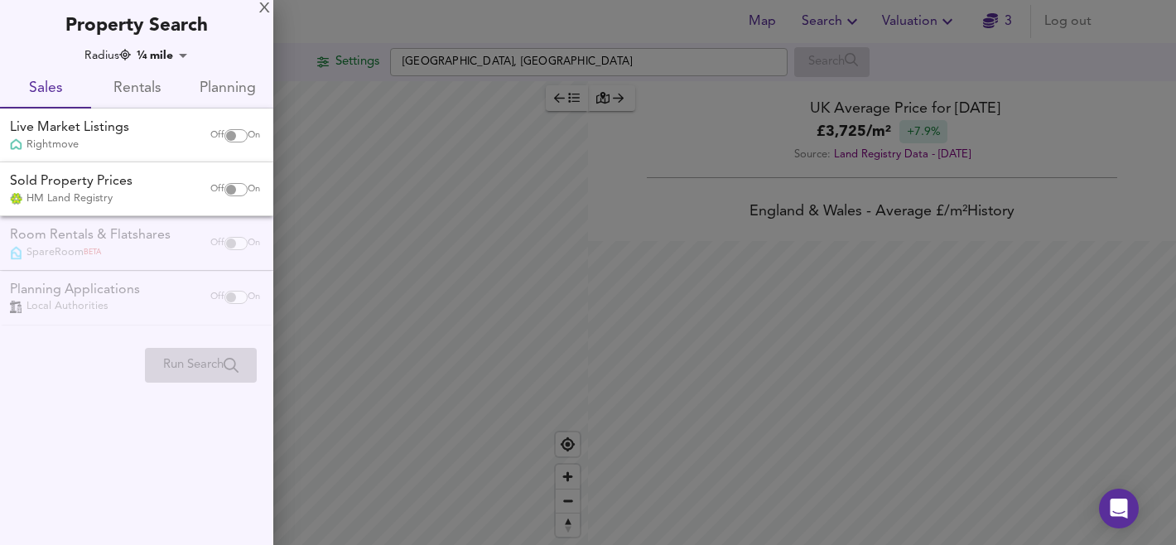
checkbox input "false"
checkbox input "true"
click at [174, 54] on body "Map Search Valuation 3 Log out Settings [GEOGRAPHIC_DATA], [GEOGRAPHIC_DATA] Se…" at bounding box center [588, 272] width 1176 height 545
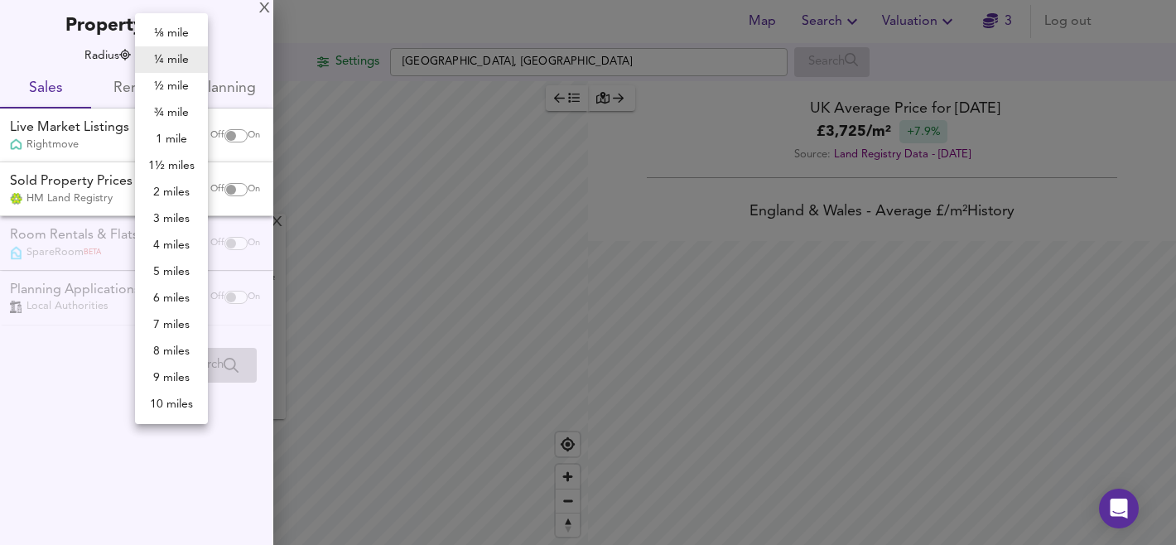
click at [173, 267] on li "5 miles" at bounding box center [171, 271] width 73 height 26
type input "8045"
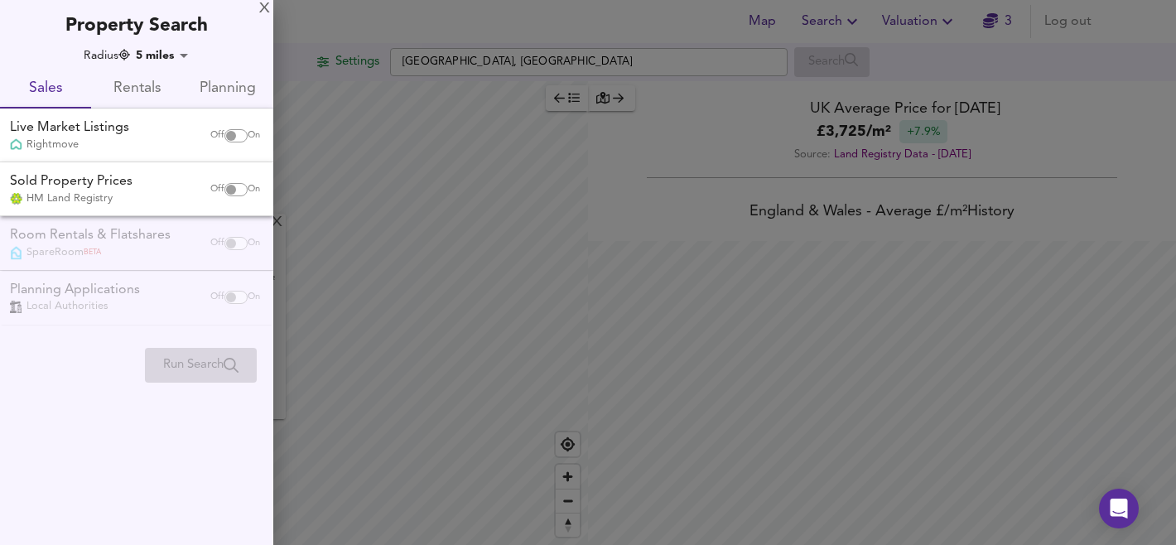
click at [239, 133] on input "checkbox" at bounding box center [231, 135] width 40 height 13
checkbox input "true"
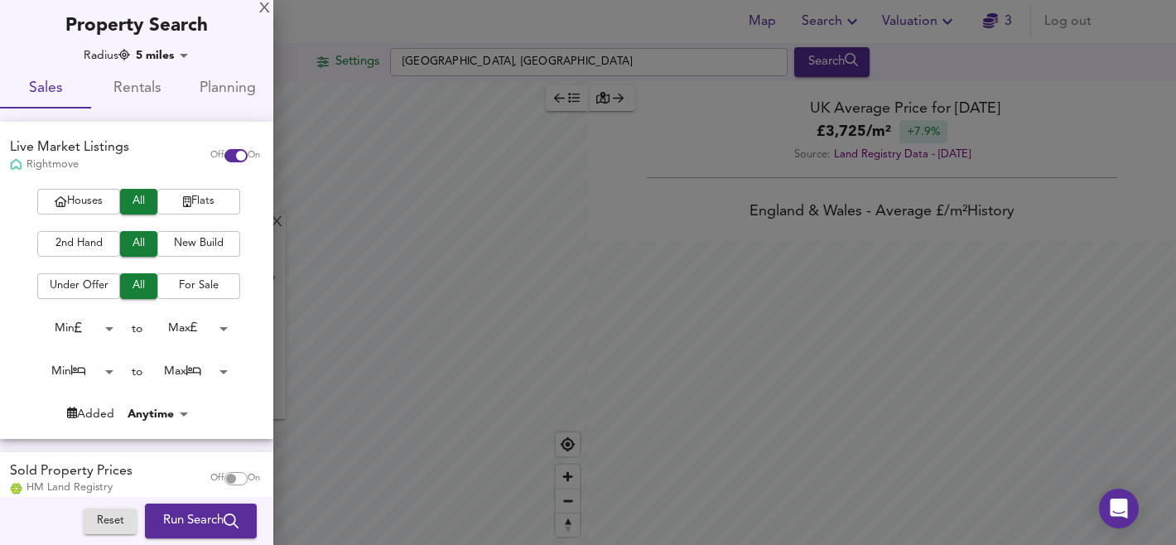
click at [79, 241] on span "2nd Hand" at bounding box center [79, 243] width 66 height 19
click at [84, 330] on body "Map Search Valuation 3 Log out Settings Basildon, Essex Search X Basildon, Esse…" at bounding box center [588, 272] width 1176 height 545
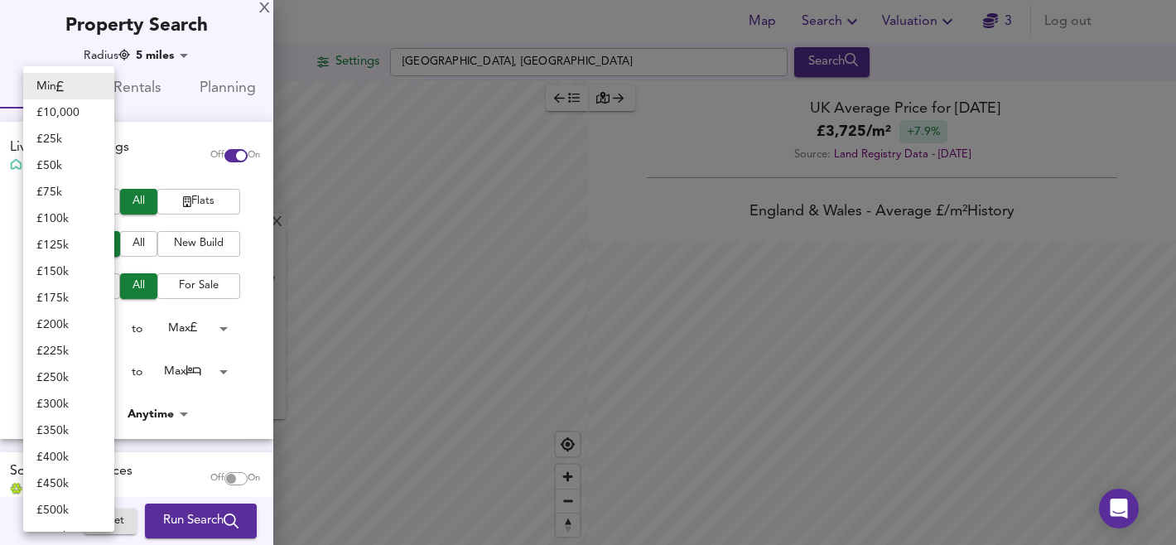
click at [9, 210] on div at bounding box center [588, 272] width 1176 height 545
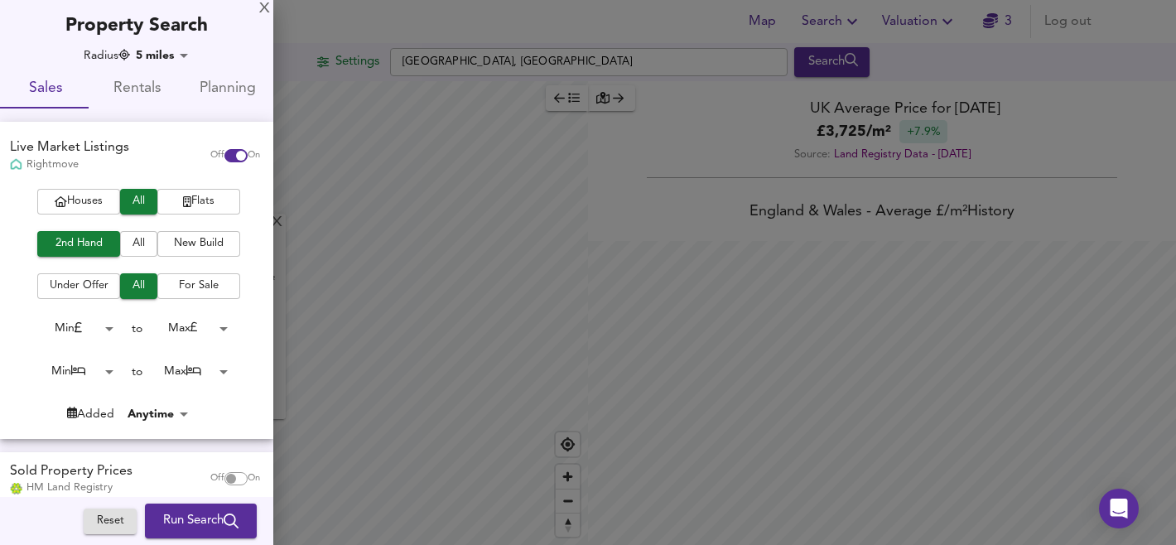
click at [199, 326] on body "Map Search Valuation 3 Log out Settings Basildon, Essex Search X Basildon, Esse…" at bounding box center [588, 272] width 1176 height 545
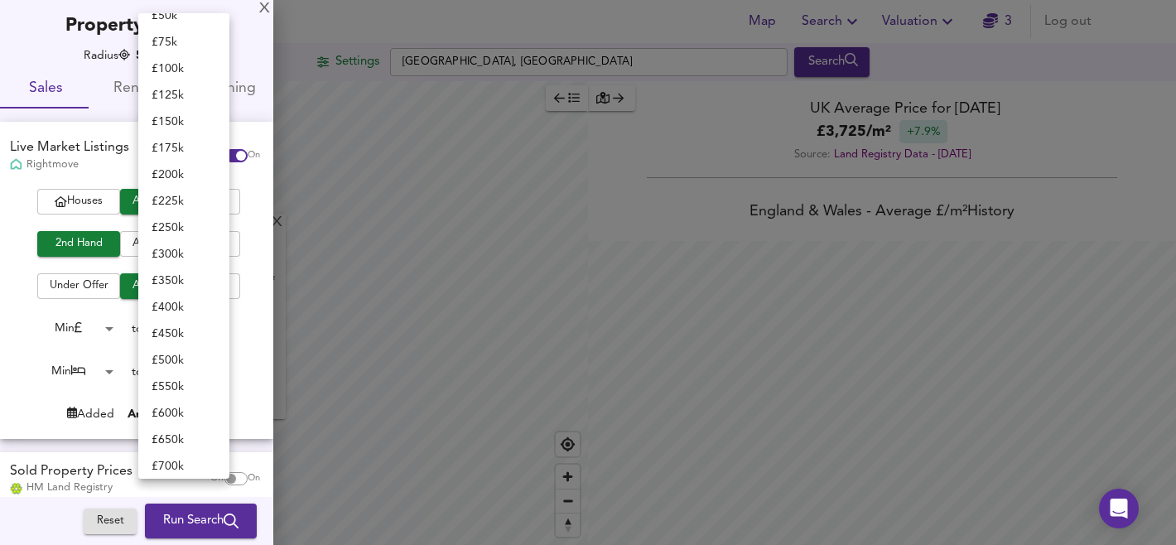
scroll to position [117, 0]
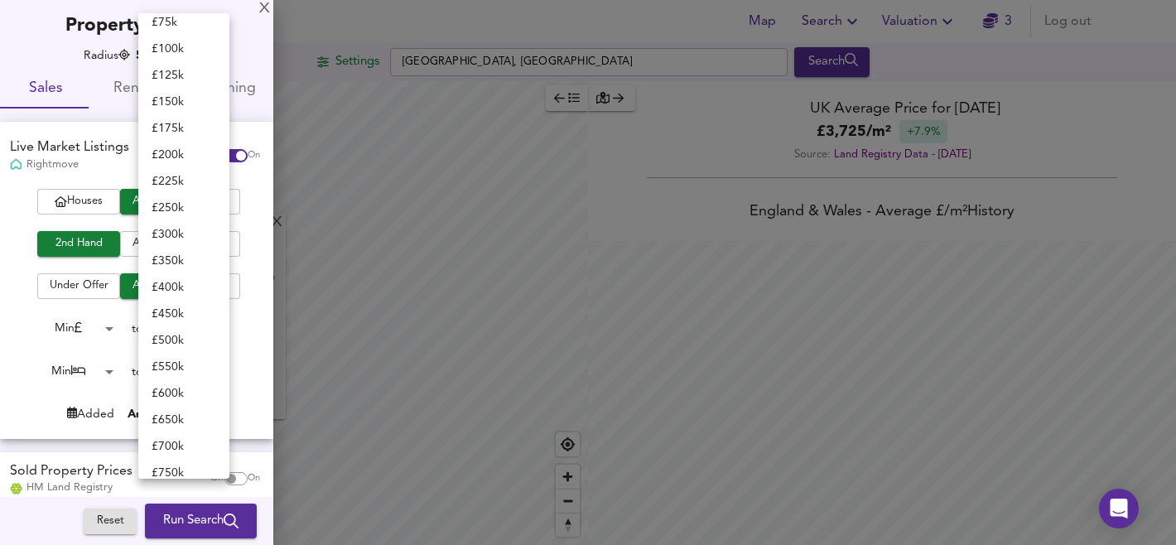
click at [182, 256] on li "£ 350k" at bounding box center [183, 261] width 91 height 26
type input "350000"
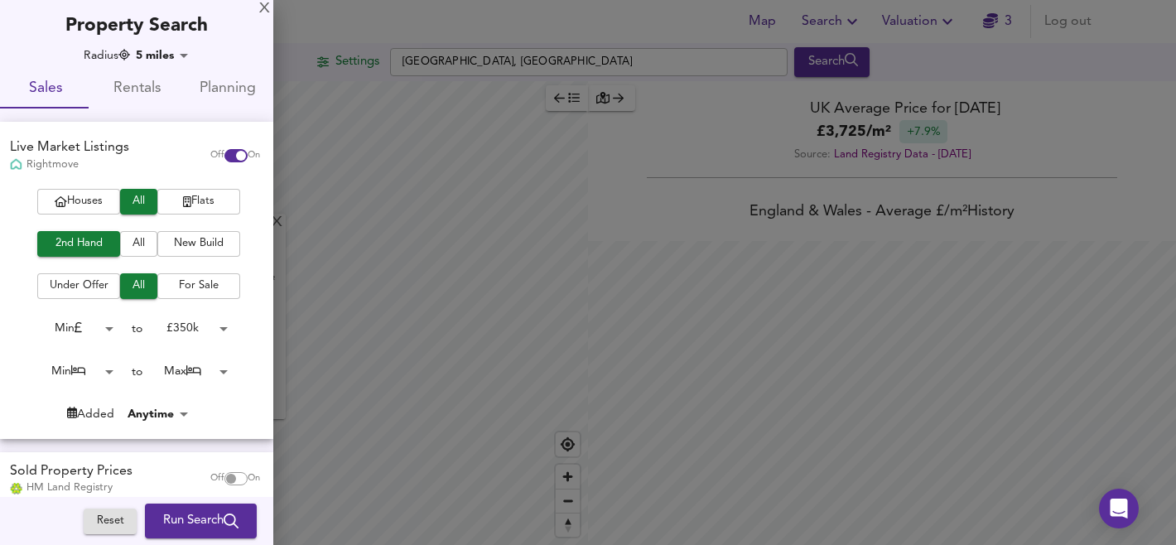
click at [80, 375] on body "Map Search Valuation 3 Log out Settings Basildon, Essex Search X Basildon, Esse…" at bounding box center [588, 272] width 1176 height 545
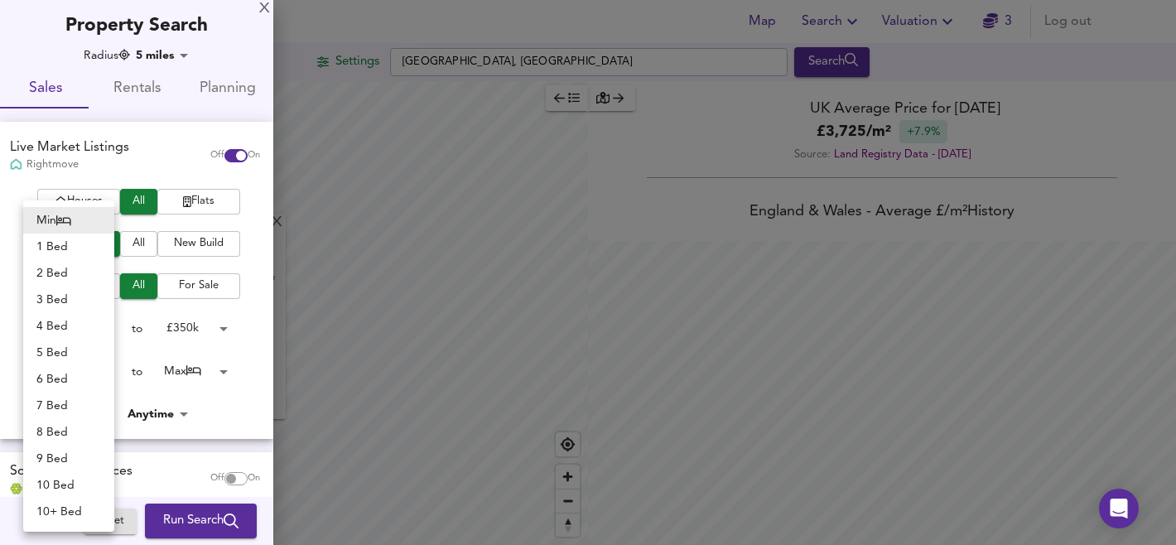
click at [79, 250] on li "1 Bed" at bounding box center [68, 246] width 91 height 26
type input "1"
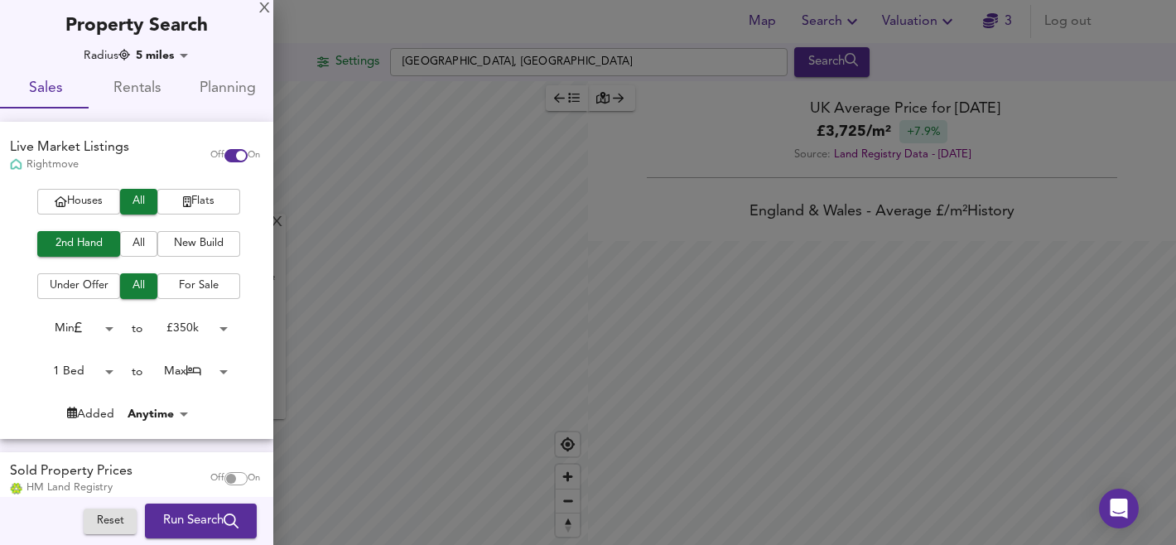
click at [211, 524] on span "Run Search" at bounding box center [200, 521] width 75 height 22
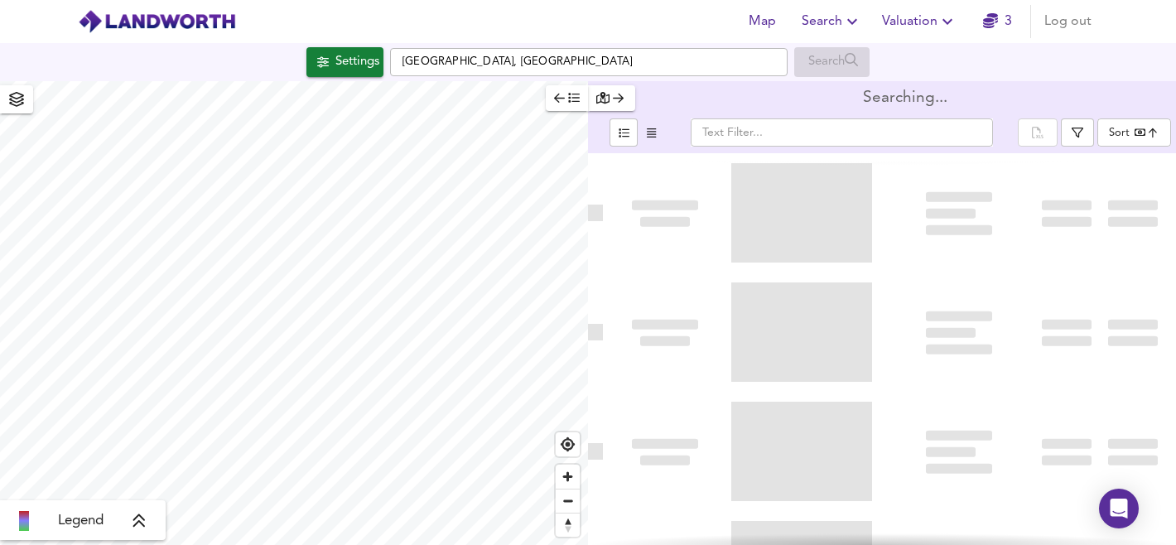
type input "bestdeal"
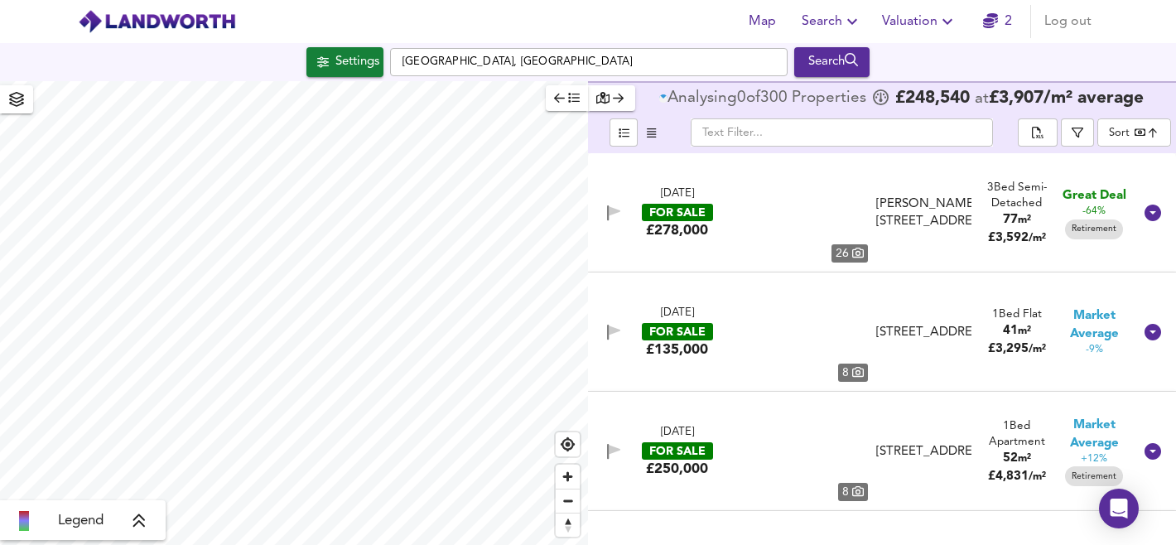
click at [569, 101] on icon "button" at bounding box center [574, 99] width 12 height 10
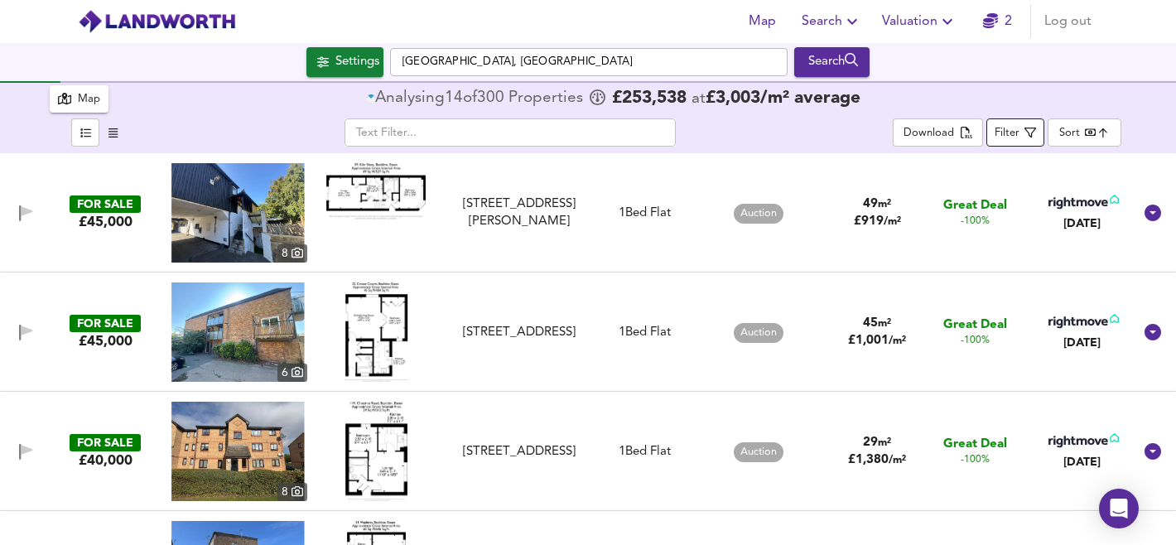
click at [1026, 132] on icon "button" at bounding box center [1030, 133] width 12 height 12
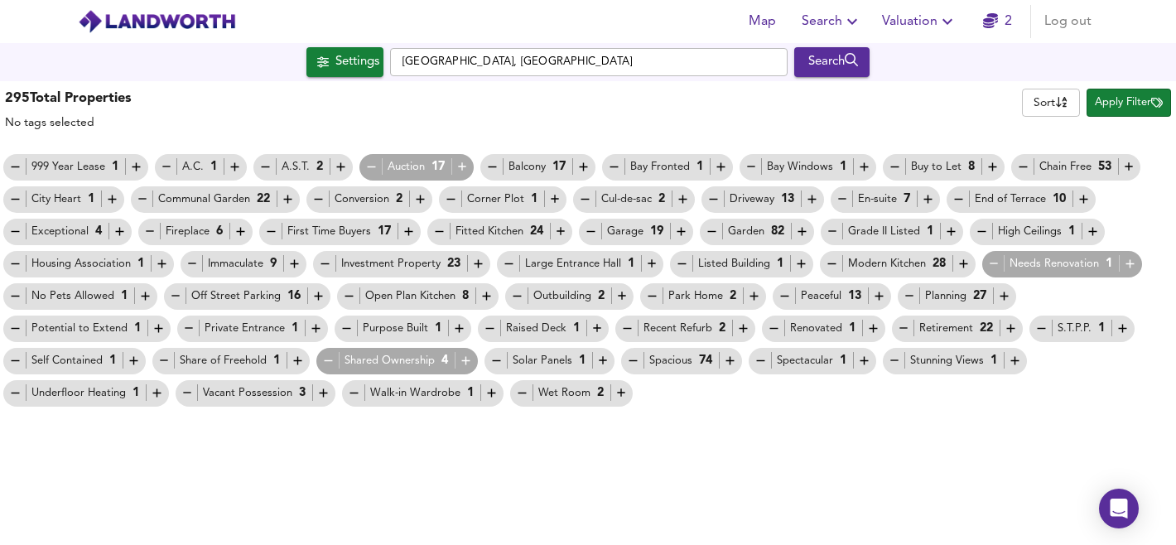
click at [12, 167] on icon "button" at bounding box center [15, 167] width 14 height 14
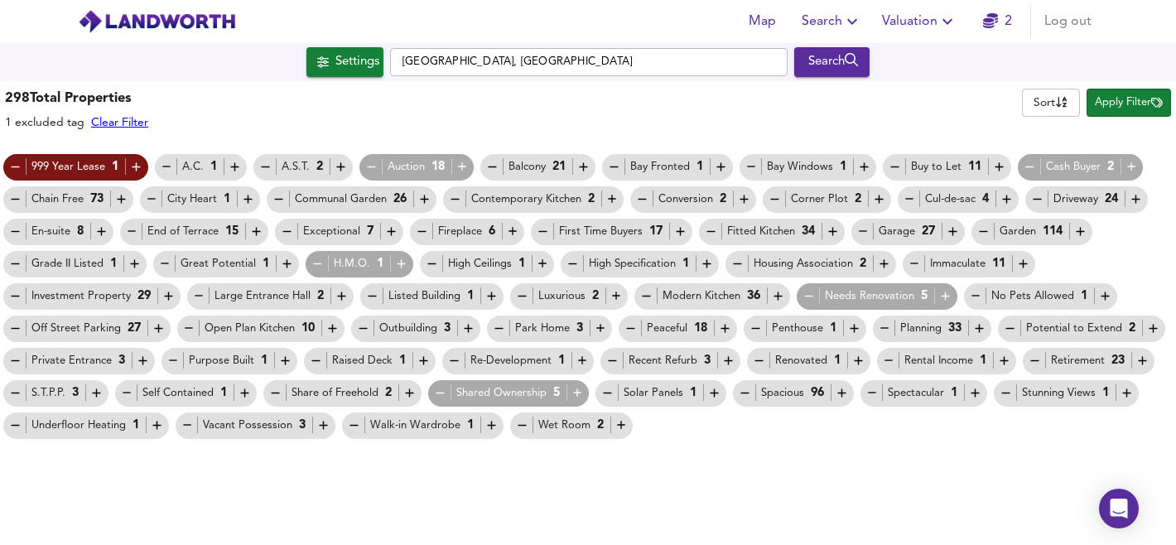
click at [132, 167] on icon "button" at bounding box center [136, 167] width 14 height 14
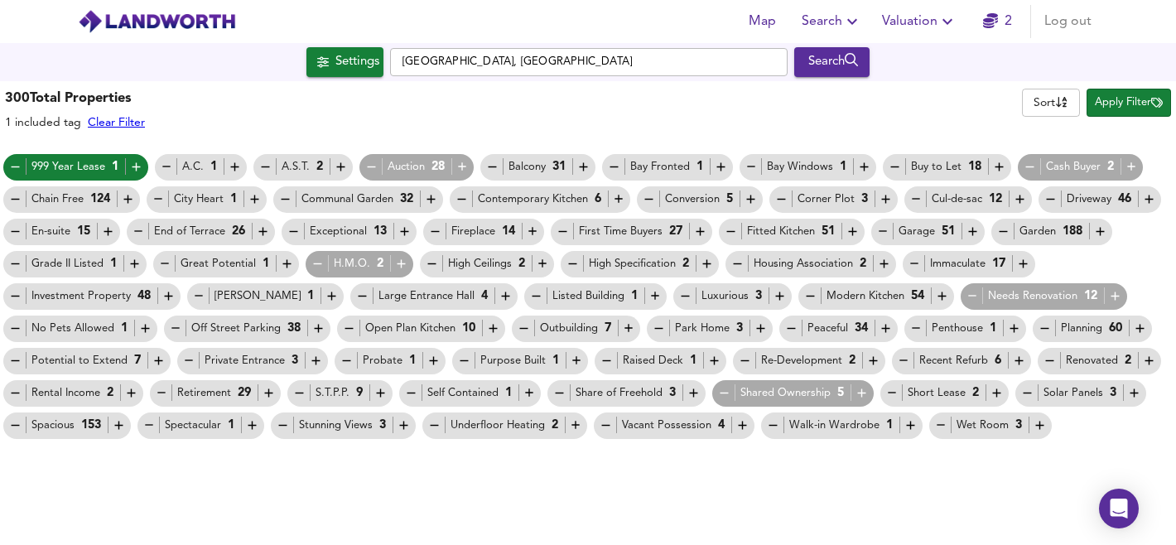
click at [163, 164] on icon "button" at bounding box center [167, 167] width 14 height 14
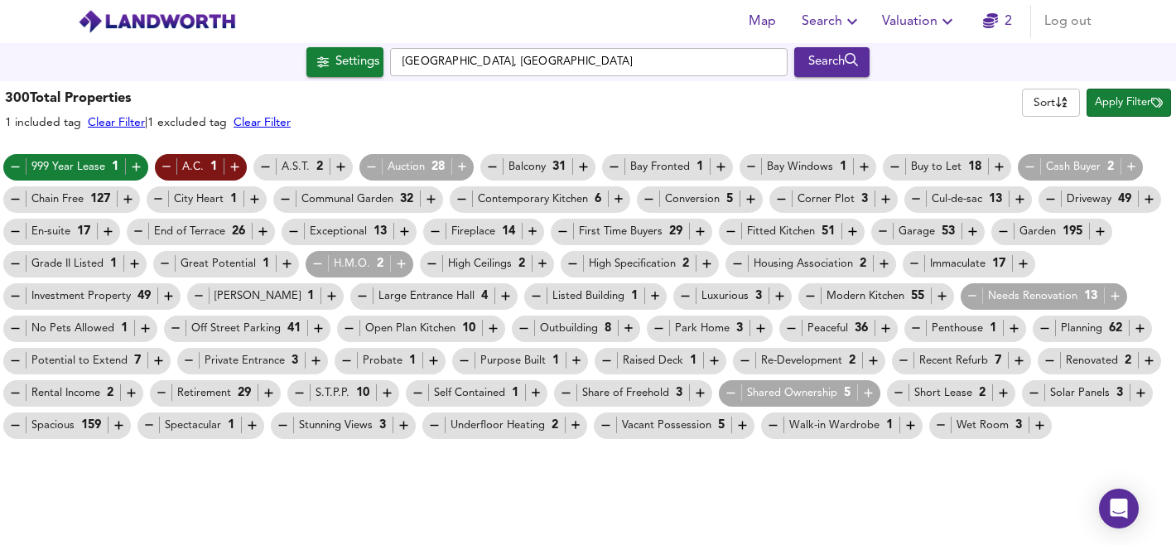
click at [262, 166] on icon "button" at bounding box center [265, 167] width 14 height 14
click at [368, 168] on icon "button" at bounding box center [371, 167] width 14 height 14
click at [492, 163] on icon "button" at bounding box center [492, 167] width 14 height 14
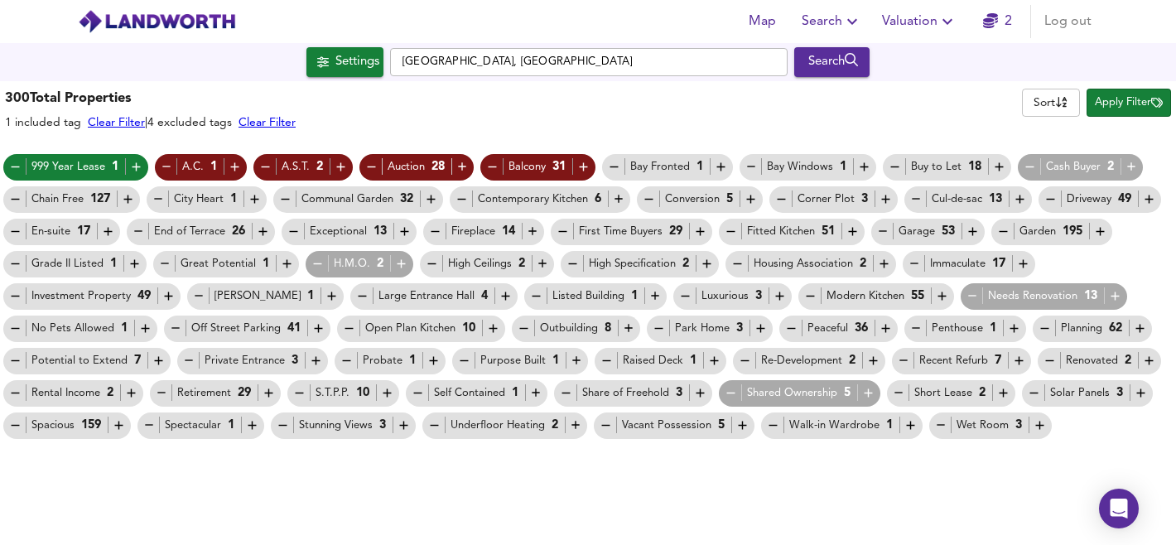
click at [720, 166] on icon "button" at bounding box center [720, 167] width 8 height 8
click at [868, 166] on icon "button" at bounding box center [864, 167] width 14 height 14
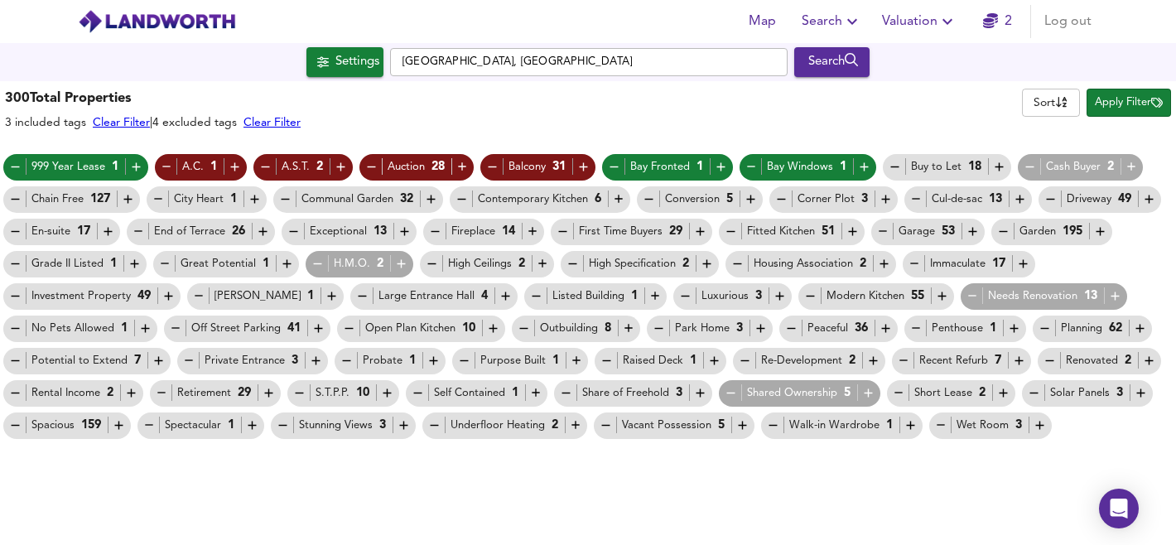
click at [996, 169] on icon "button" at bounding box center [999, 167] width 14 height 14
click at [1132, 169] on icon "button" at bounding box center [1131, 167] width 14 height 14
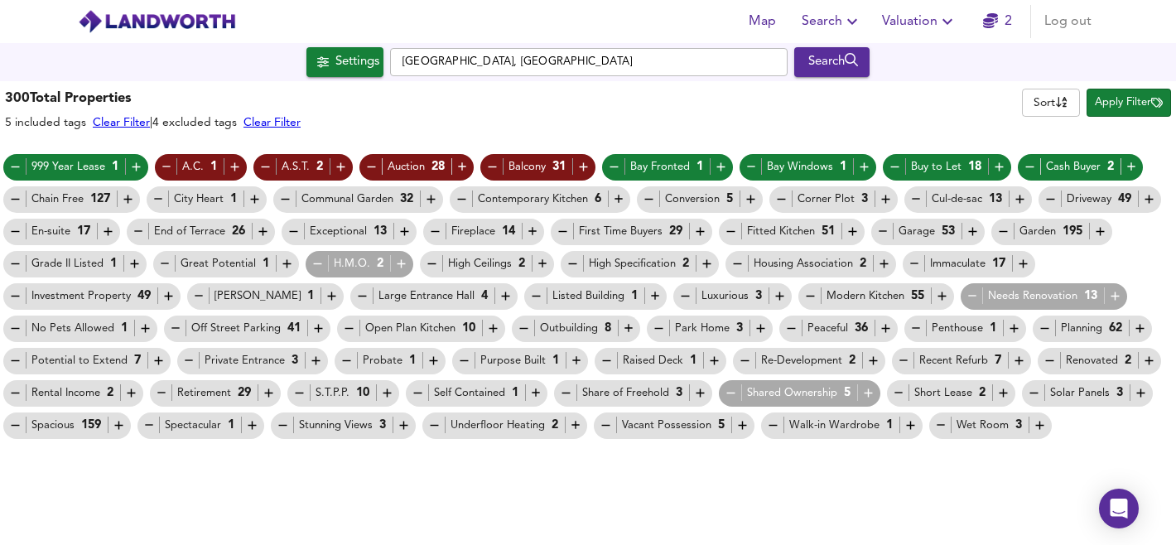
click at [884, 194] on icon "button" at bounding box center [885, 199] width 14 height 14
click at [131, 194] on icon "button" at bounding box center [128, 199] width 14 height 14
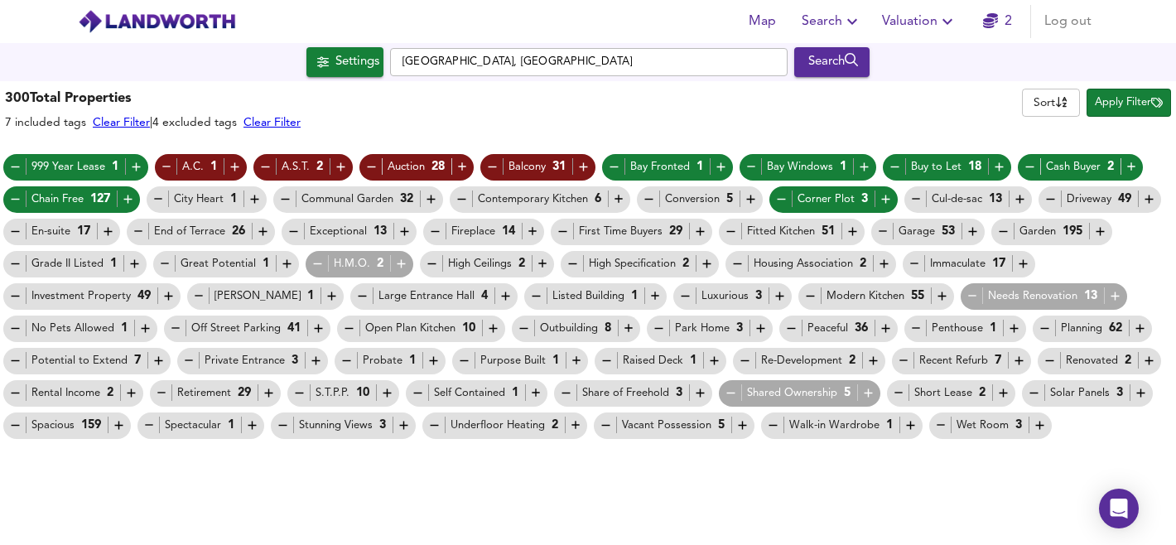
click at [258, 226] on icon "button" at bounding box center [263, 231] width 14 height 14
click at [299, 229] on icon "button" at bounding box center [293, 231] width 14 height 14
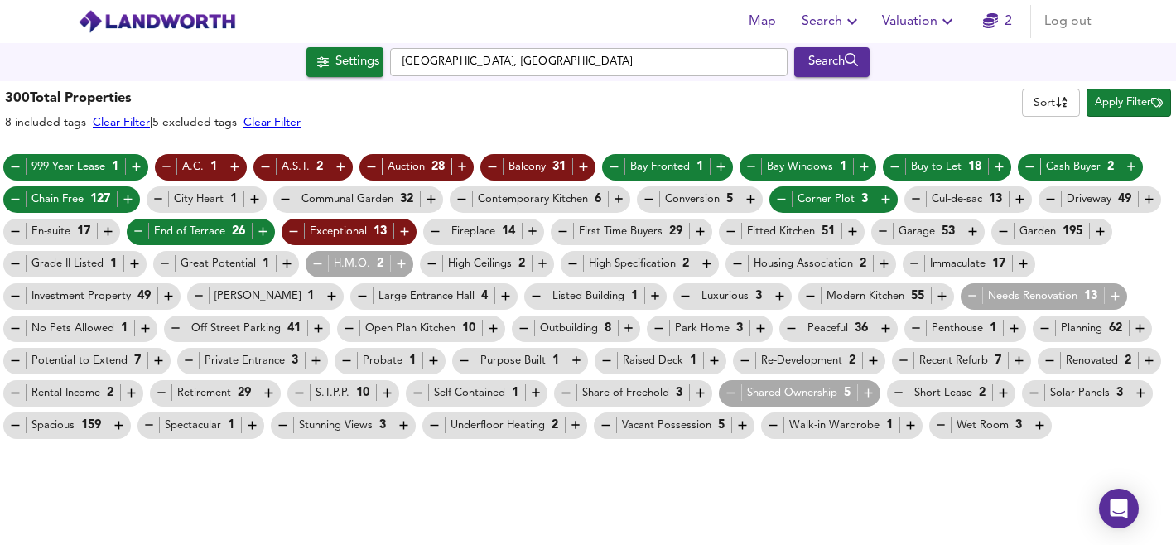
click at [912, 263] on icon "button" at bounding box center [914, 263] width 8 height 1
click at [737, 264] on icon "button" at bounding box center [737, 264] width 14 height 14
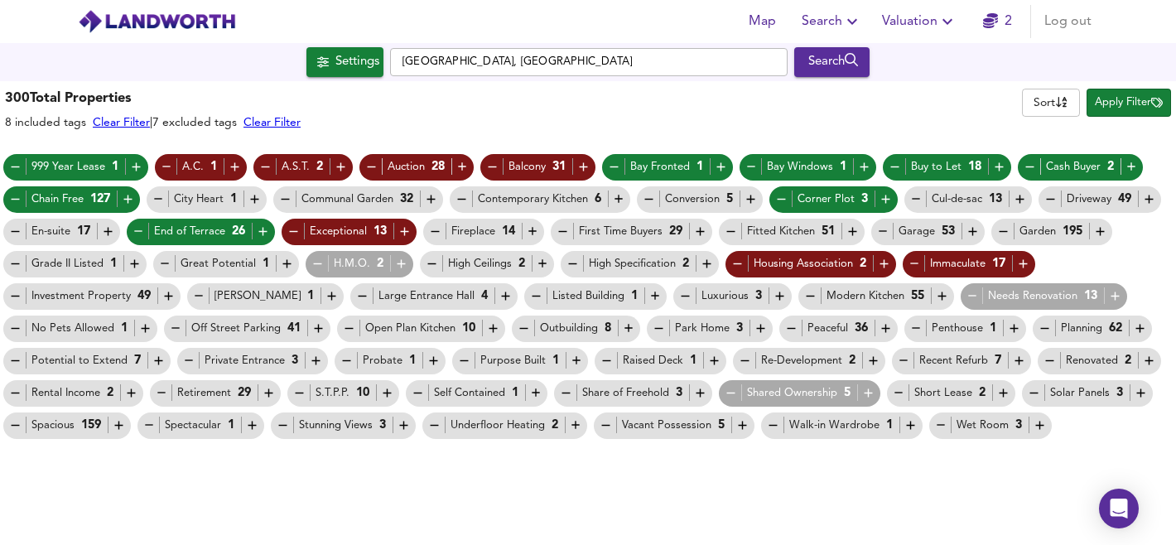
click at [573, 267] on icon "button" at bounding box center [572, 264] width 14 height 14
click at [546, 265] on icon "button" at bounding box center [543, 264] width 14 height 14
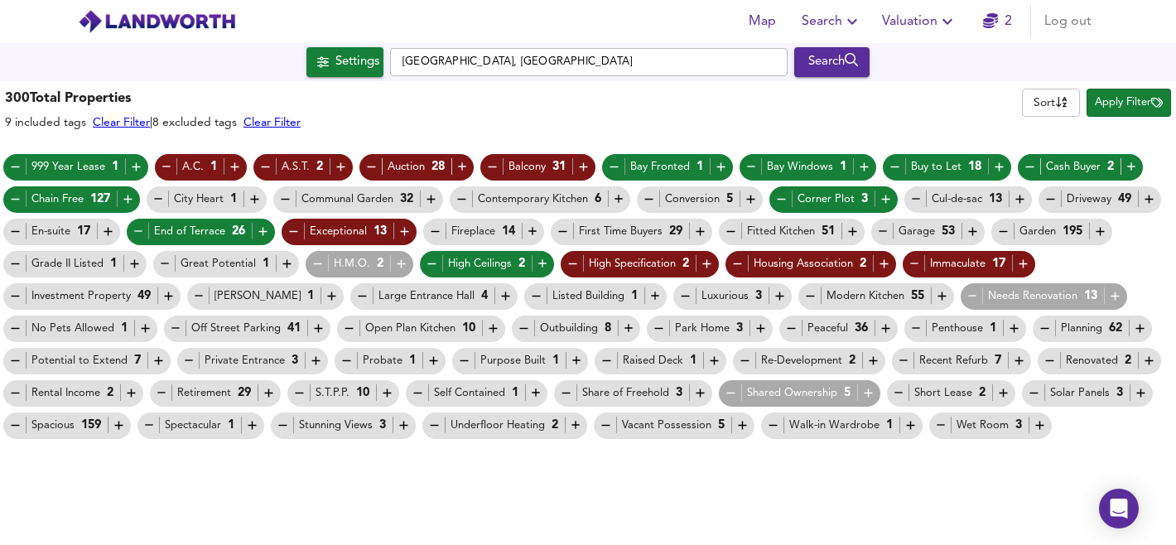
click at [397, 259] on icon "button" at bounding box center [401, 264] width 14 height 14
click at [289, 265] on icon "button" at bounding box center [287, 264] width 14 height 14
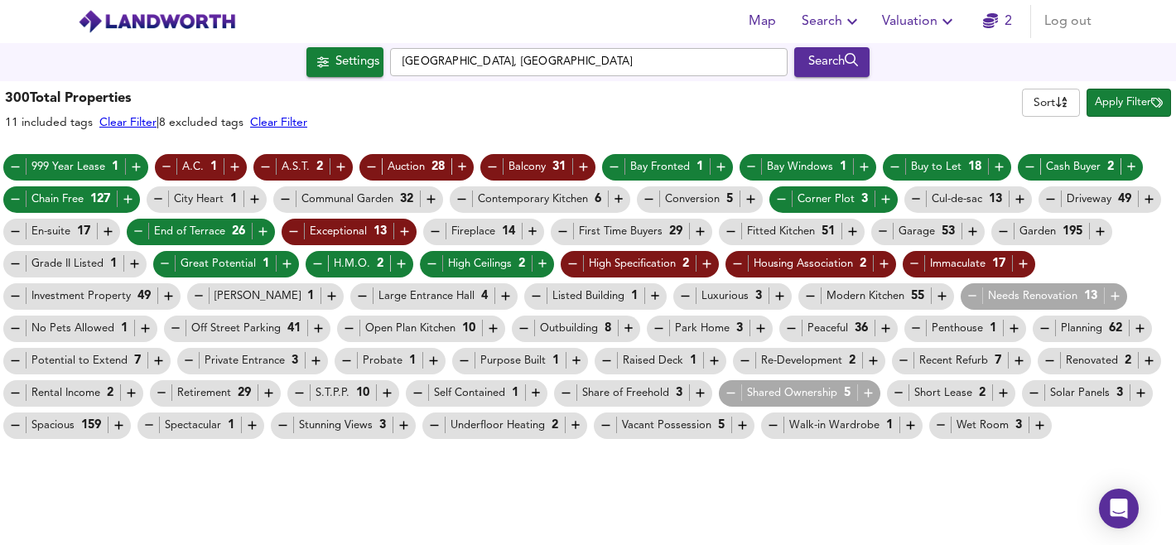
click at [16, 262] on icon "button" at bounding box center [15, 264] width 14 height 14
click at [164, 296] on icon "button" at bounding box center [168, 296] width 8 height 8
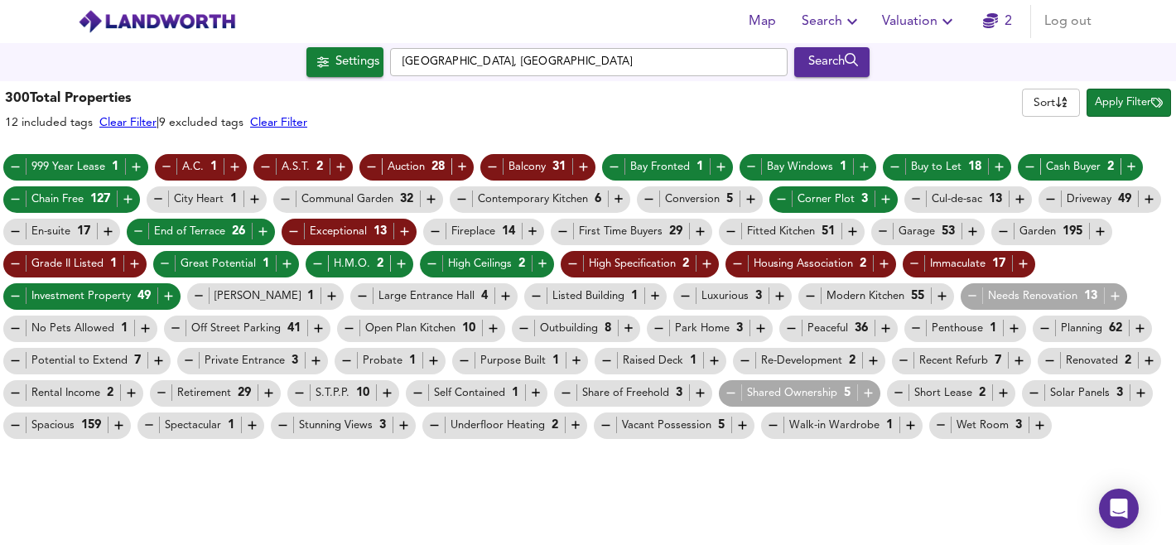
click at [197, 291] on icon "button" at bounding box center [199, 296] width 14 height 14
click at [498, 296] on icon "button" at bounding box center [505, 296] width 14 height 14
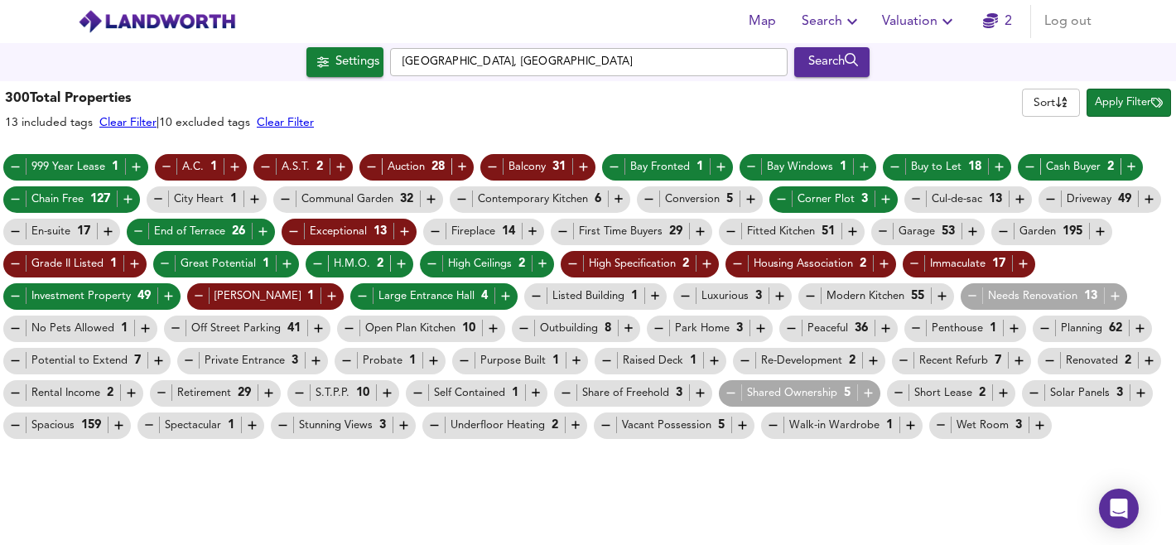
click at [529, 293] on icon "button" at bounding box center [536, 296] width 14 height 14
click at [681, 296] on icon "button" at bounding box center [685, 296] width 8 height 1
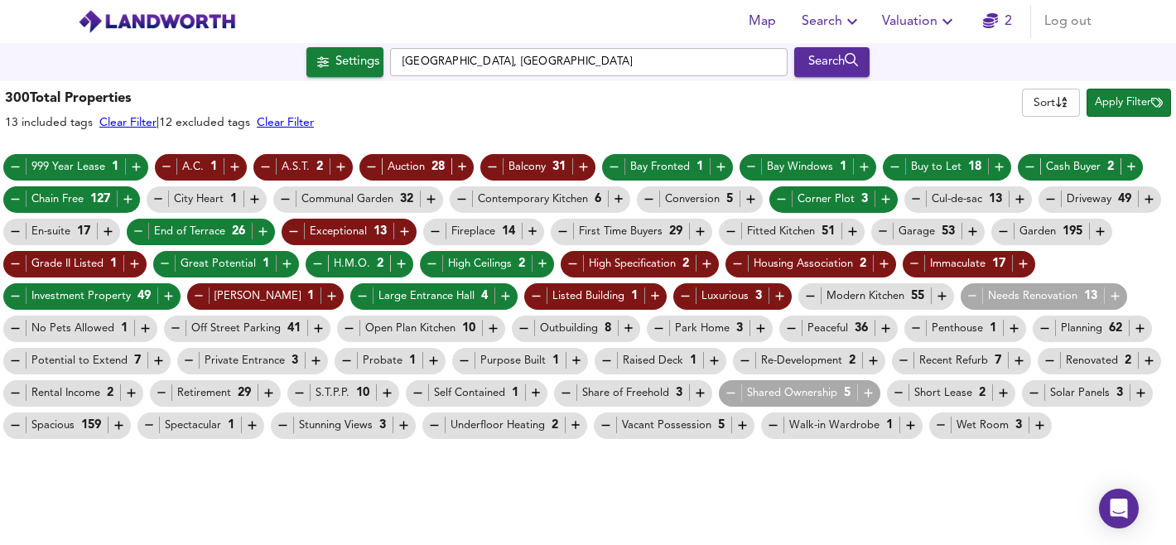
click at [806, 296] on icon "button" at bounding box center [810, 296] width 8 height 1
click at [1111, 293] on icon "button" at bounding box center [1115, 296] width 8 height 8
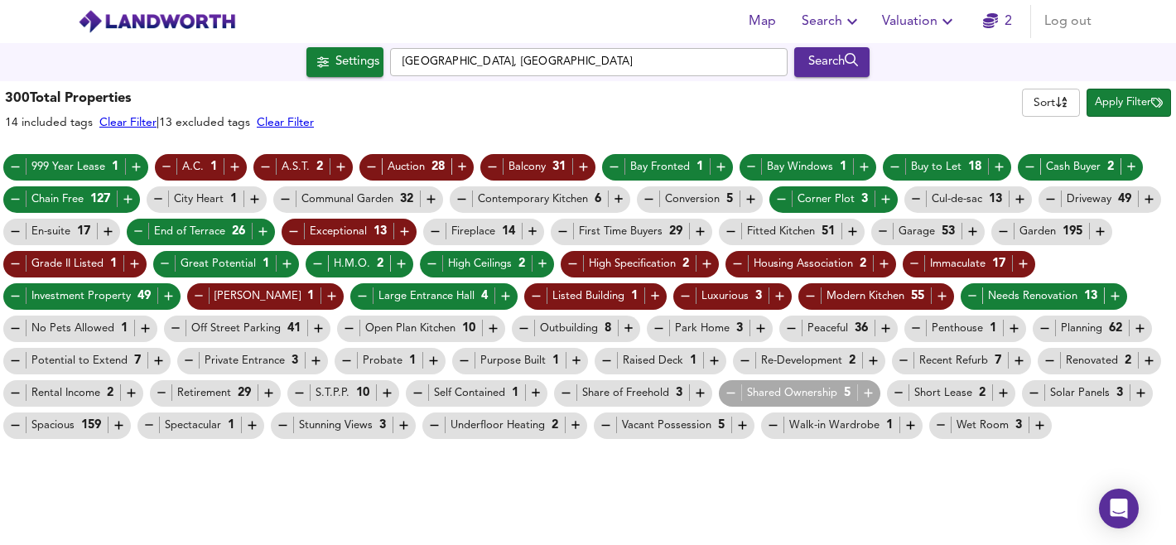
click at [1138, 326] on icon "button" at bounding box center [1140, 328] width 14 height 14
click at [919, 333] on icon "button" at bounding box center [916, 328] width 14 height 14
click at [882, 326] on icon "button" at bounding box center [885, 328] width 14 height 14
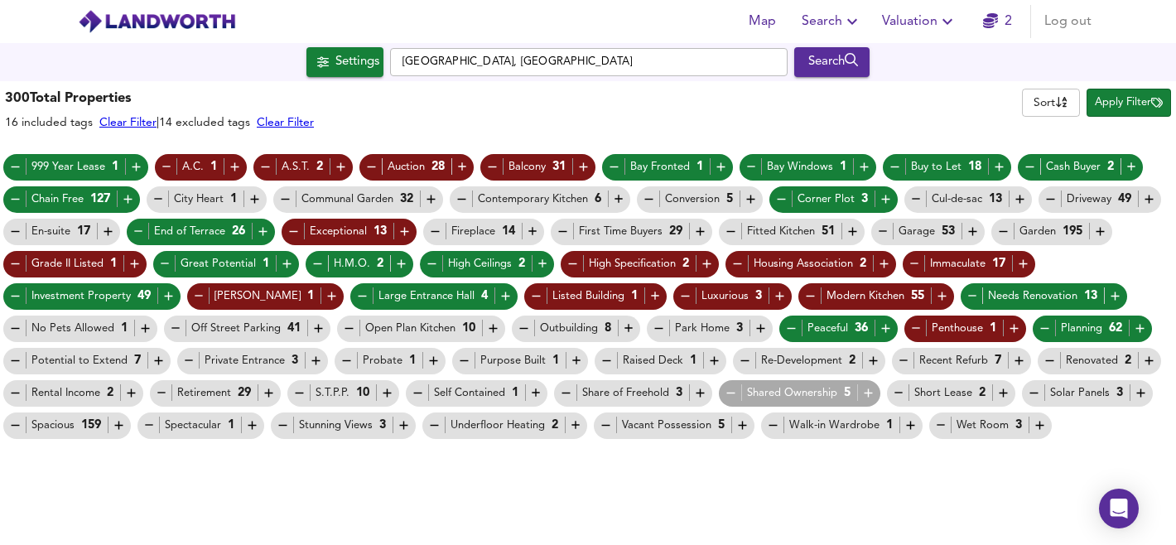
click at [658, 328] on icon "button" at bounding box center [659, 328] width 8 height 1
click at [522, 326] on icon "button" at bounding box center [524, 328] width 14 height 14
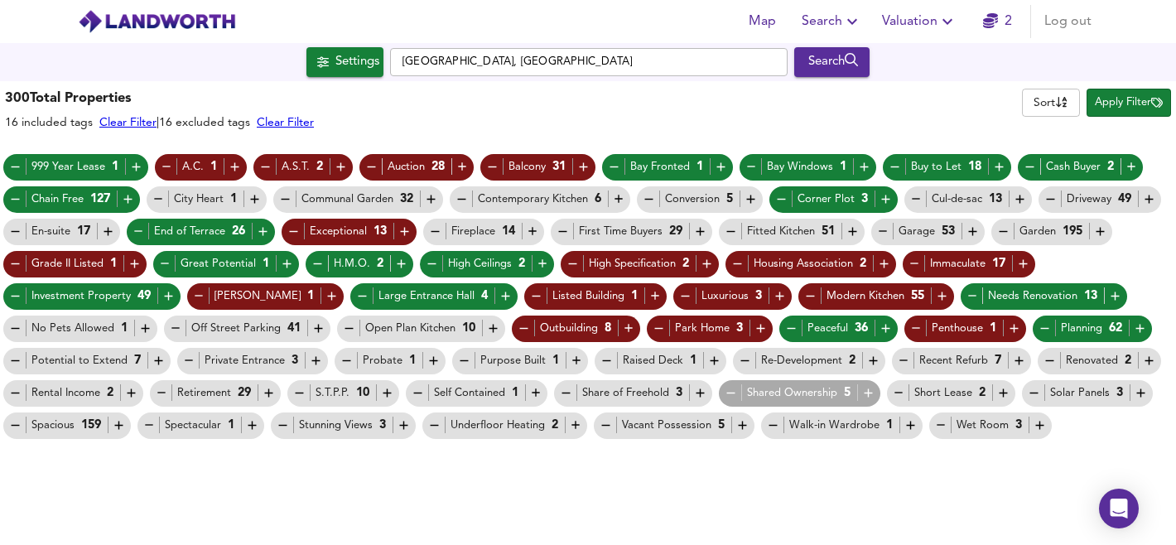
click at [346, 331] on icon "button" at bounding box center [349, 328] width 14 height 14
click at [154, 358] on icon "button" at bounding box center [159, 361] width 14 height 14
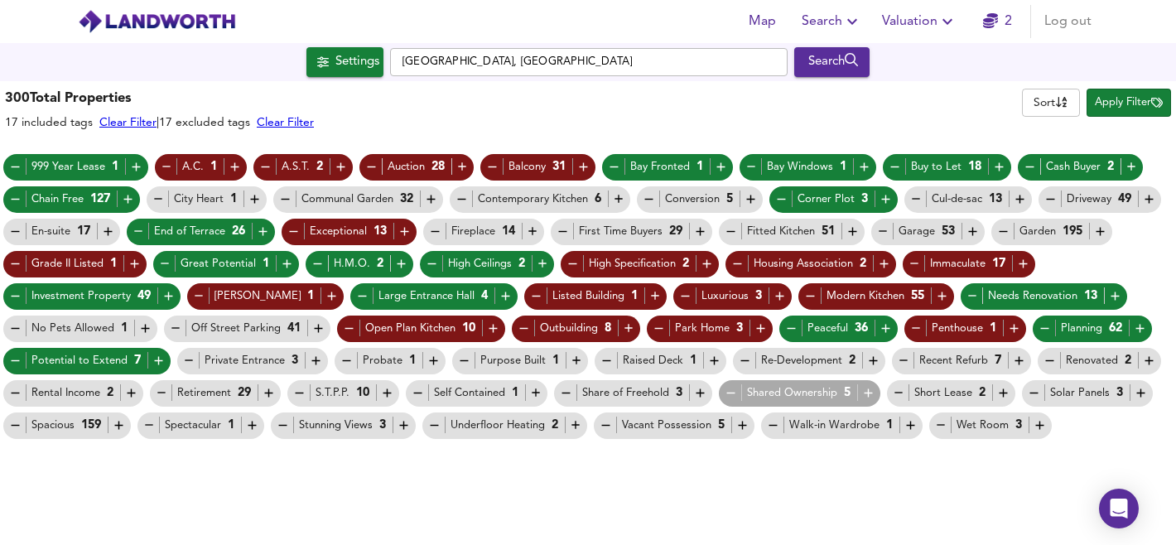
click at [434, 359] on icon "button" at bounding box center [433, 361] width 14 height 14
click at [738, 362] on icon "button" at bounding box center [745, 361] width 14 height 14
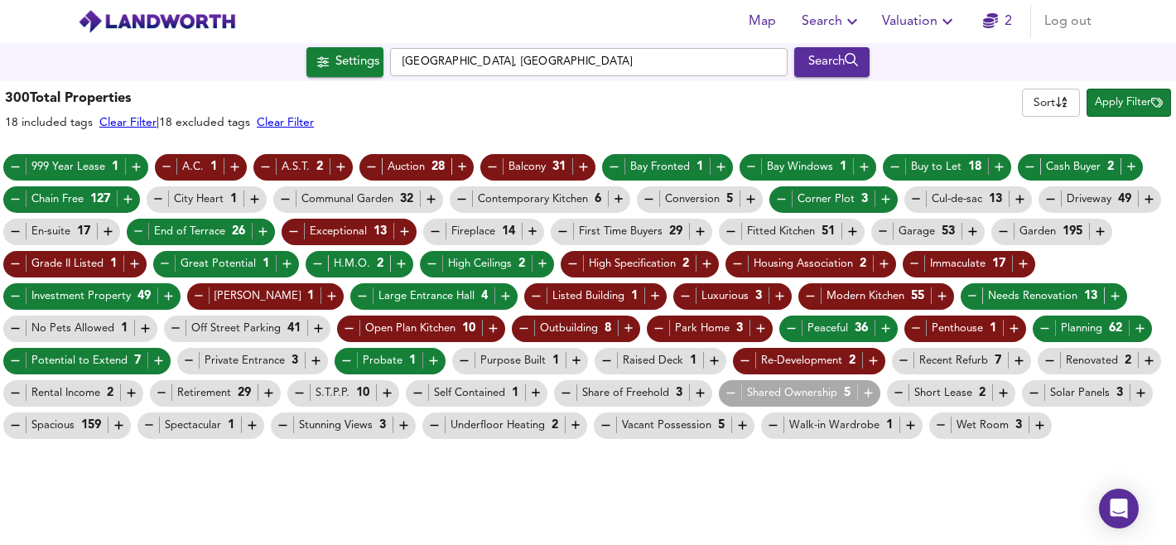
click at [901, 358] on icon "button" at bounding box center [904, 361] width 14 height 14
click at [1050, 360] on icon "button" at bounding box center [1049, 361] width 14 height 14
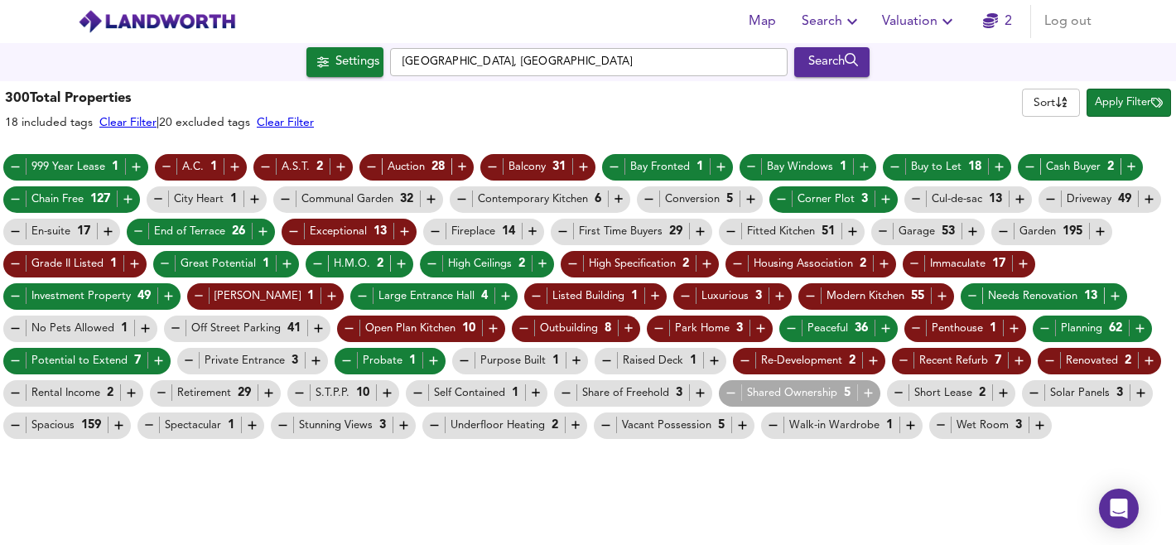
click at [387, 394] on icon "button" at bounding box center [387, 393] width 14 height 14
click at [157, 389] on icon "button" at bounding box center [162, 393] width 14 height 14
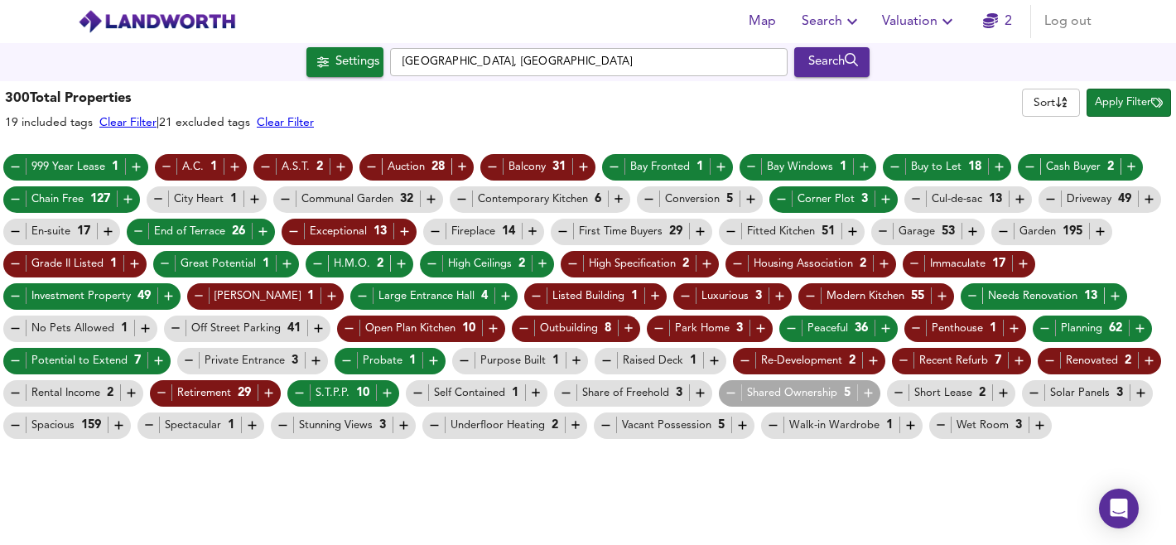
click at [120, 424] on icon "button" at bounding box center [119, 425] width 14 height 14
click at [155, 422] on icon "button" at bounding box center [149, 425] width 14 height 14
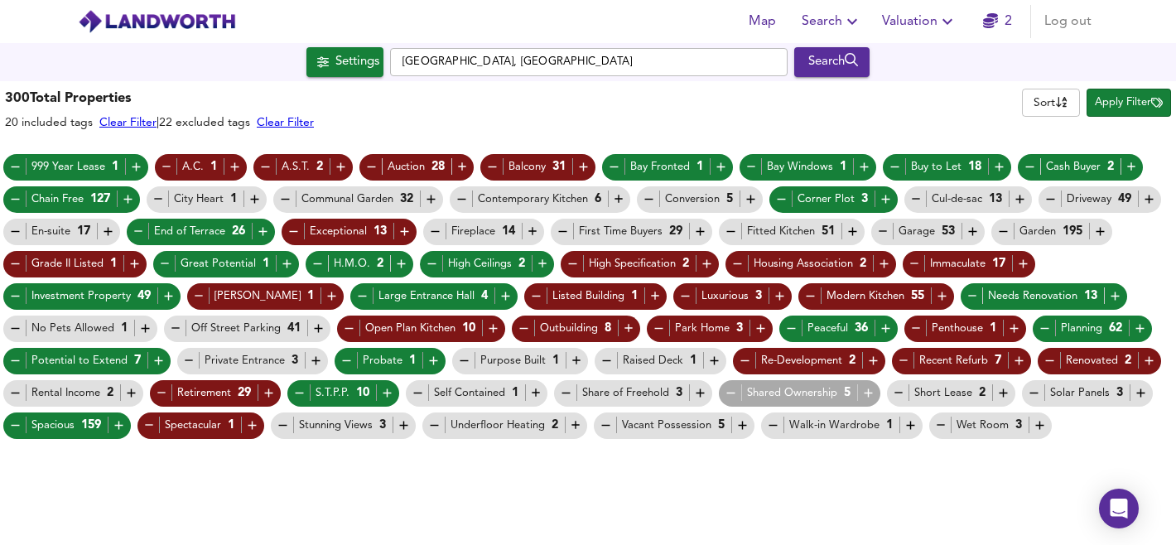
click at [739, 421] on icon "button" at bounding box center [742, 425] width 14 height 14
click at [561, 228] on icon "button" at bounding box center [563, 231] width 14 height 14
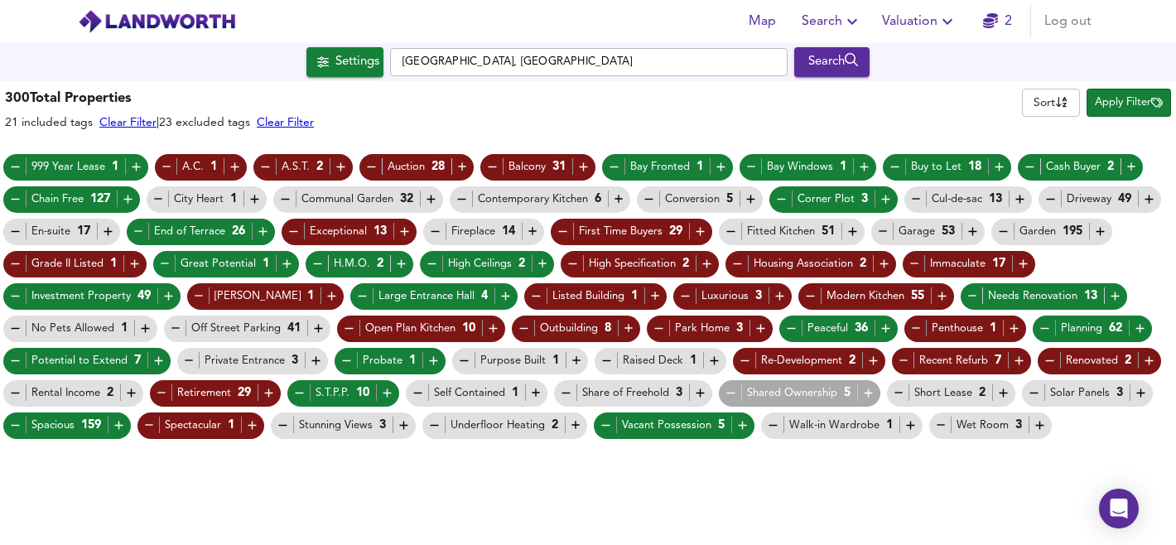
click at [1130, 98] on span "Apply Filter" at bounding box center [1129, 103] width 68 height 19
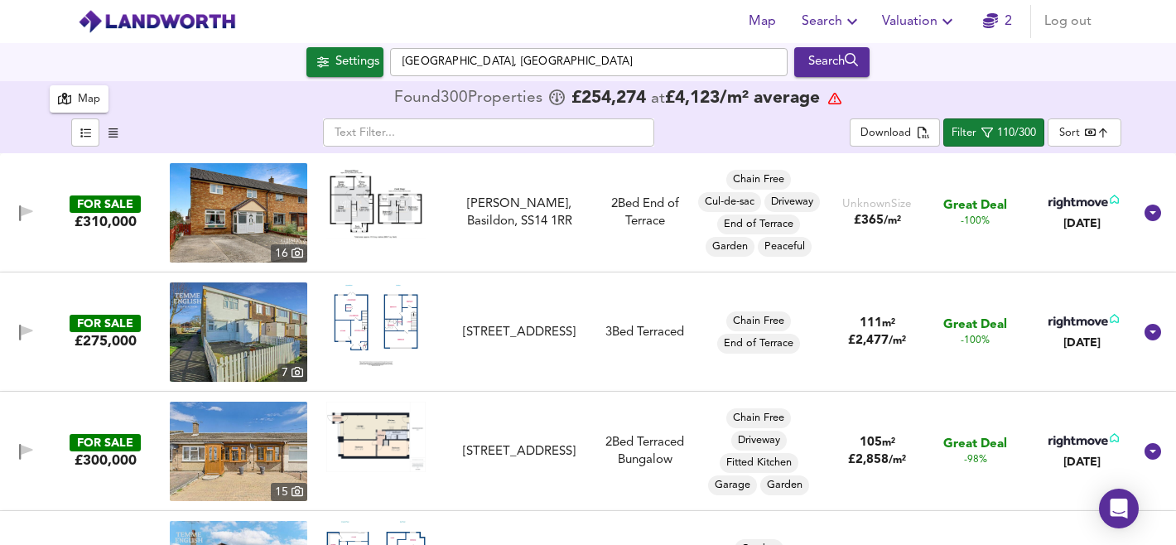
click at [253, 202] on img at bounding box center [238, 212] width 137 height 99
click at [356, 214] on img at bounding box center [375, 200] width 99 height 75
click at [120, 223] on div "£310,000" at bounding box center [106, 222] width 62 height 18
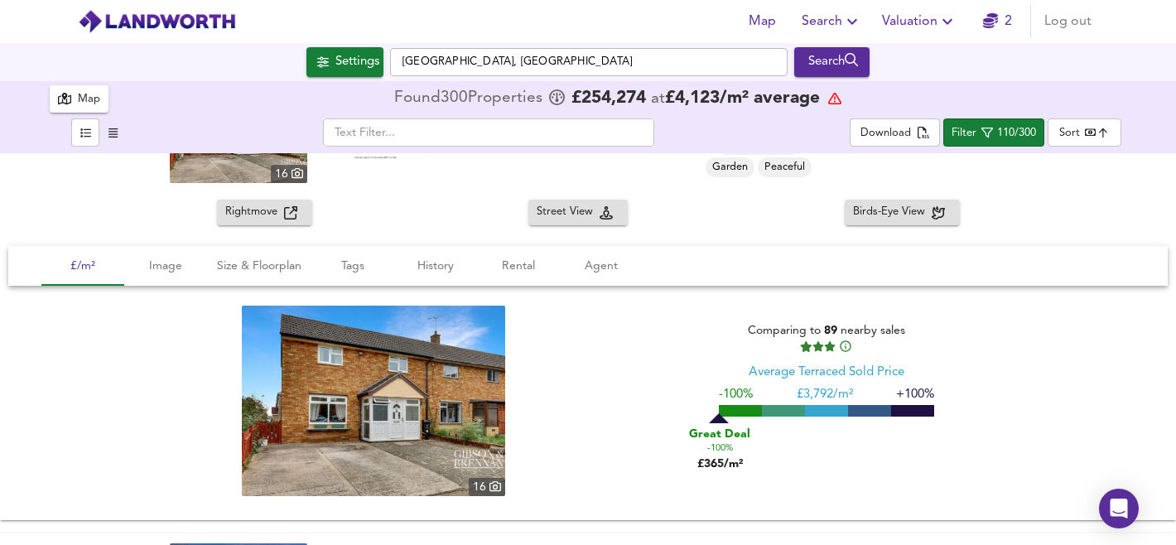
scroll to position [73, 0]
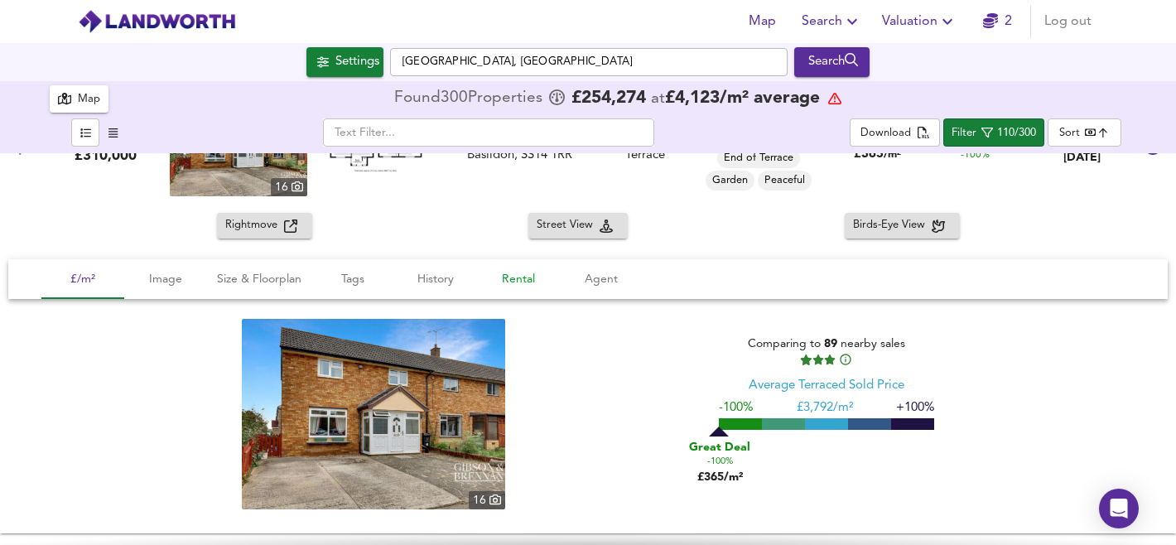
click at [513, 280] on span "Rental" at bounding box center [518, 279] width 63 height 21
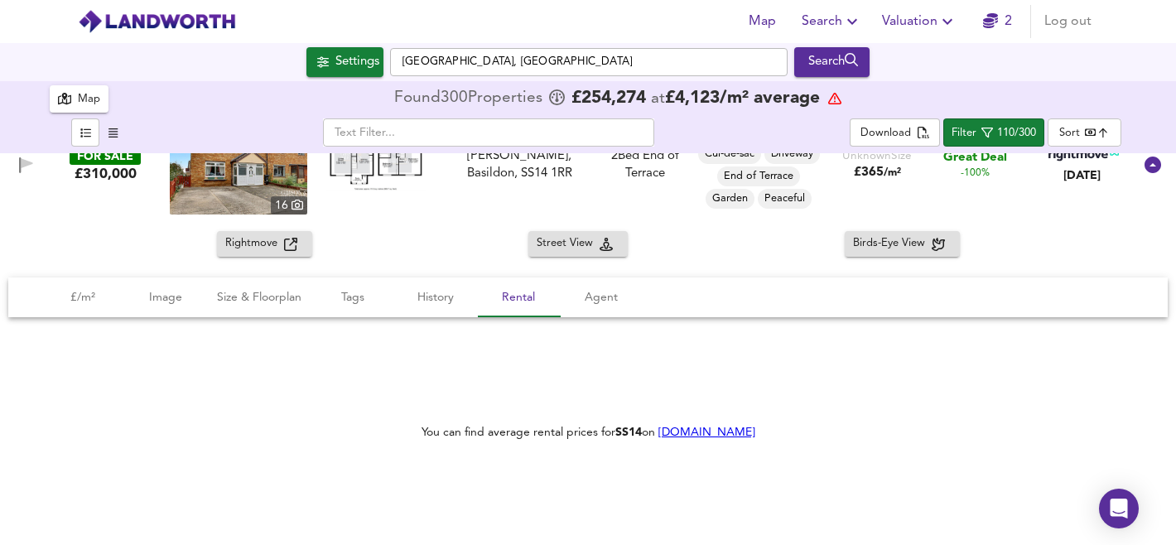
scroll to position [0, 0]
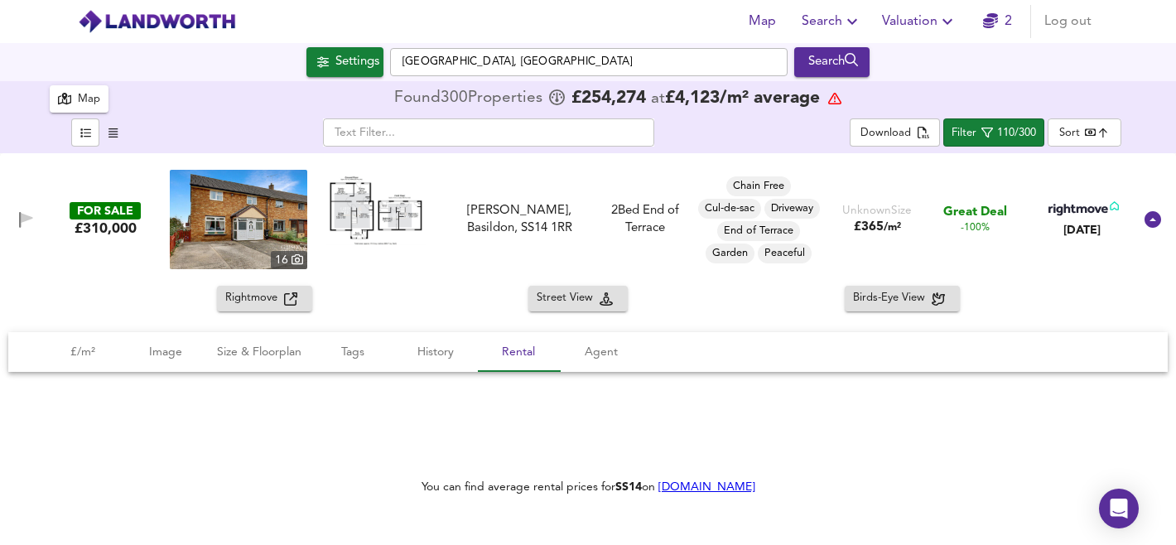
click at [248, 293] on span "Rightmove" at bounding box center [254, 298] width 59 height 19
